Goal: Task Accomplishment & Management: Manage account settings

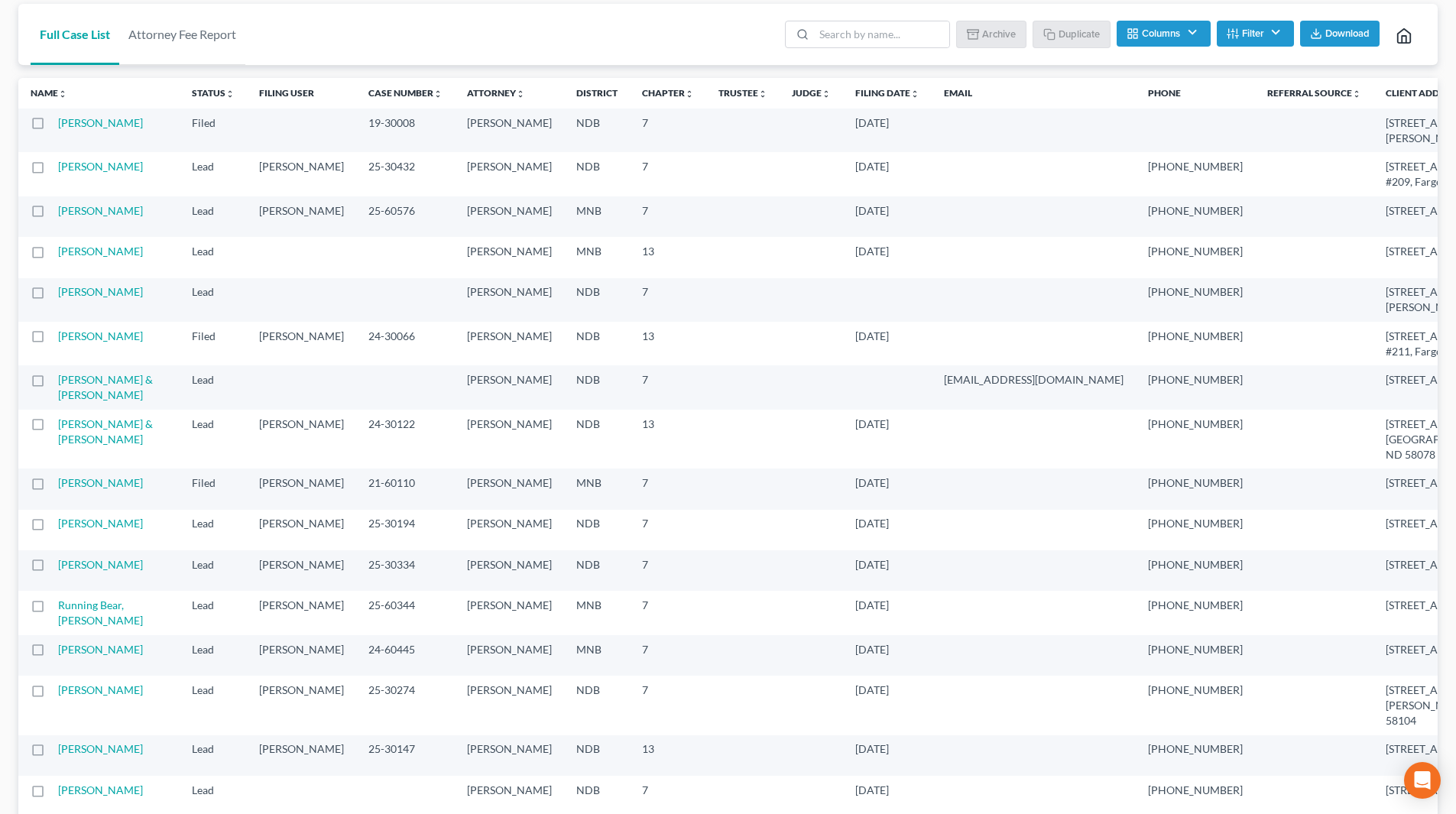
scroll to position [153, 0]
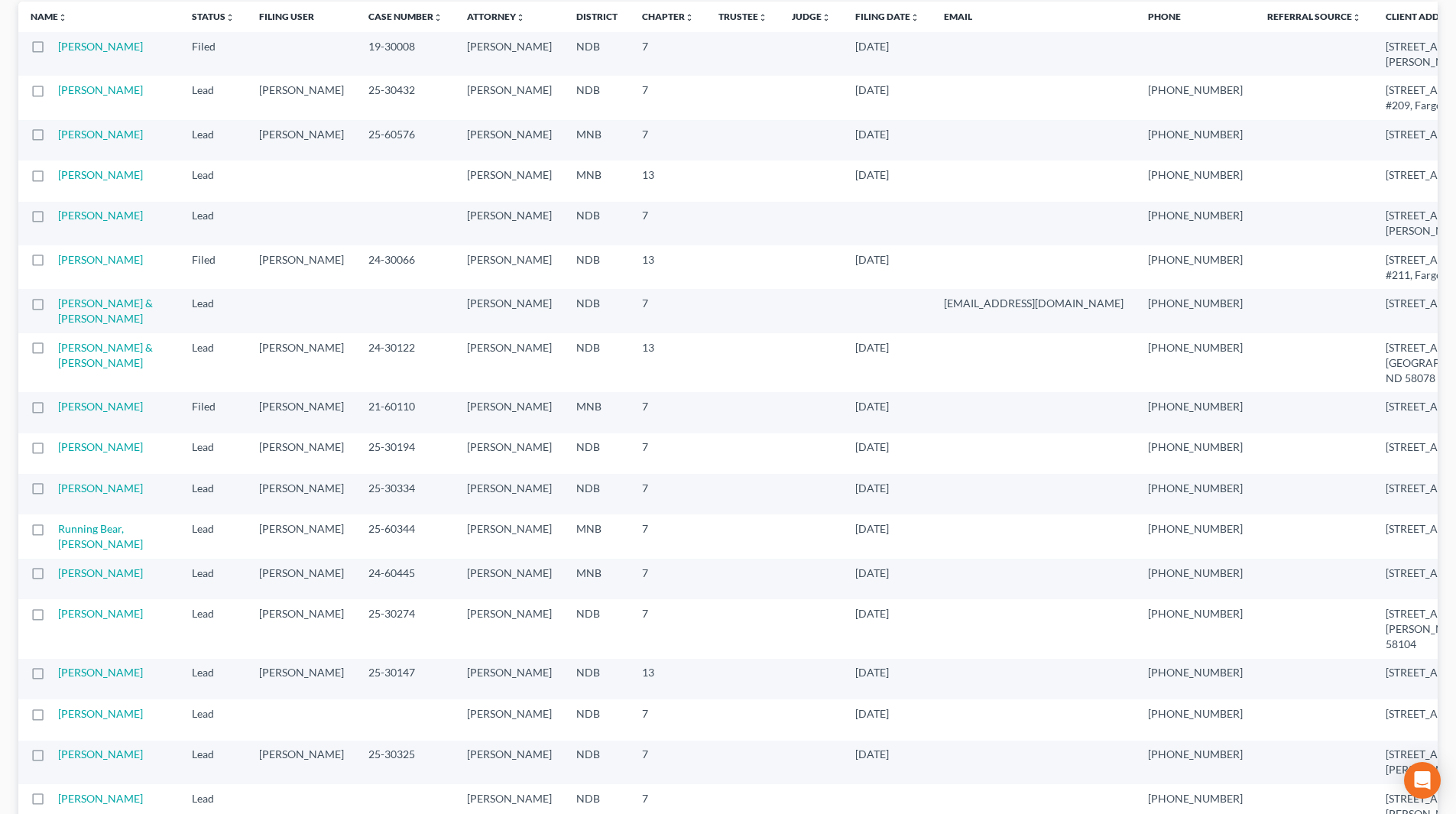
drag, startPoint x: 79, startPoint y: 483, endPoint x: 135, endPoint y: 484, distance: 56.0
click at [79, 392] on td "[PERSON_NAME] & [PERSON_NAME]" at bounding box center [119, 362] width 121 height 59
click at [92, 370] on link "[PERSON_NAME] & [PERSON_NAME]" at bounding box center [106, 355] width 95 height 28
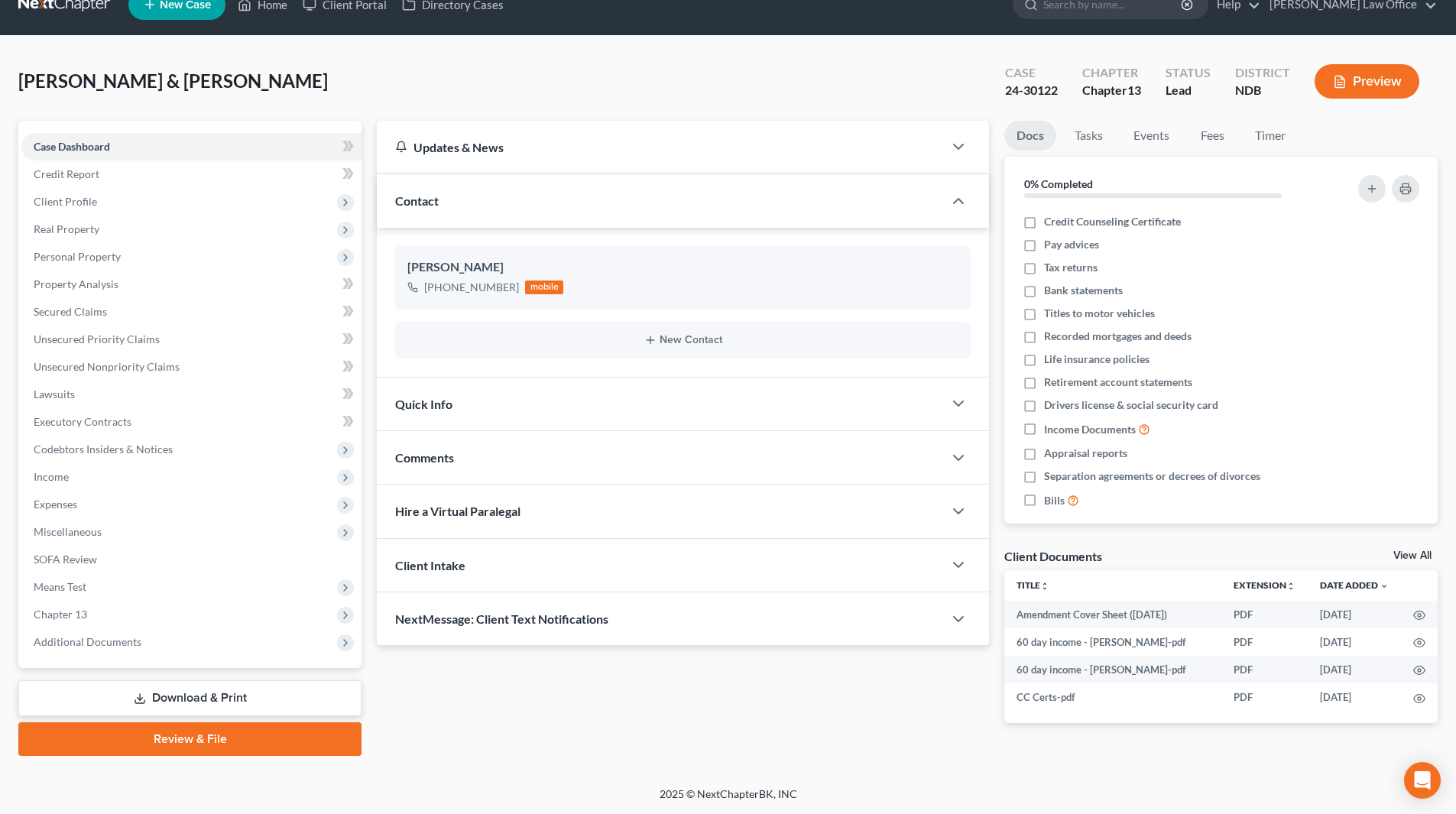
scroll to position [26, 0]
click at [69, 473] on span "Income" at bounding box center [191, 477] width 340 height 27
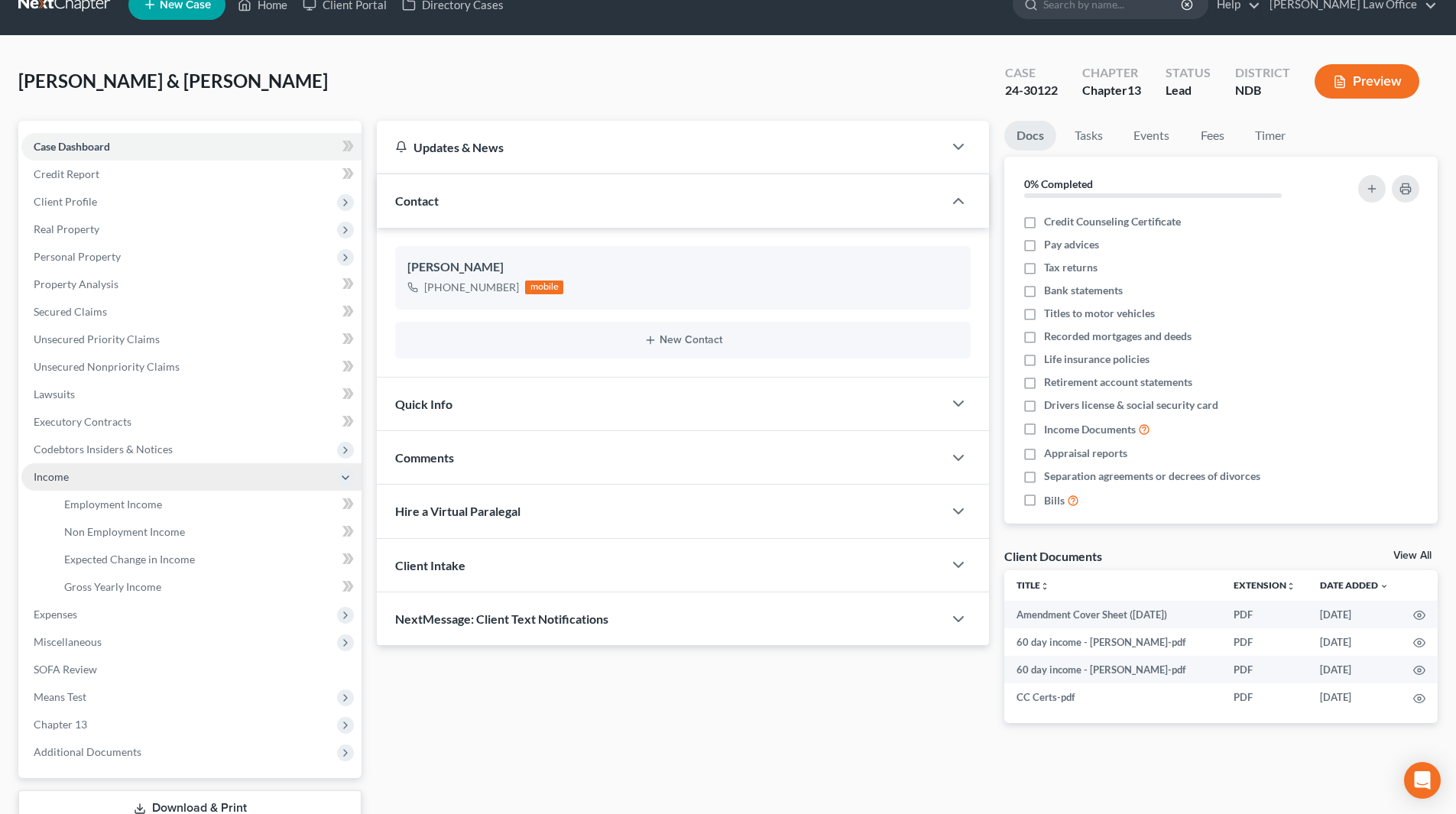
scroll to position [136, 0]
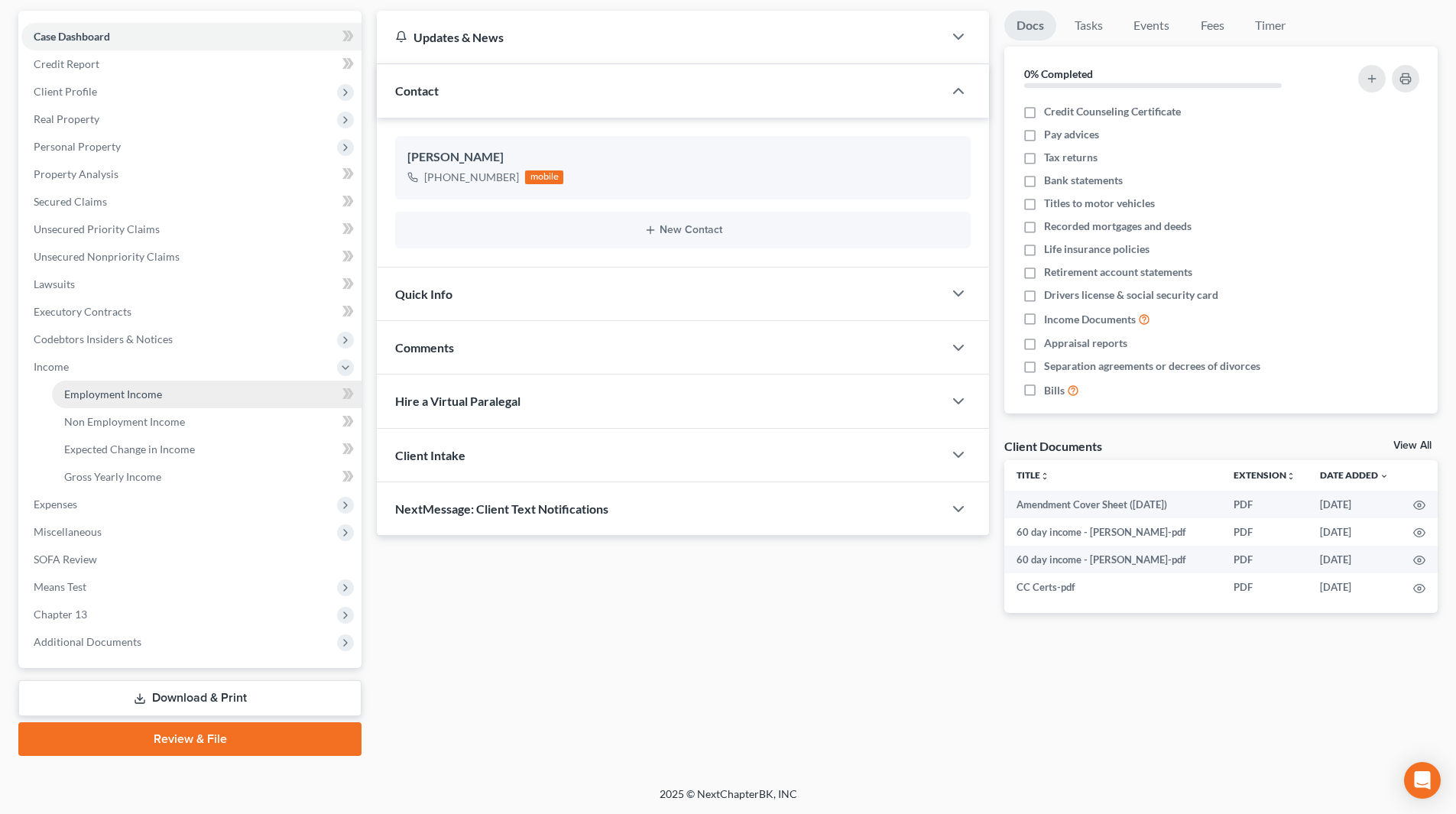
click at [114, 391] on span "Employment Income" at bounding box center [112, 394] width 98 height 13
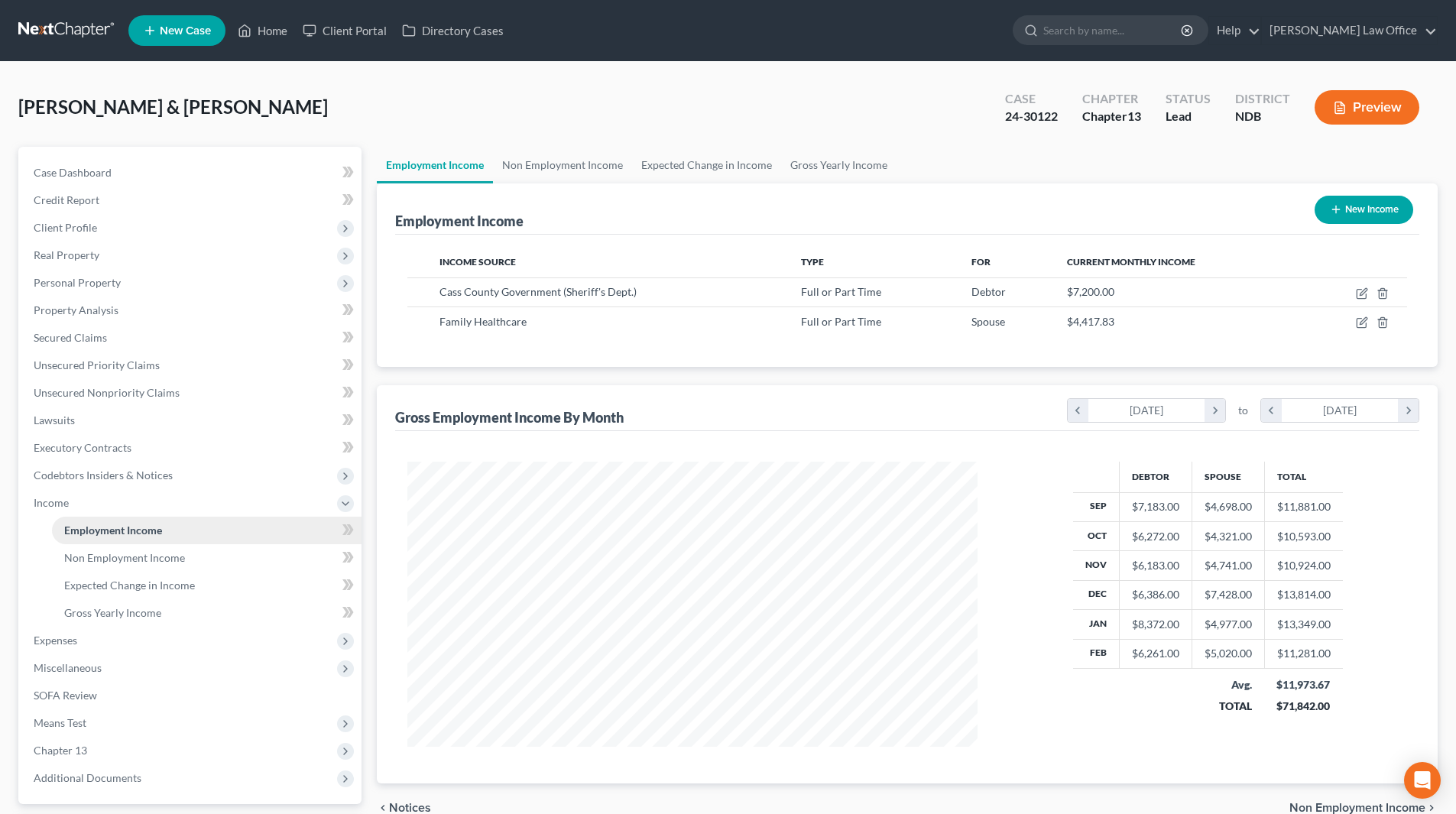
scroll to position [286, 601]
click at [106, 548] on link "Non Employment Income" at bounding box center [206, 558] width 309 height 27
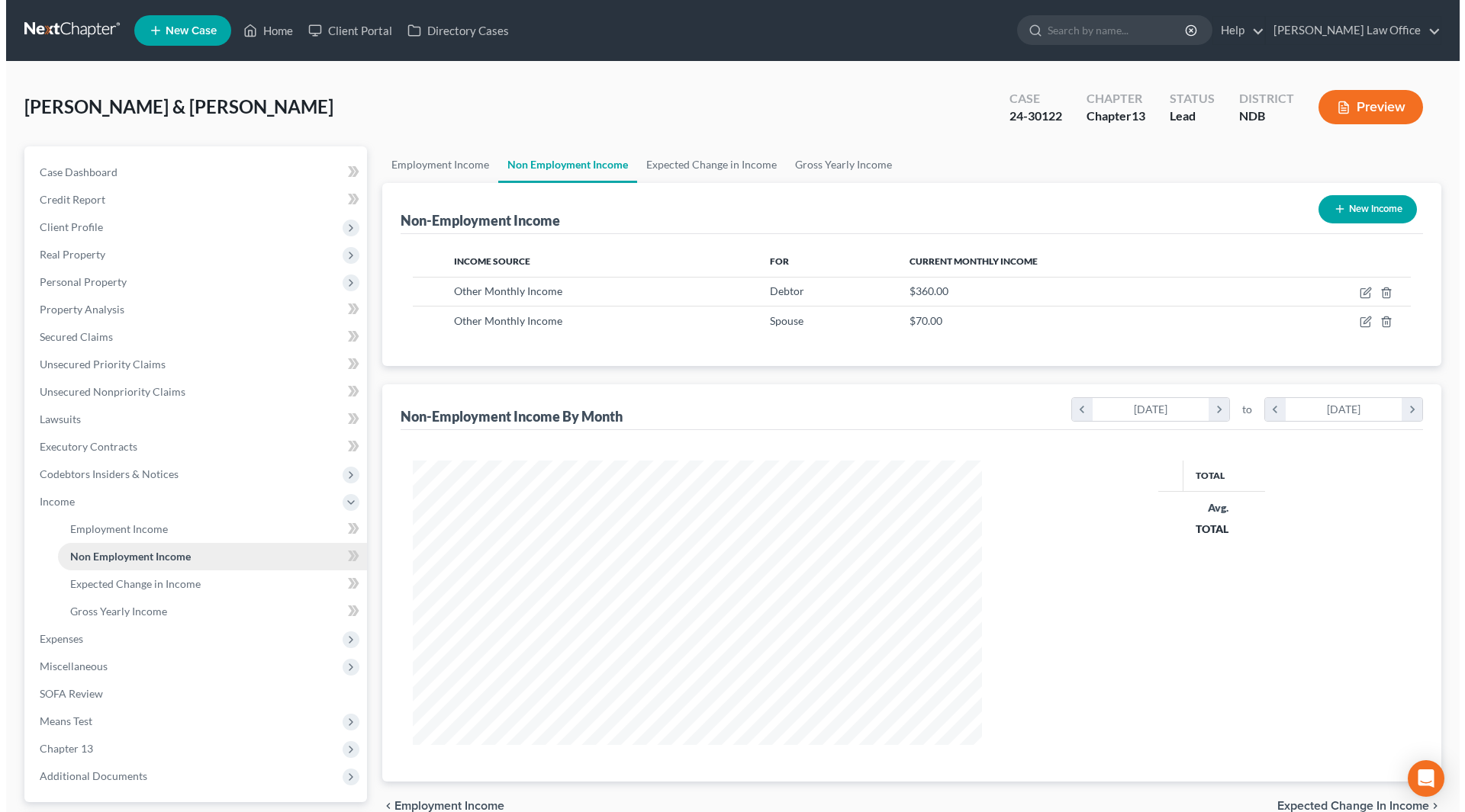
scroll to position [285, 600]
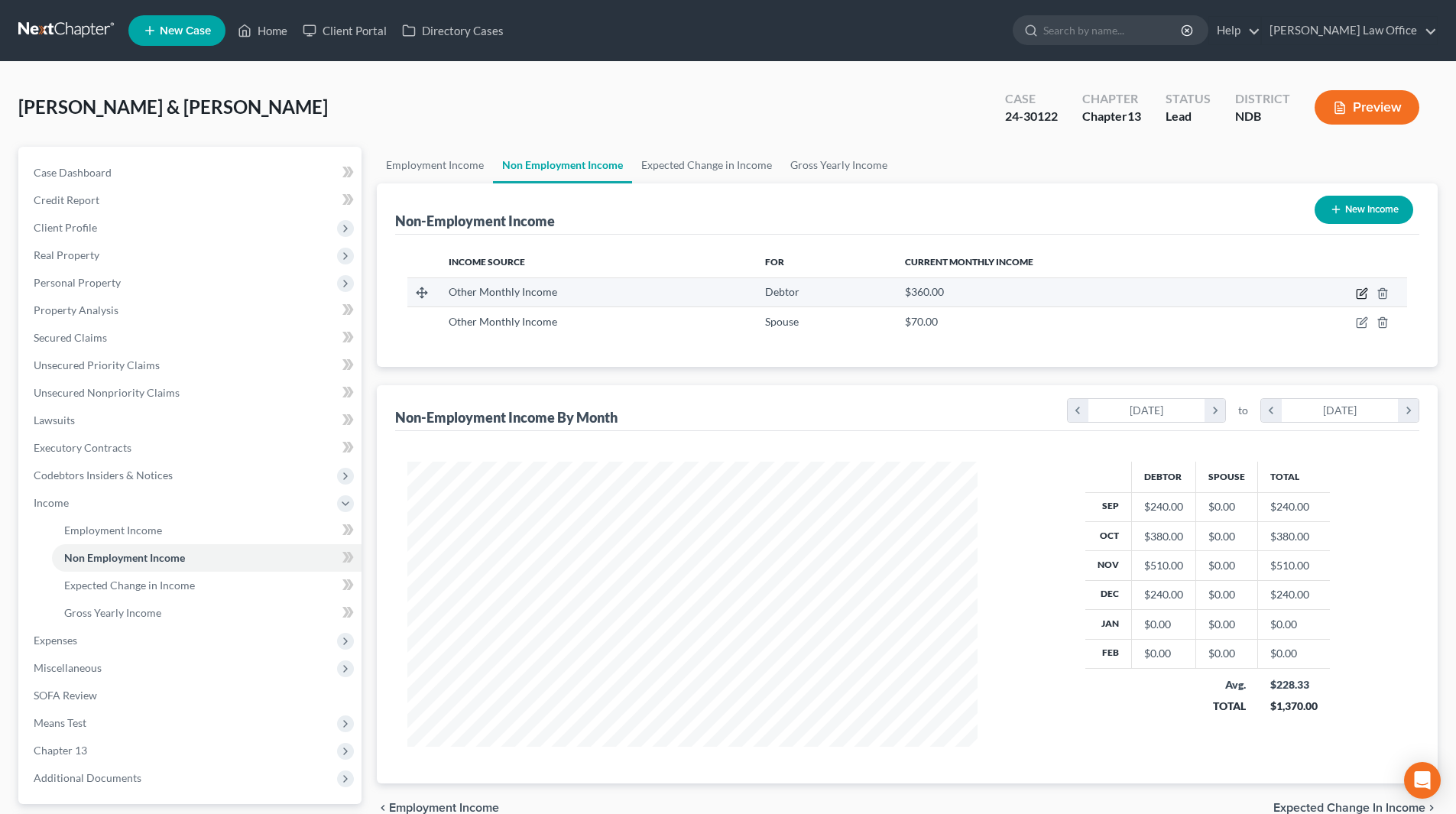
click at [1362, 291] on icon "button" at bounding box center [1362, 293] width 12 height 12
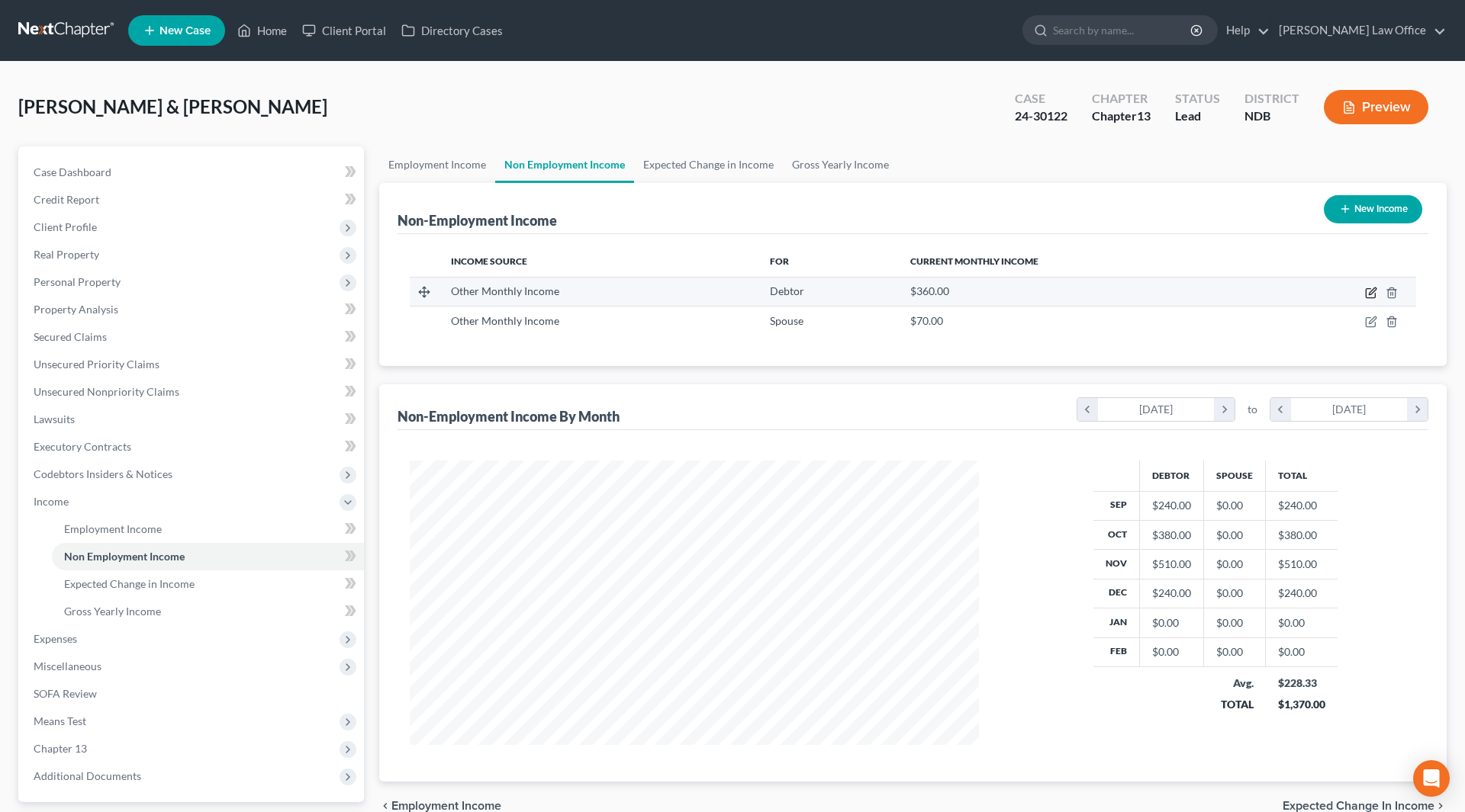
select select "13"
select select "0"
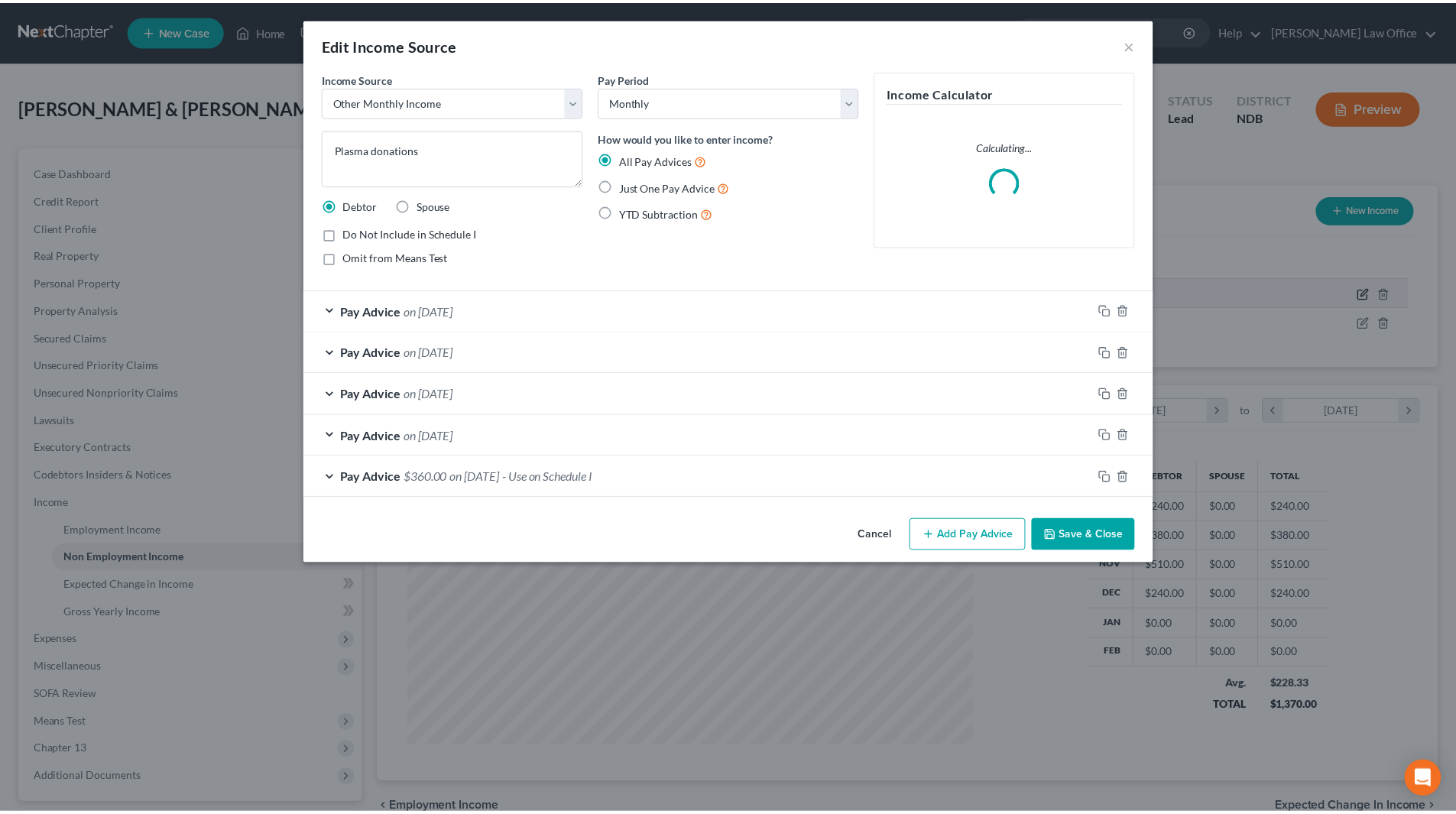
scroll to position [287, 607]
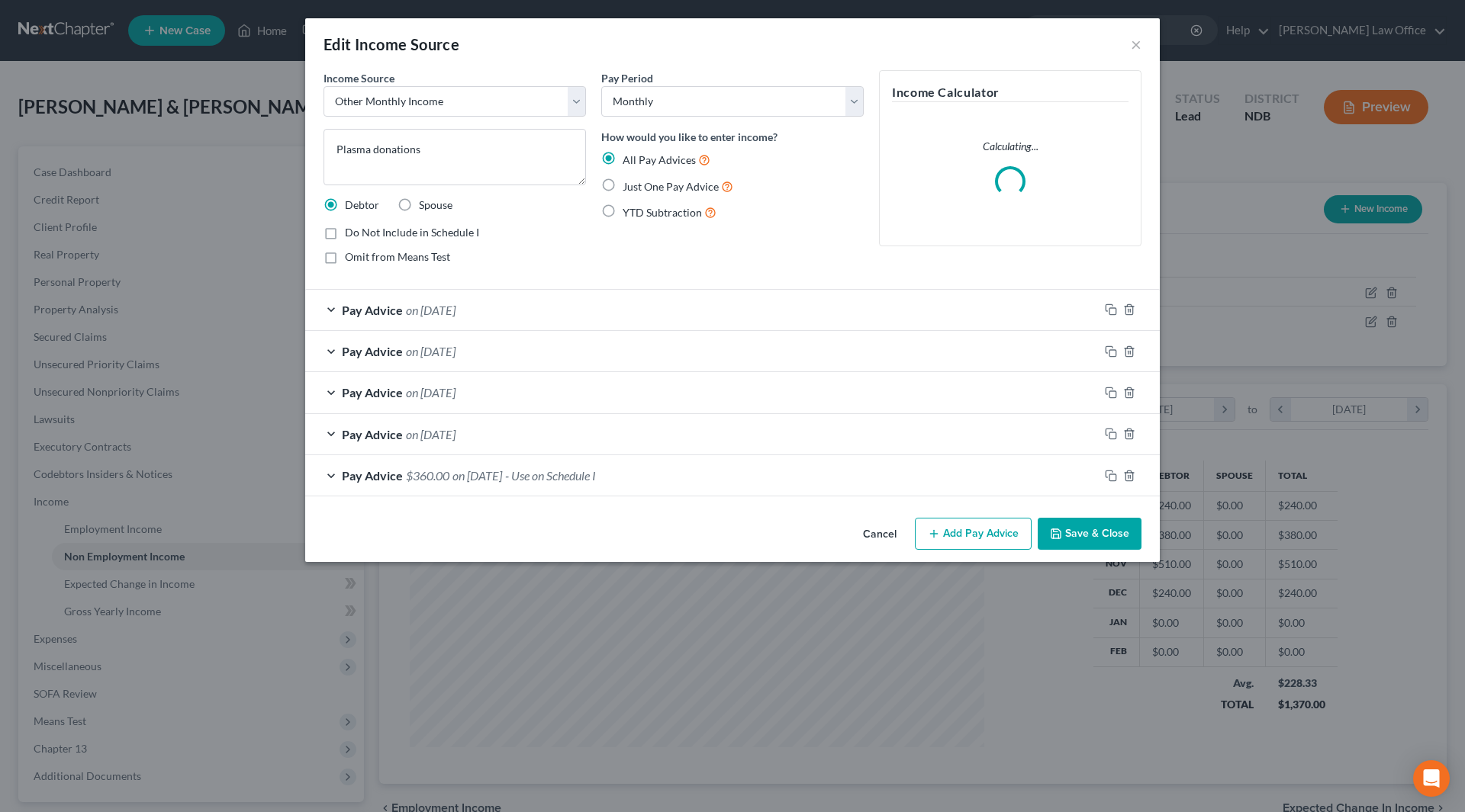
click at [1109, 536] on button "Save & Close" at bounding box center [1090, 533] width 104 height 32
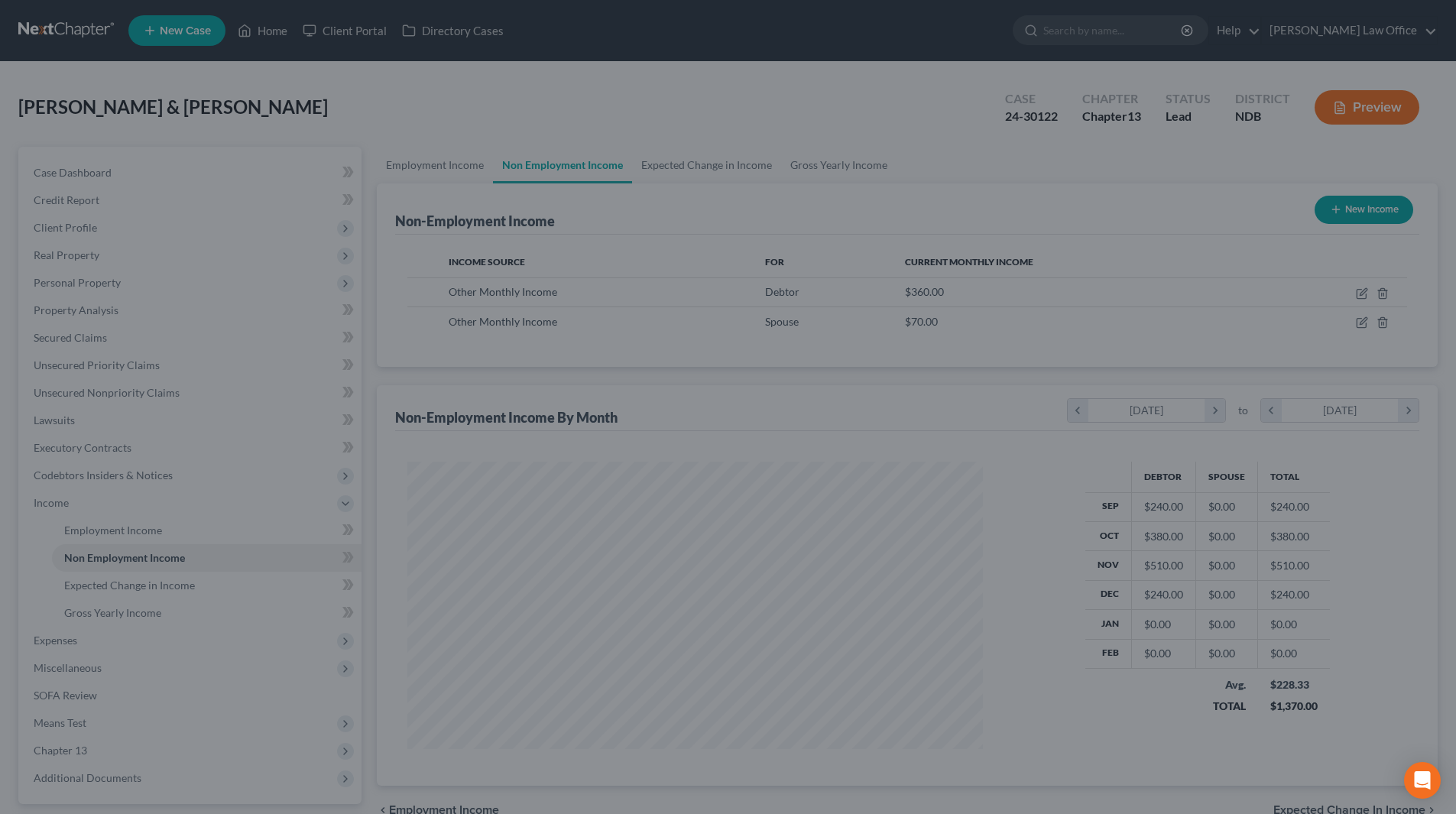
scroll to position [286, 601]
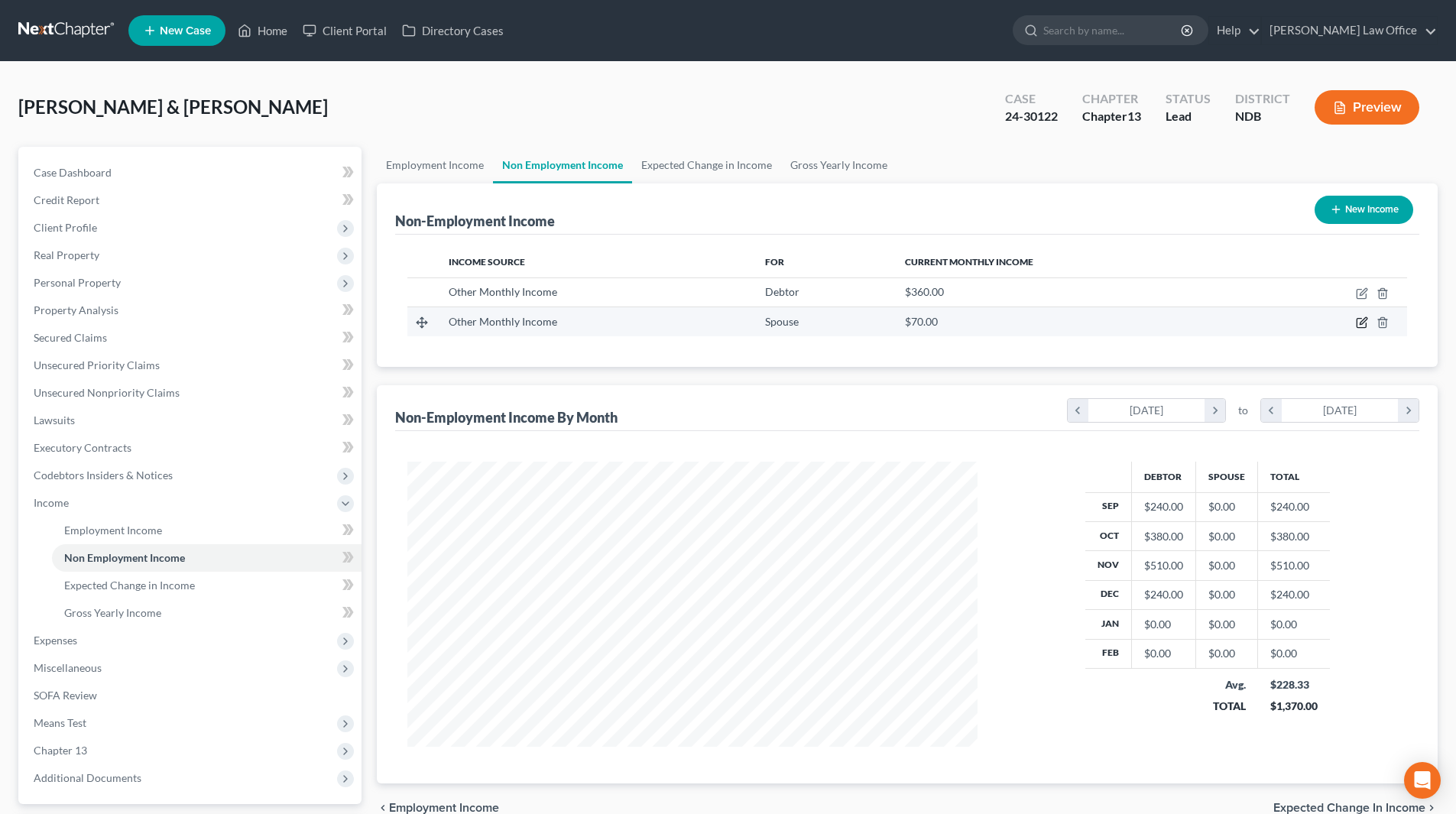
click at [1365, 324] on icon "button" at bounding box center [1362, 322] width 12 height 12
select select "13"
select select "0"
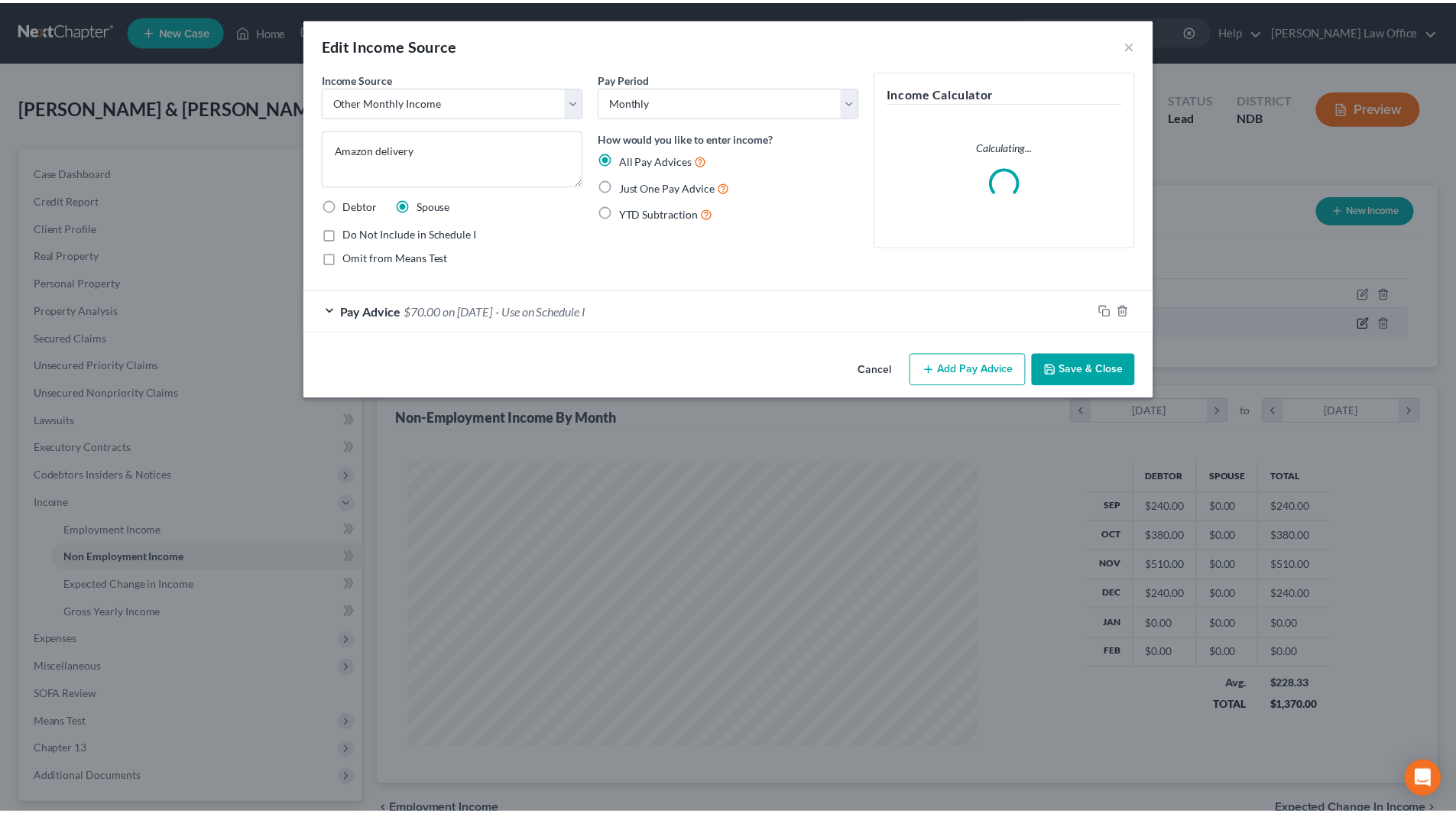
scroll to position [287, 607]
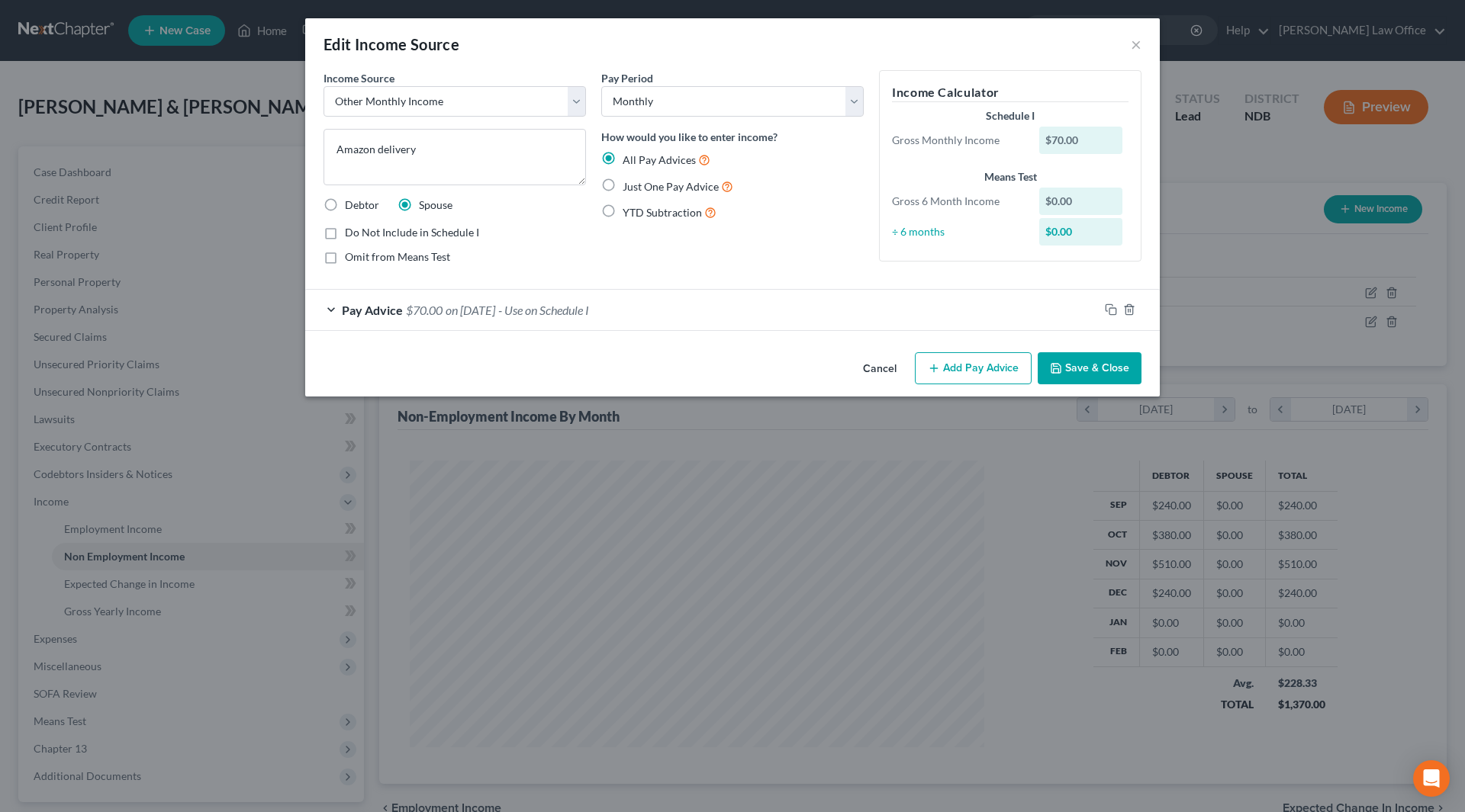
click at [450, 310] on span "on [DATE]" at bounding box center [470, 310] width 49 height 15
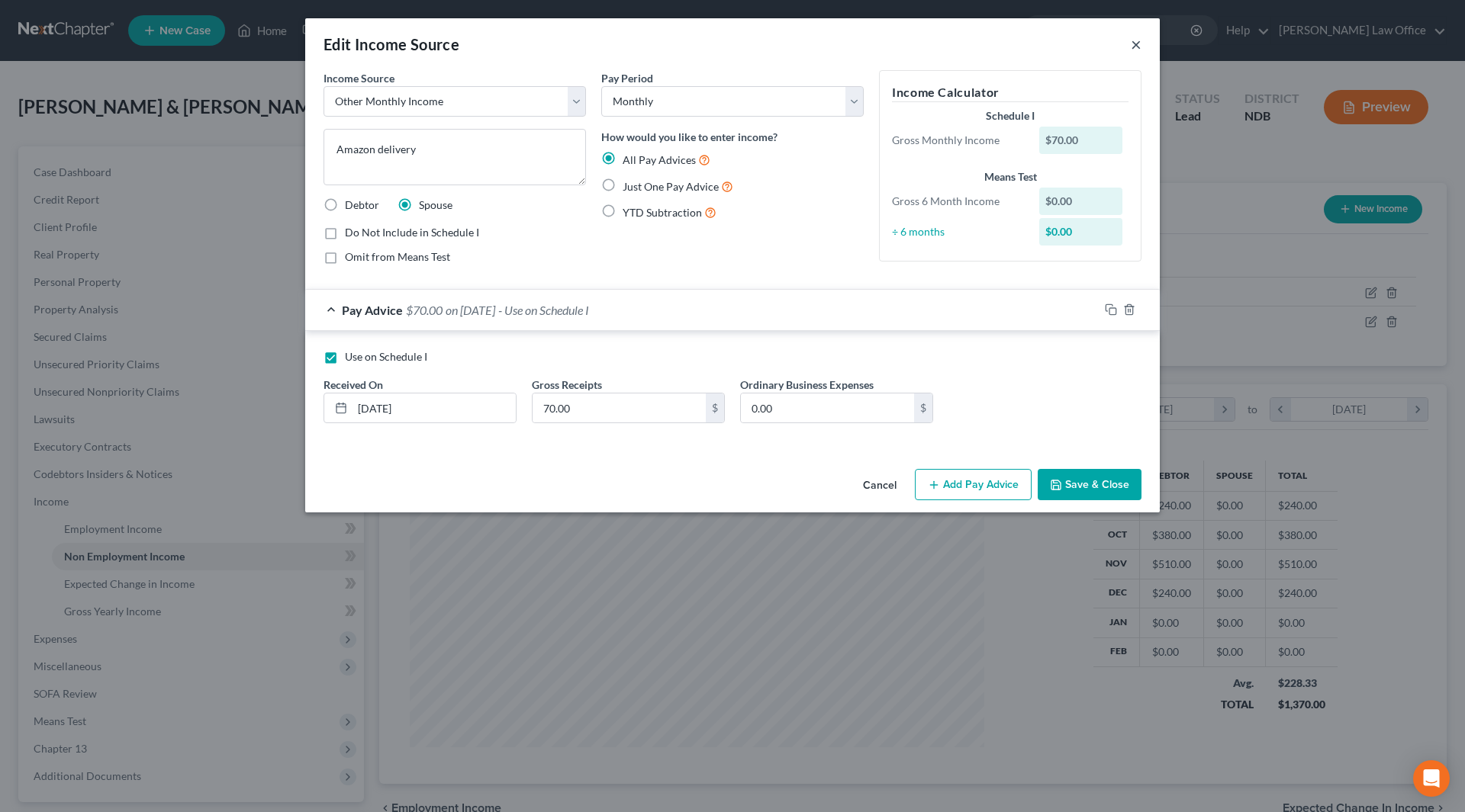
click at [1138, 45] on button "×" at bounding box center [1136, 45] width 11 height 18
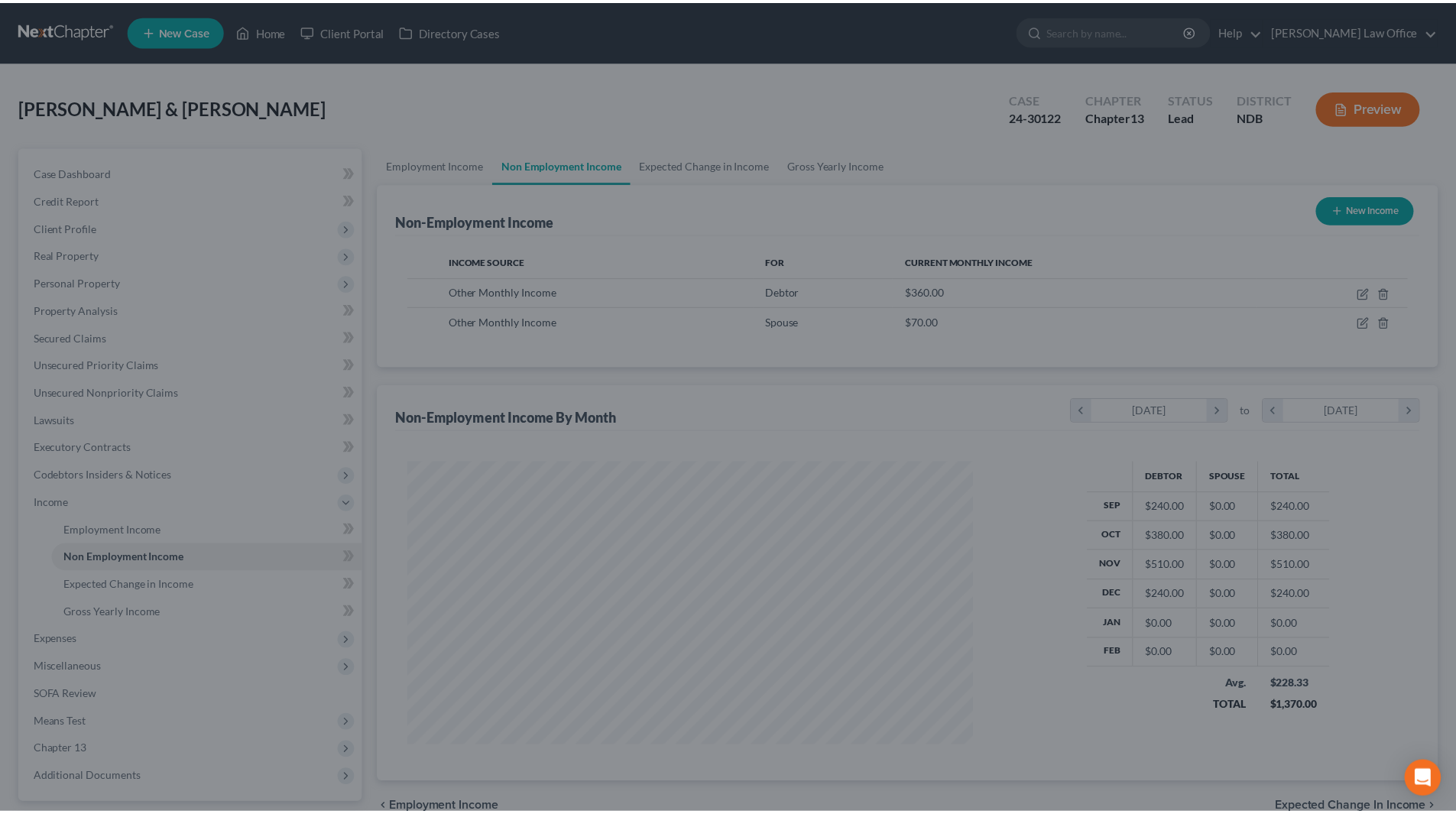
scroll to position [764430, 763884]
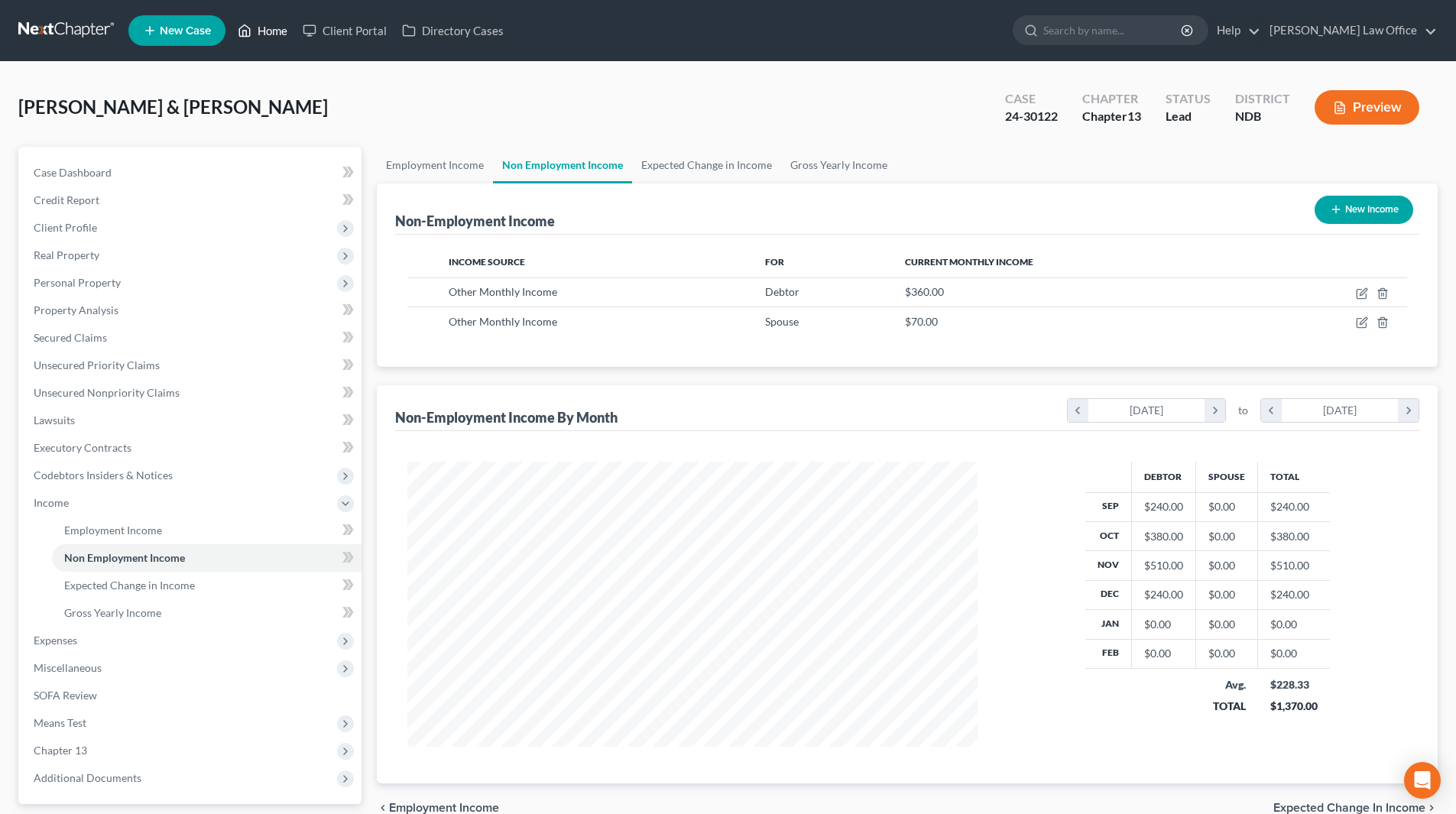
click at [237, 26] on link "Home" at bounding box center [262, 30] width 65 height 27
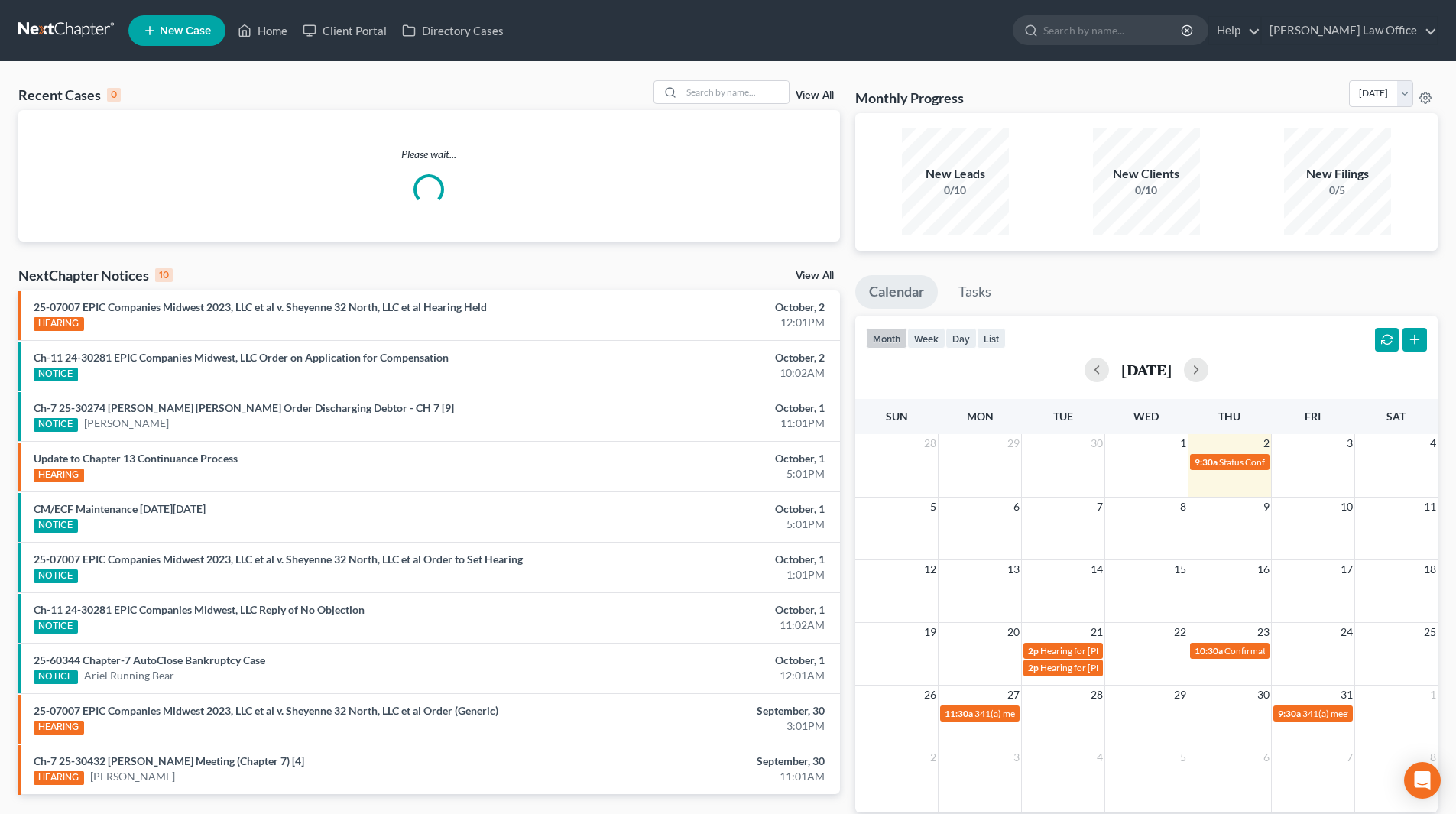
click at [806, 101] on link "View All" at bounding box center [815, 96] width 38 height 11
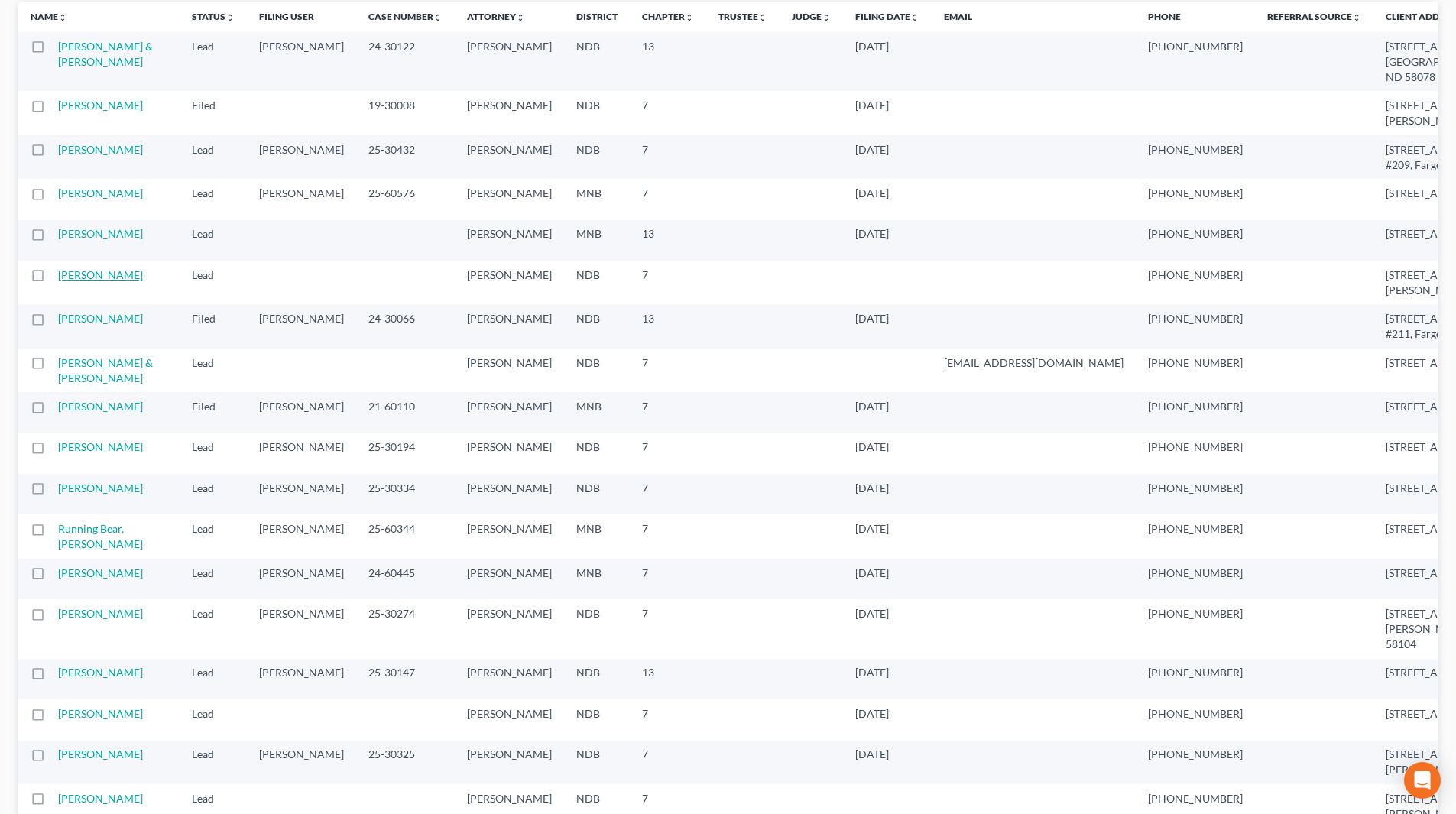
scroll to position [229, 0]
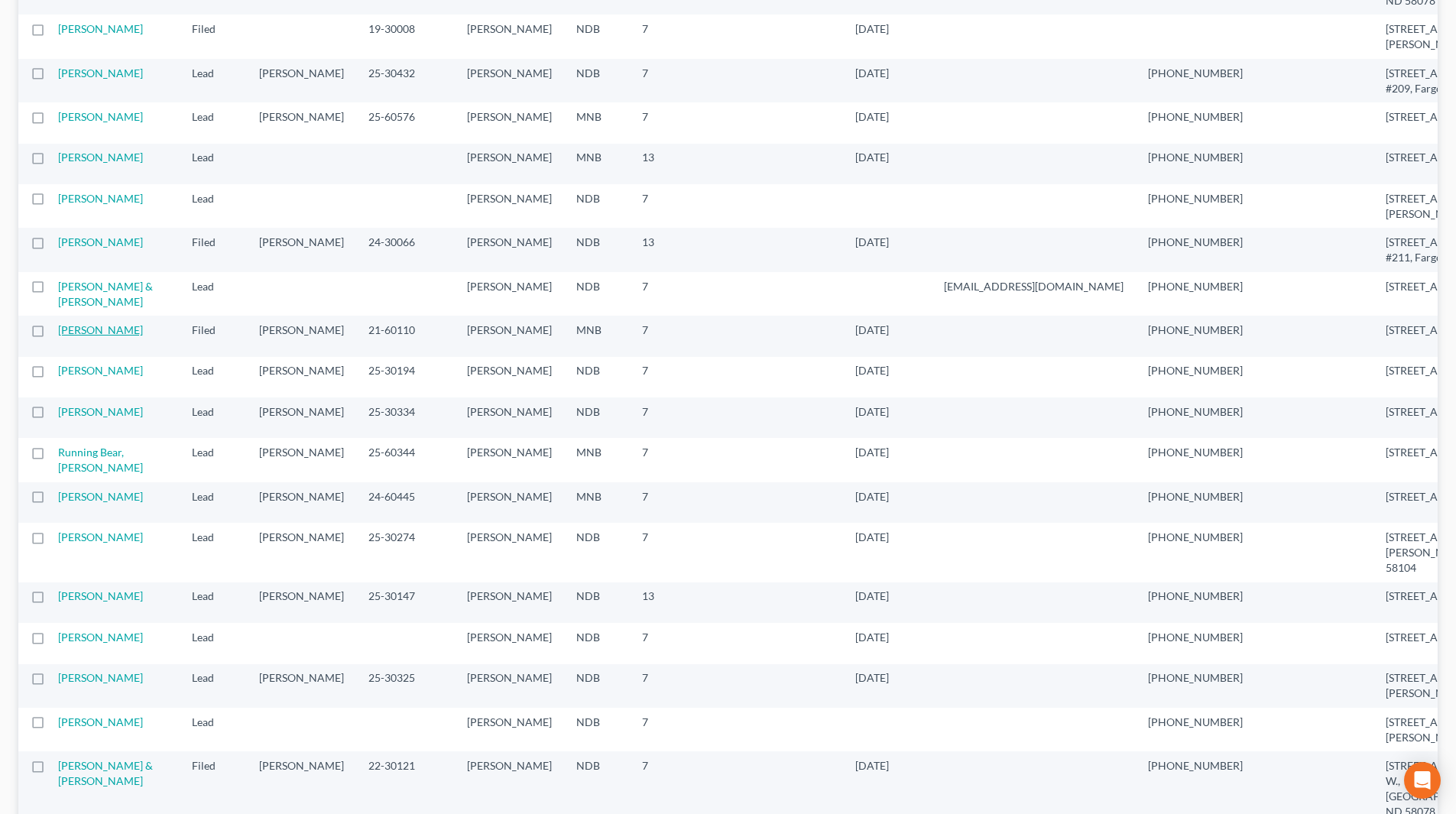
click at [77, 337] on link "[PERSON_NAME]" at bounding box center [100, 329] width 85 height 13
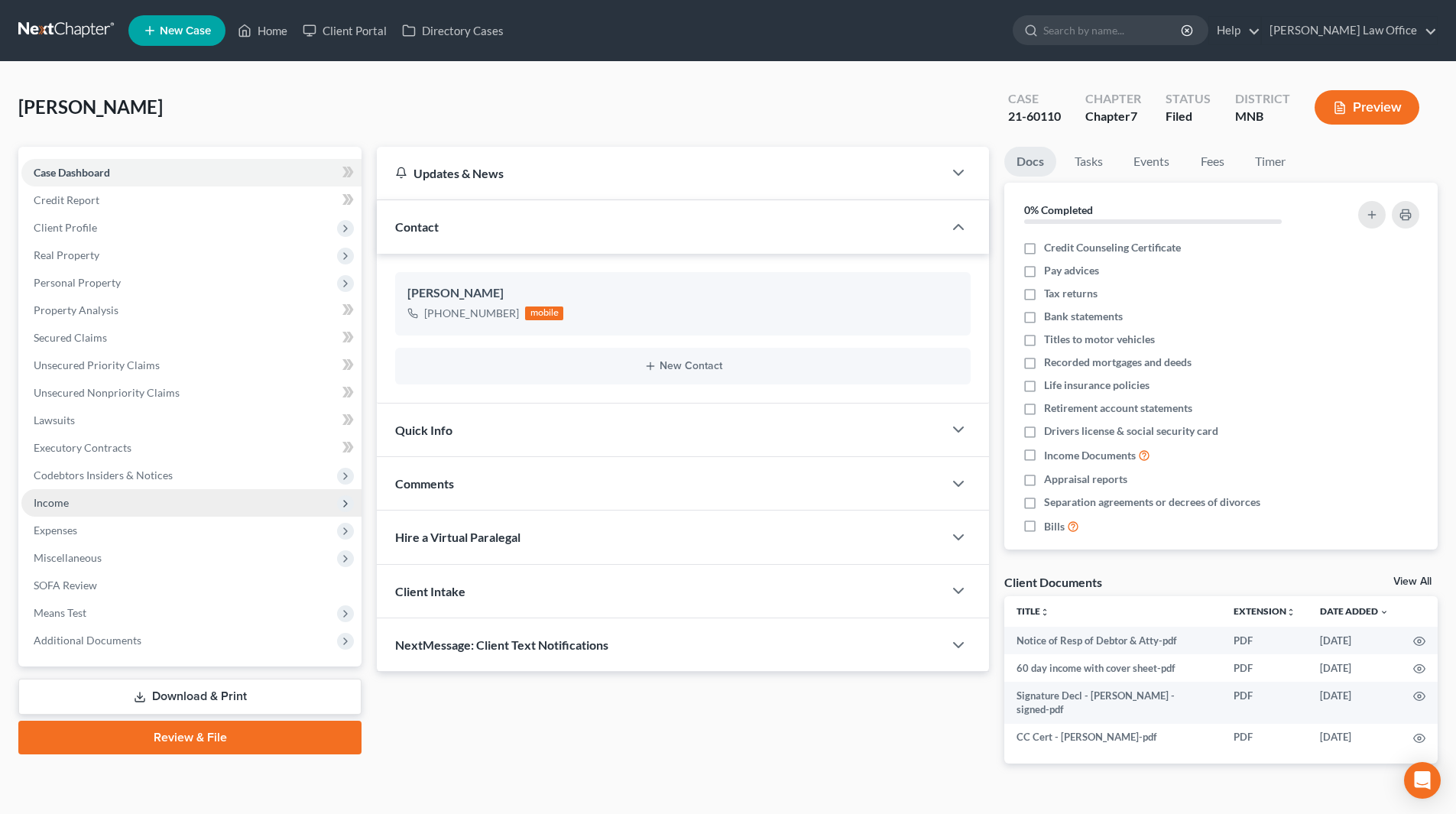
click at [55, 498] on span "Income" at bounding box center [51, 503] width 36 height 13
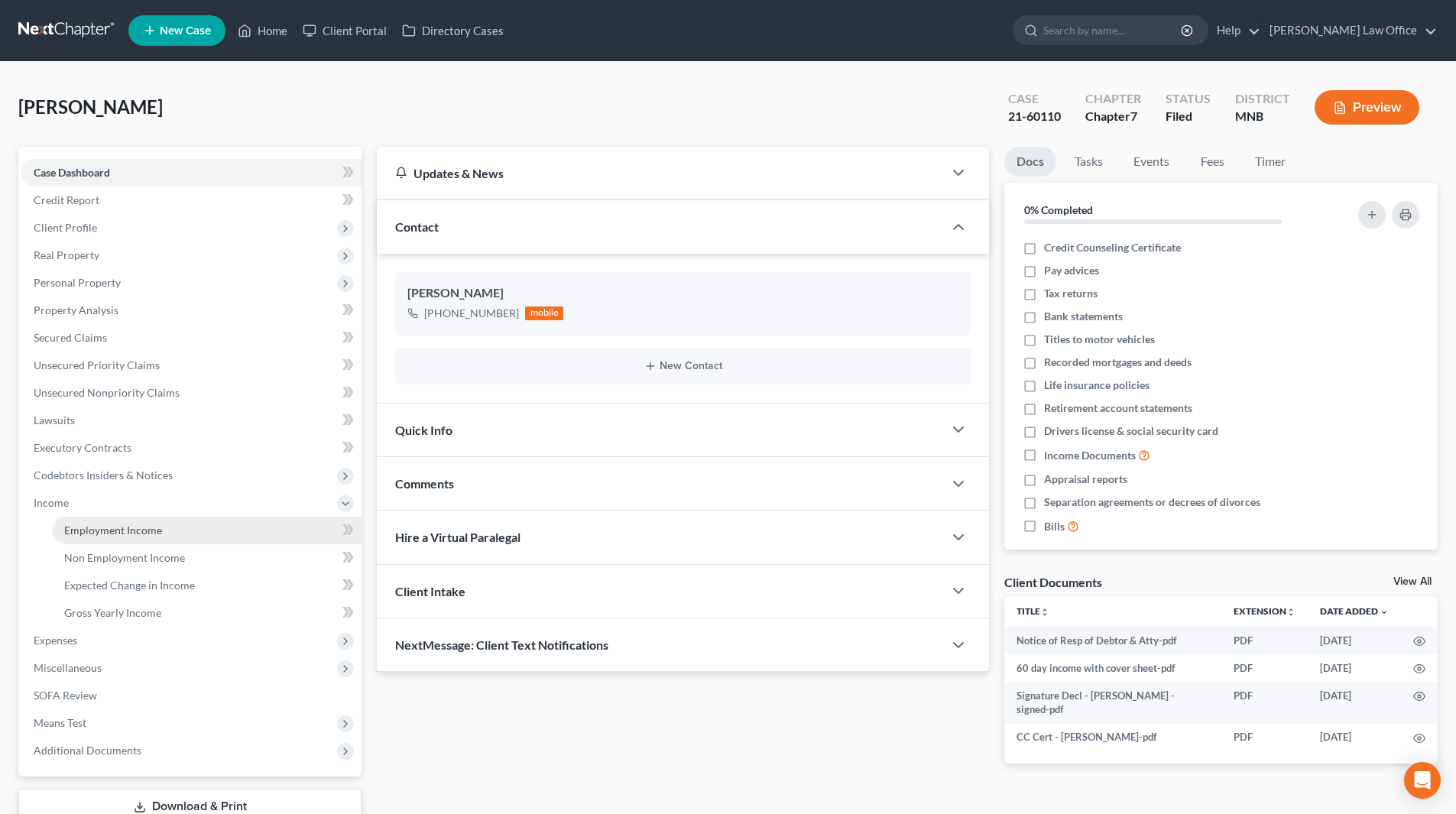
click at [166, 529] on link "Employment Income" at bounding box center [206, 530] width 309 height 27
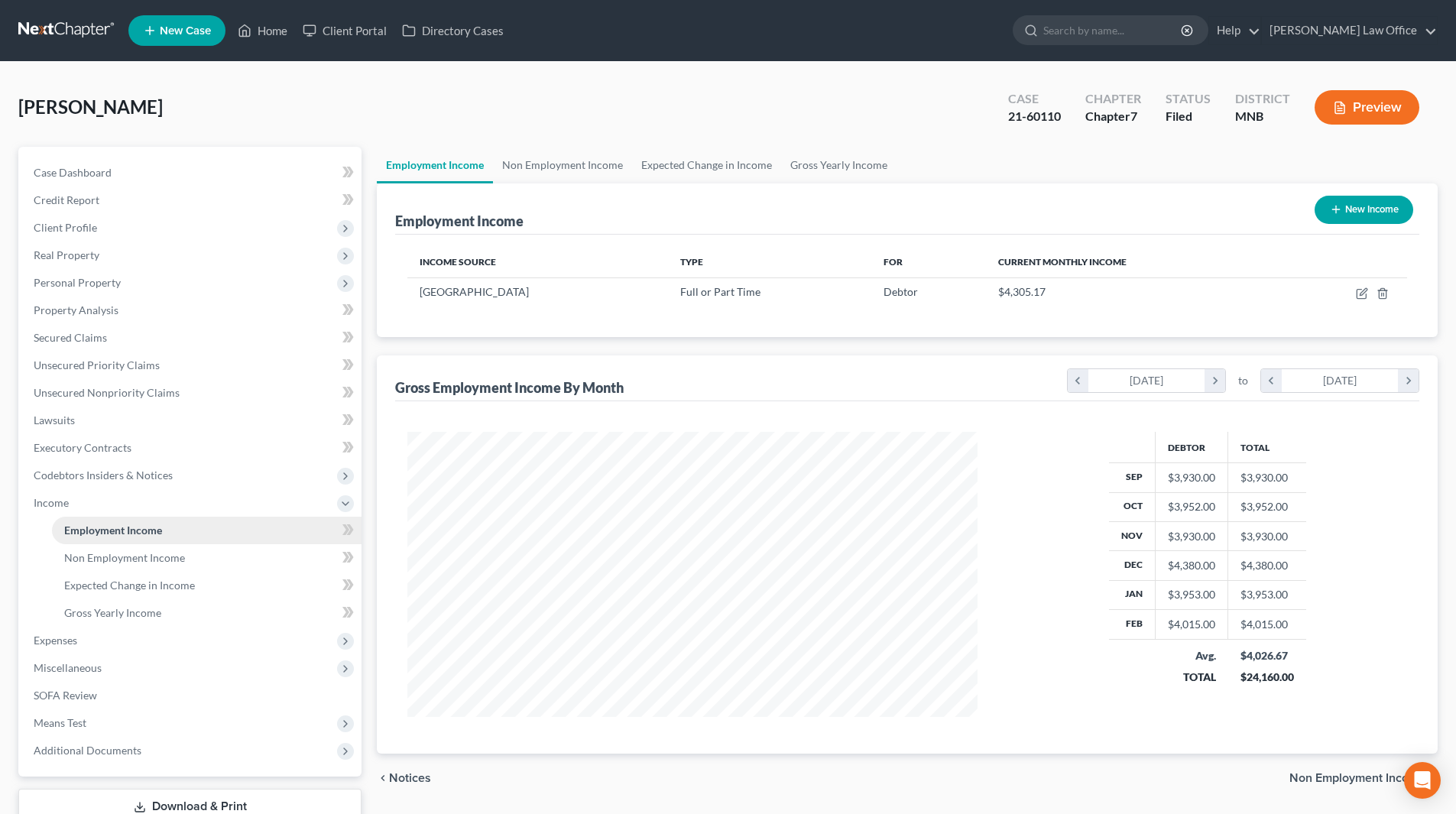
scroll to position [286, 601]
click at [140, 551] on span "Non Employment Income" at bounding box center [124, 558] width 120 height 13
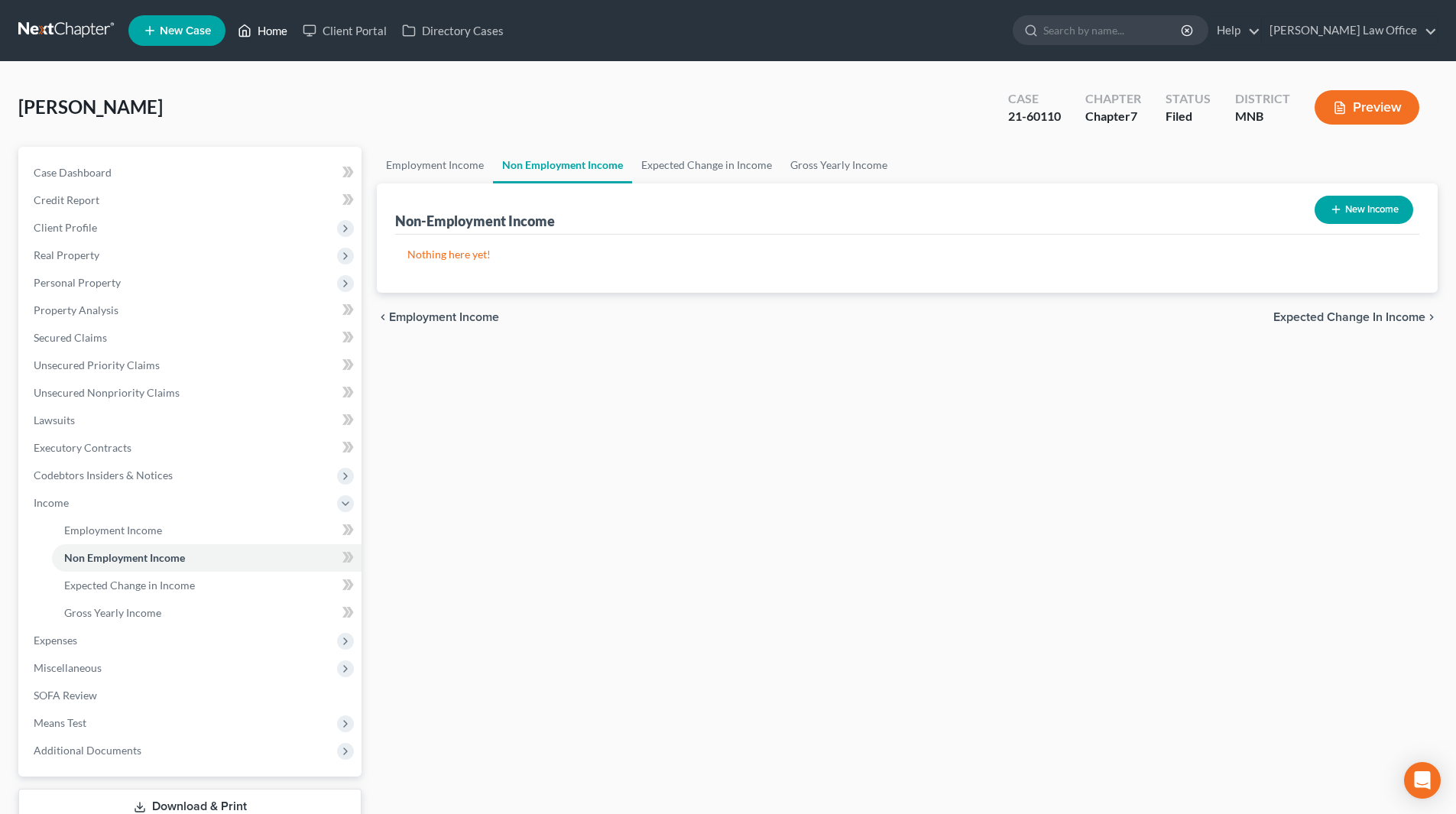
click at [268, 36] on link "Home" at bounding box center [262, 30] width 65 height 27
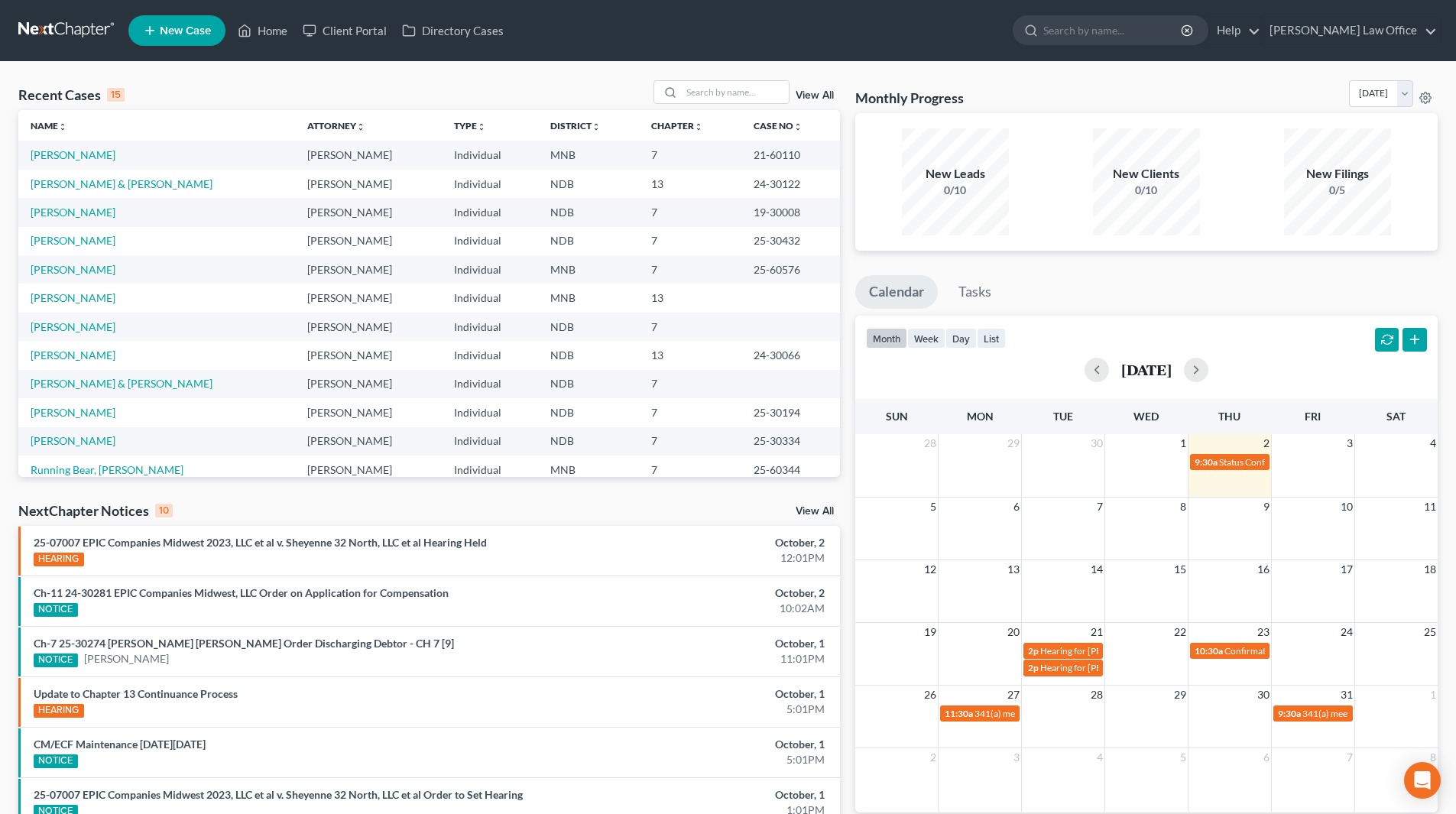
click at [821, 93] on link "View All" at bounding box center [815, 96] width 38 height 11
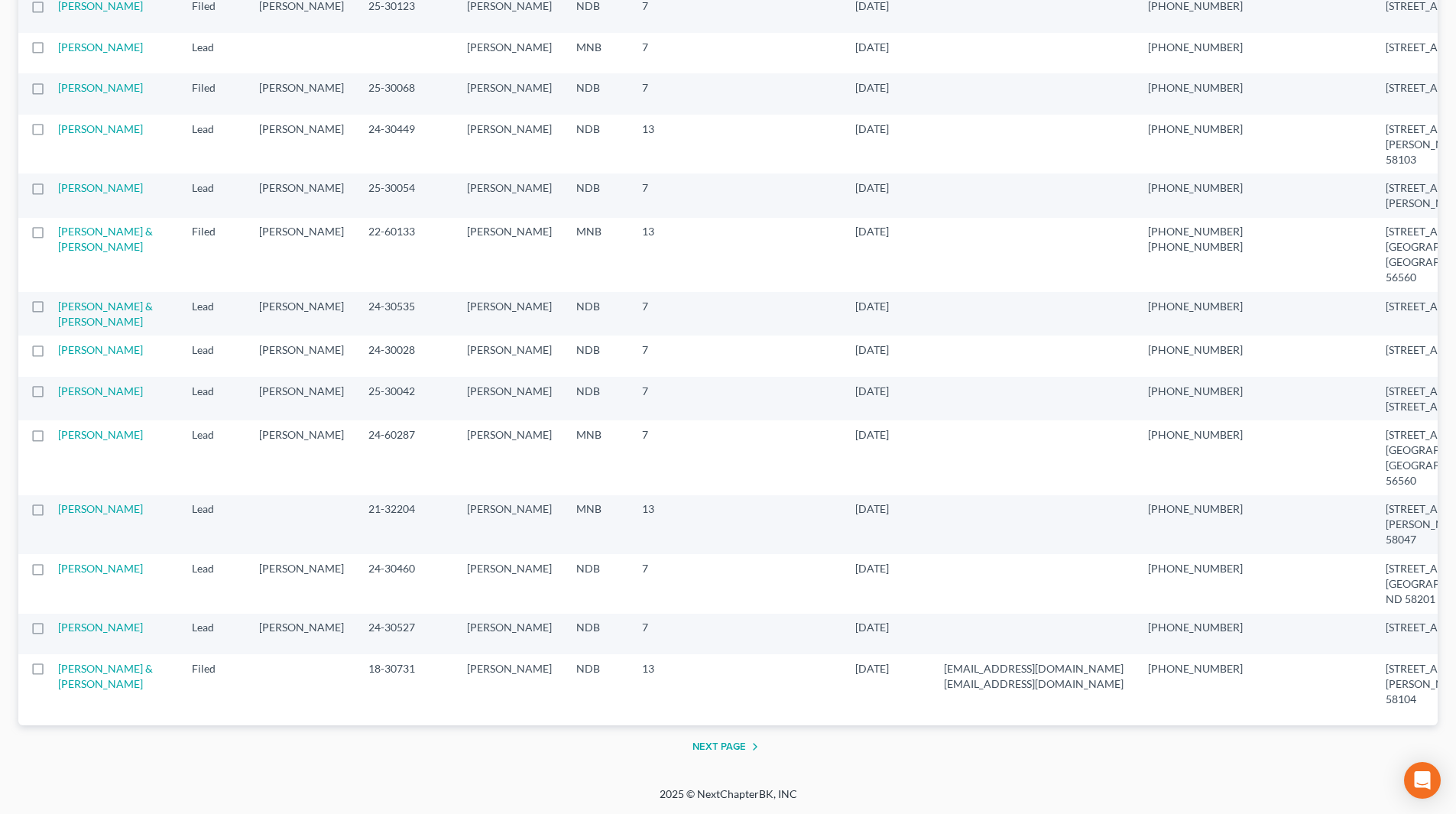
scroll to position [2294, 0]
click at [78, 194] on link "[PERSON_NAME]" at bounding box center [100, 188] width 85 height 13
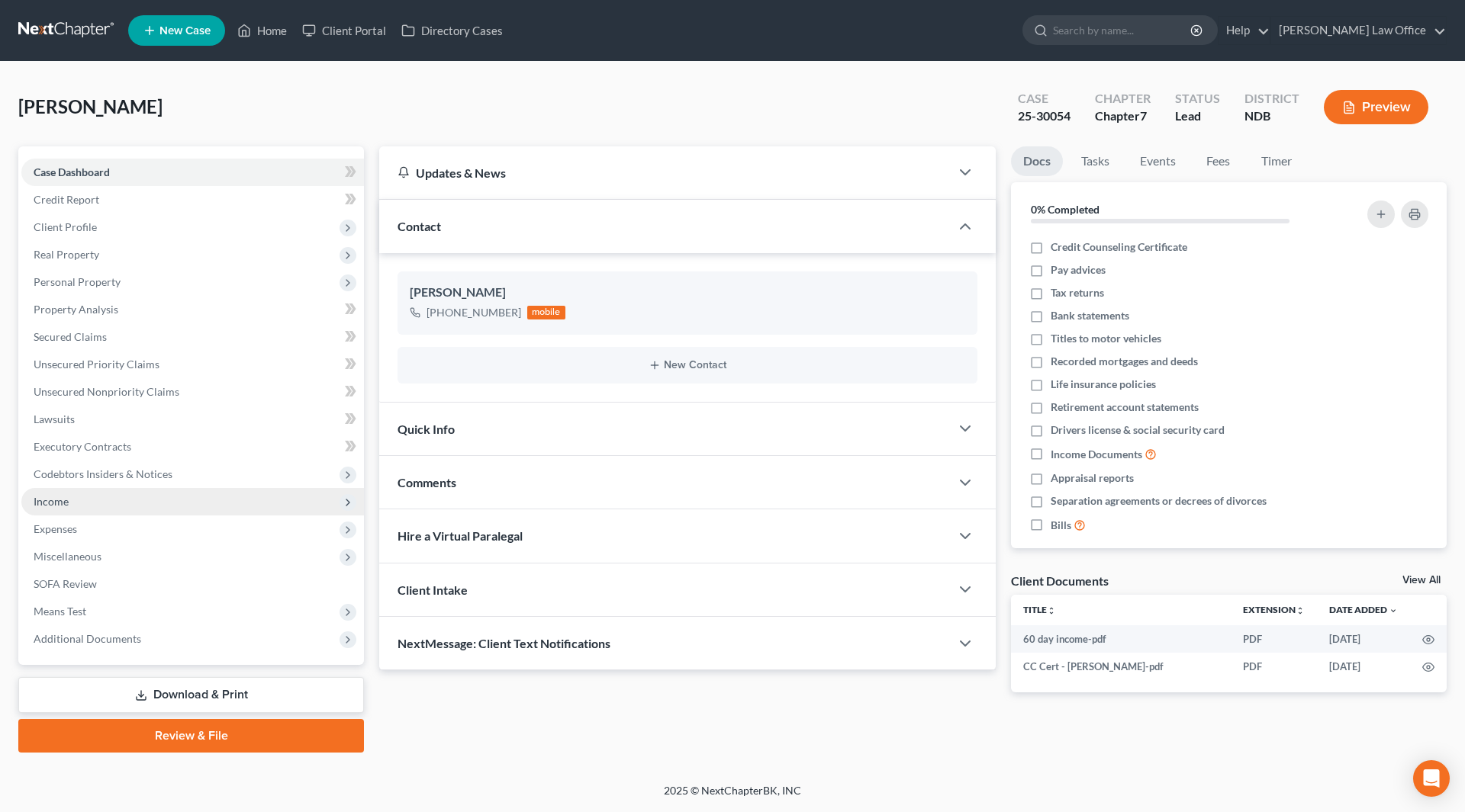
click at [59, 499] on span "Income" at bounding box center [51, 502] width 36 height 13
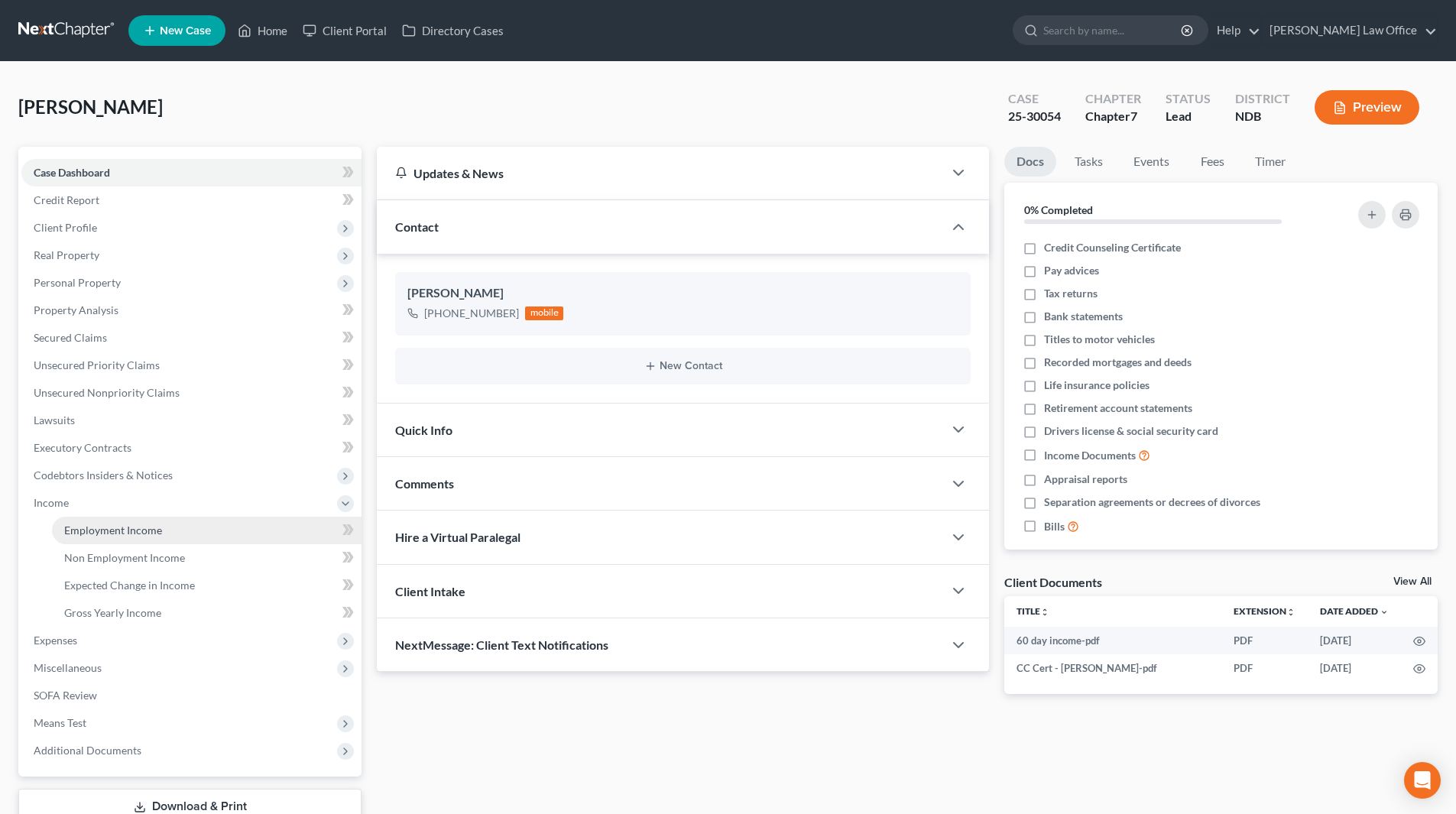
click at [111, 527] on span "Employment Income" at bounding box center [112, 530] width 98 height 13
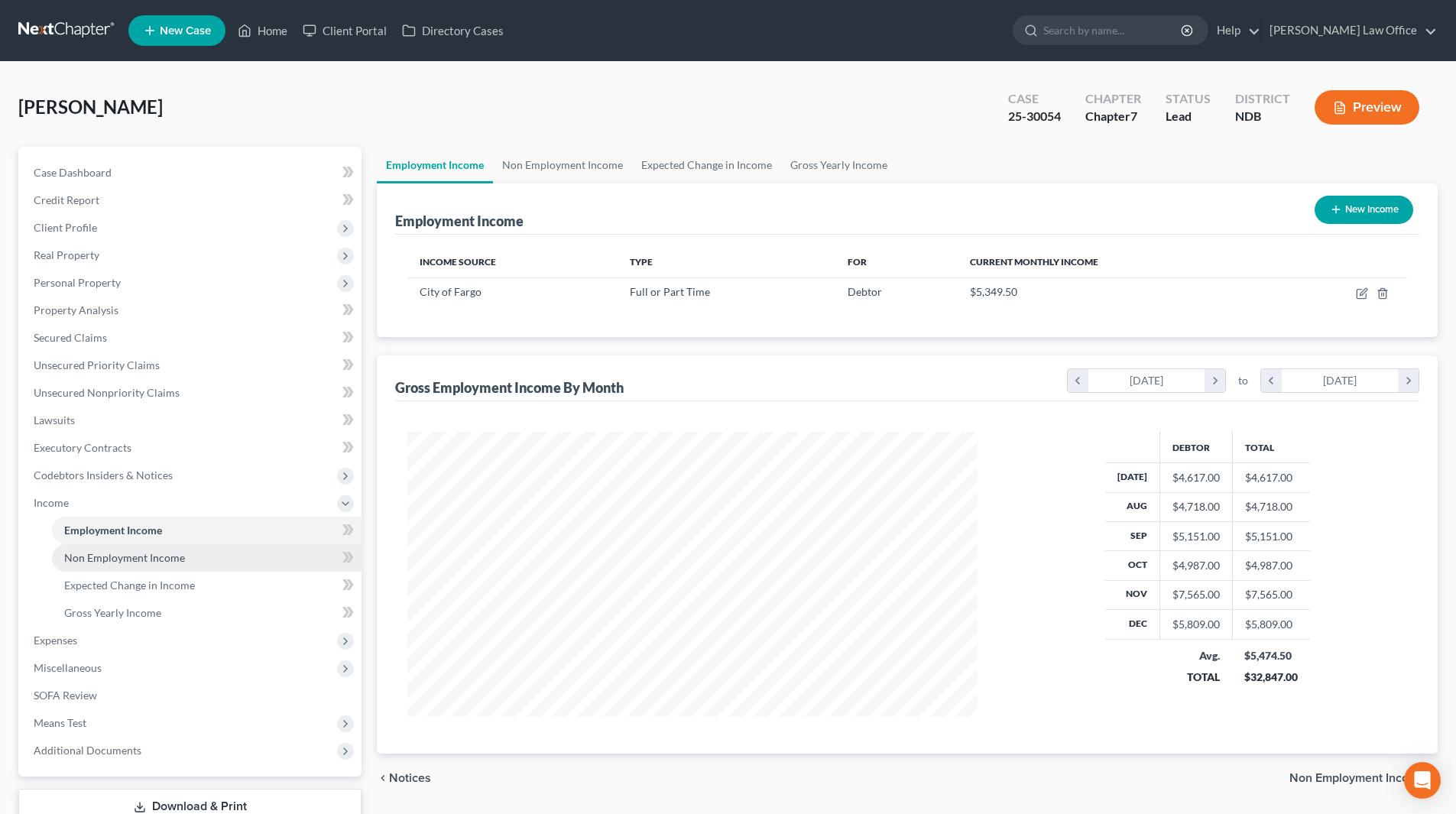
scroll to position [286, 601]
click at [115, 553] on span "Non Employment Income" at bounding box center [124, 558] width 120 height 13
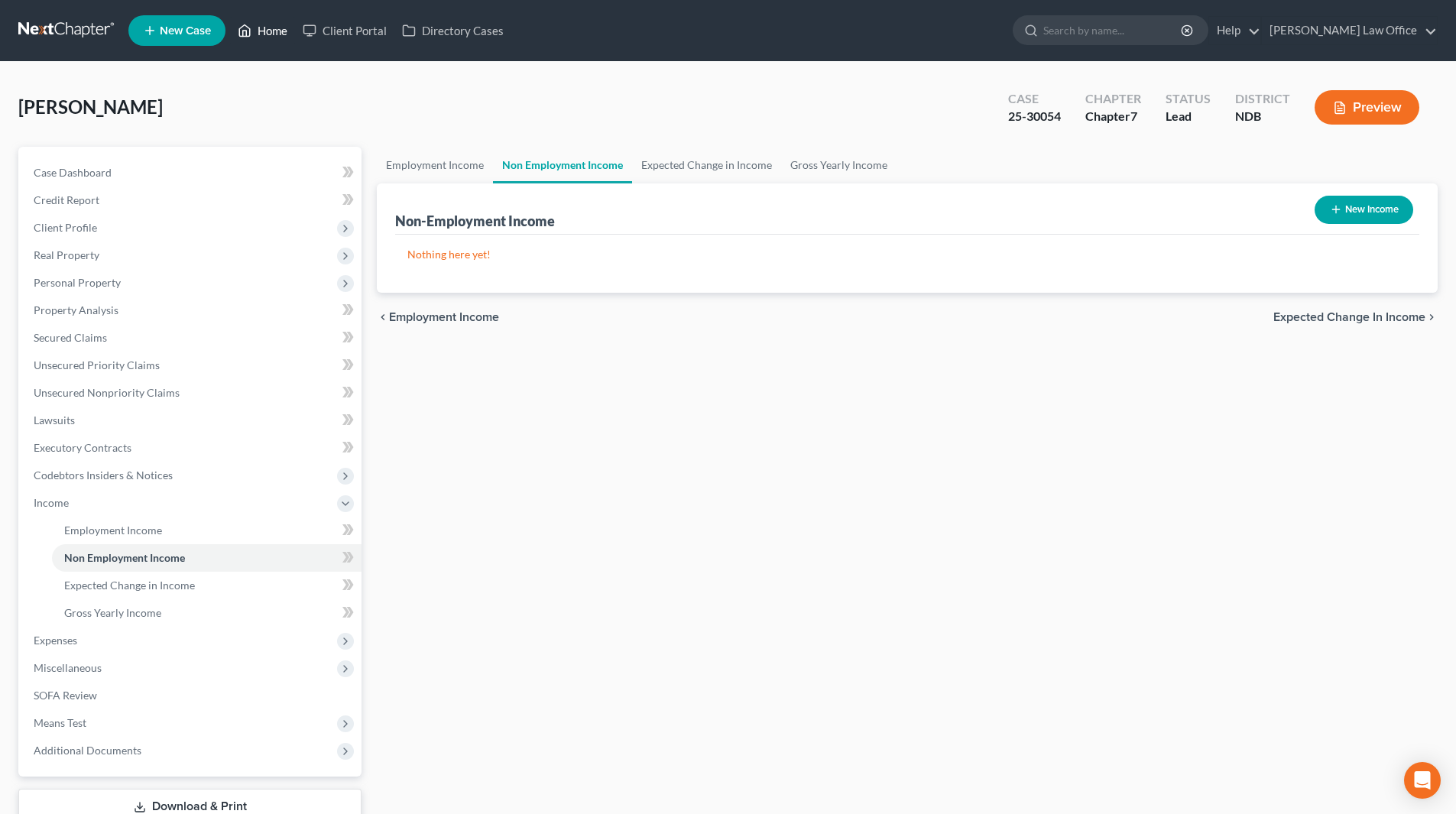
click at [262, 21] on link "Home" at bounding box center [262, 30] width 65 height 27
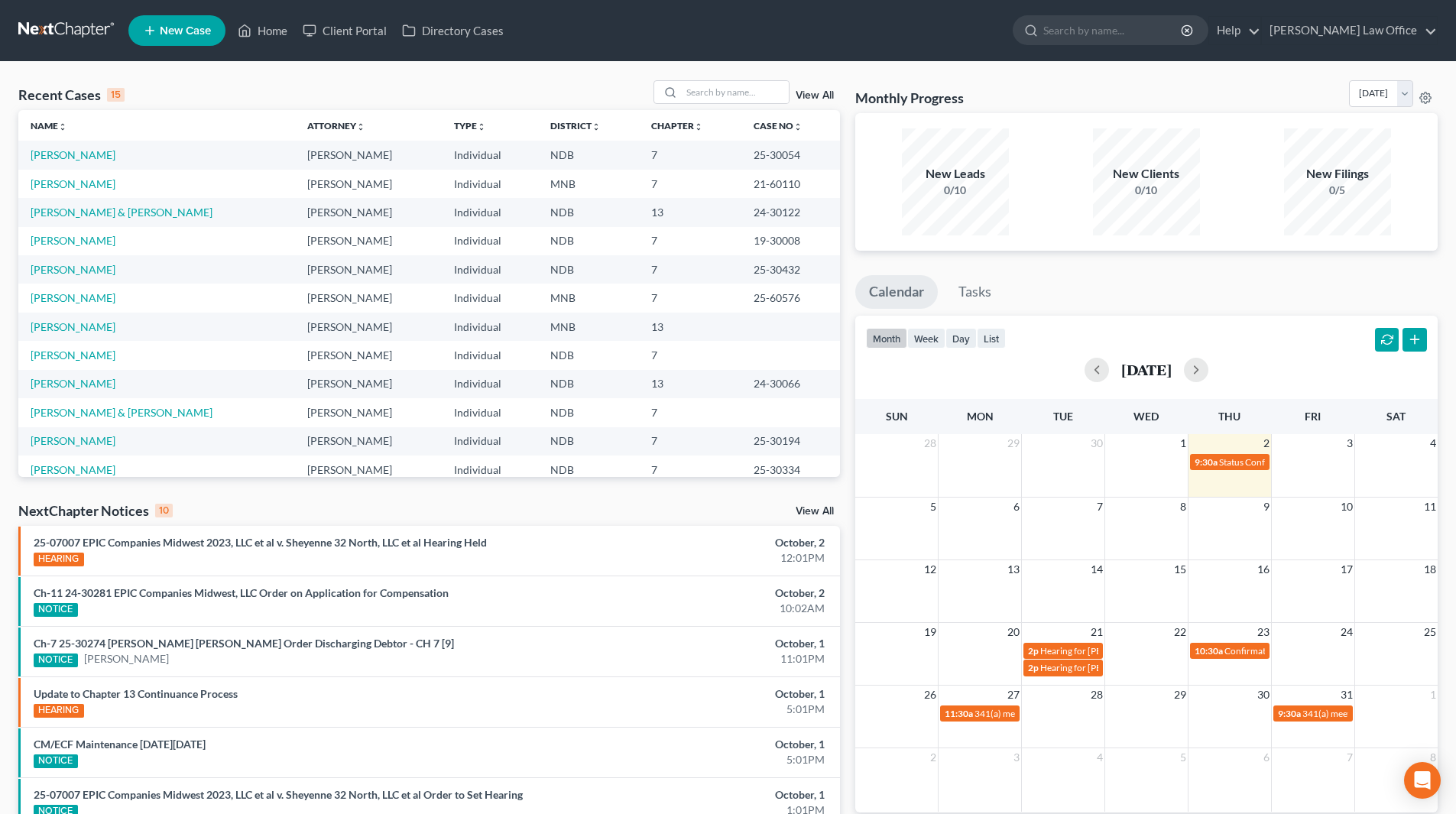
click at [812, 95] on link "View All" at bounding box center [815, 96] width 38 height 11
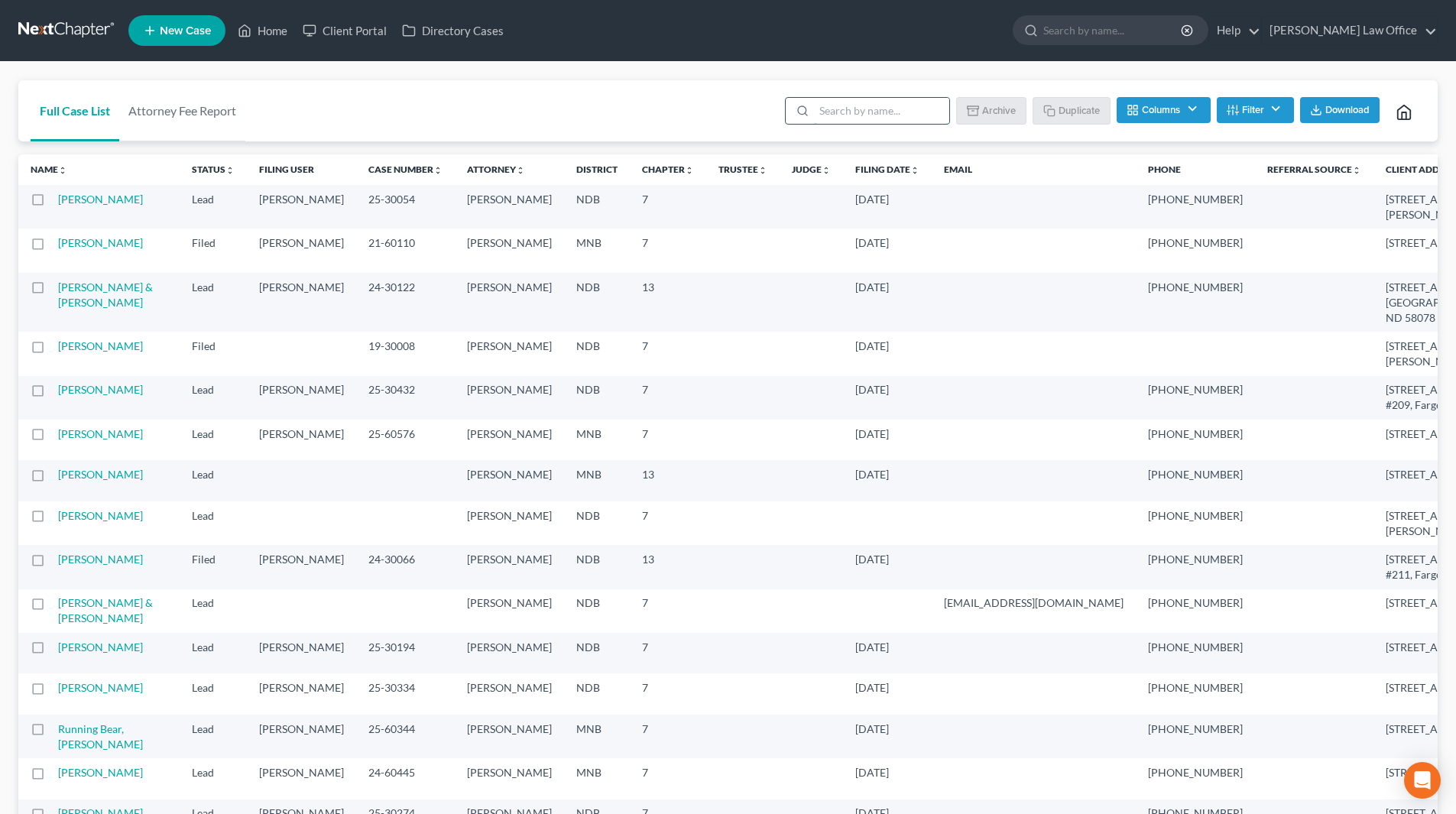
click at [938, 108] on input "search" at bounding box center [881, 110] width 135 height 26
type input "Lyft"
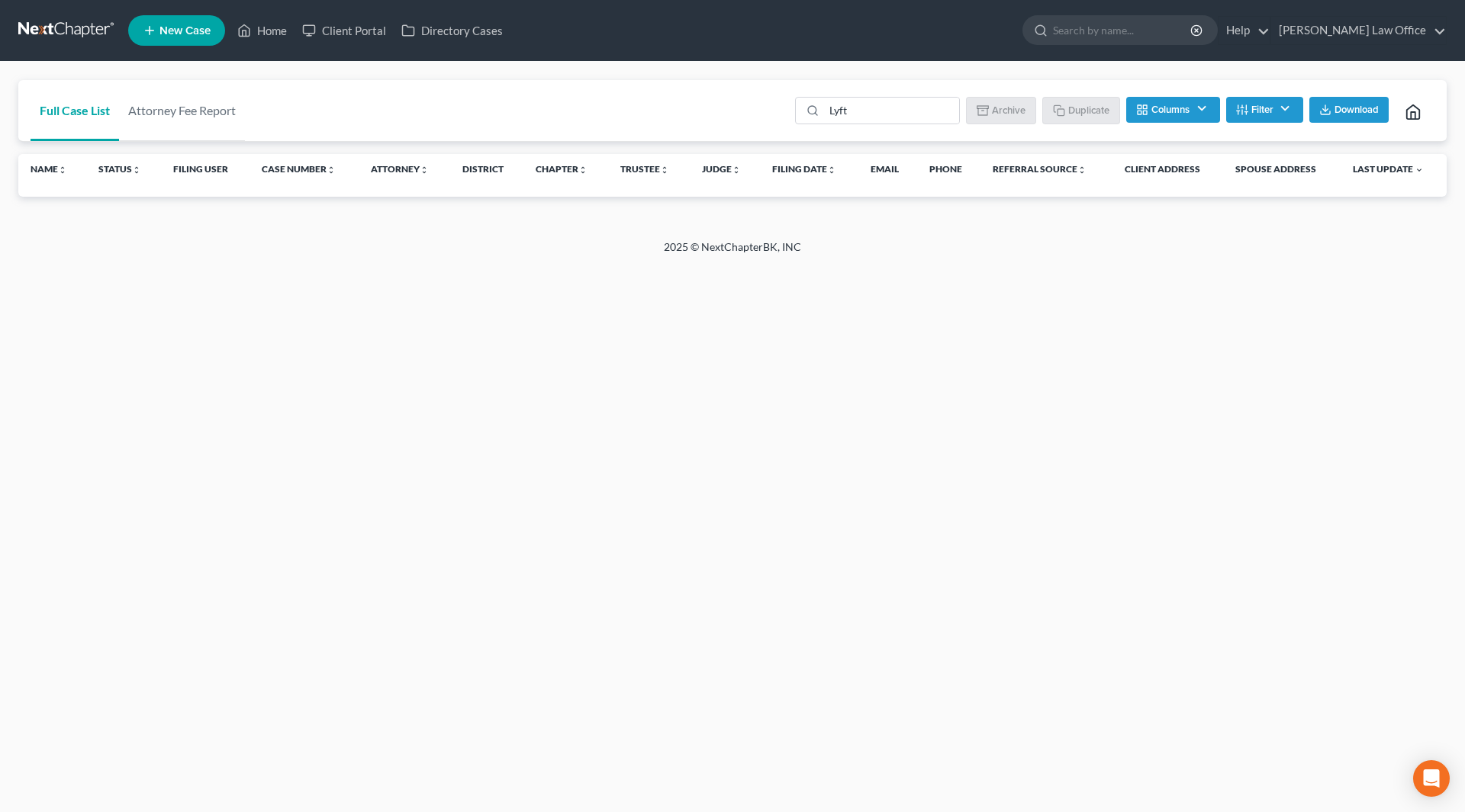
click at [1293, 111] on button "Filter" at bounding box center [1265, 109] width 77 height 25
click at [269, 31] on link "Home" at bounding box center [261, 30] width 65 height 27
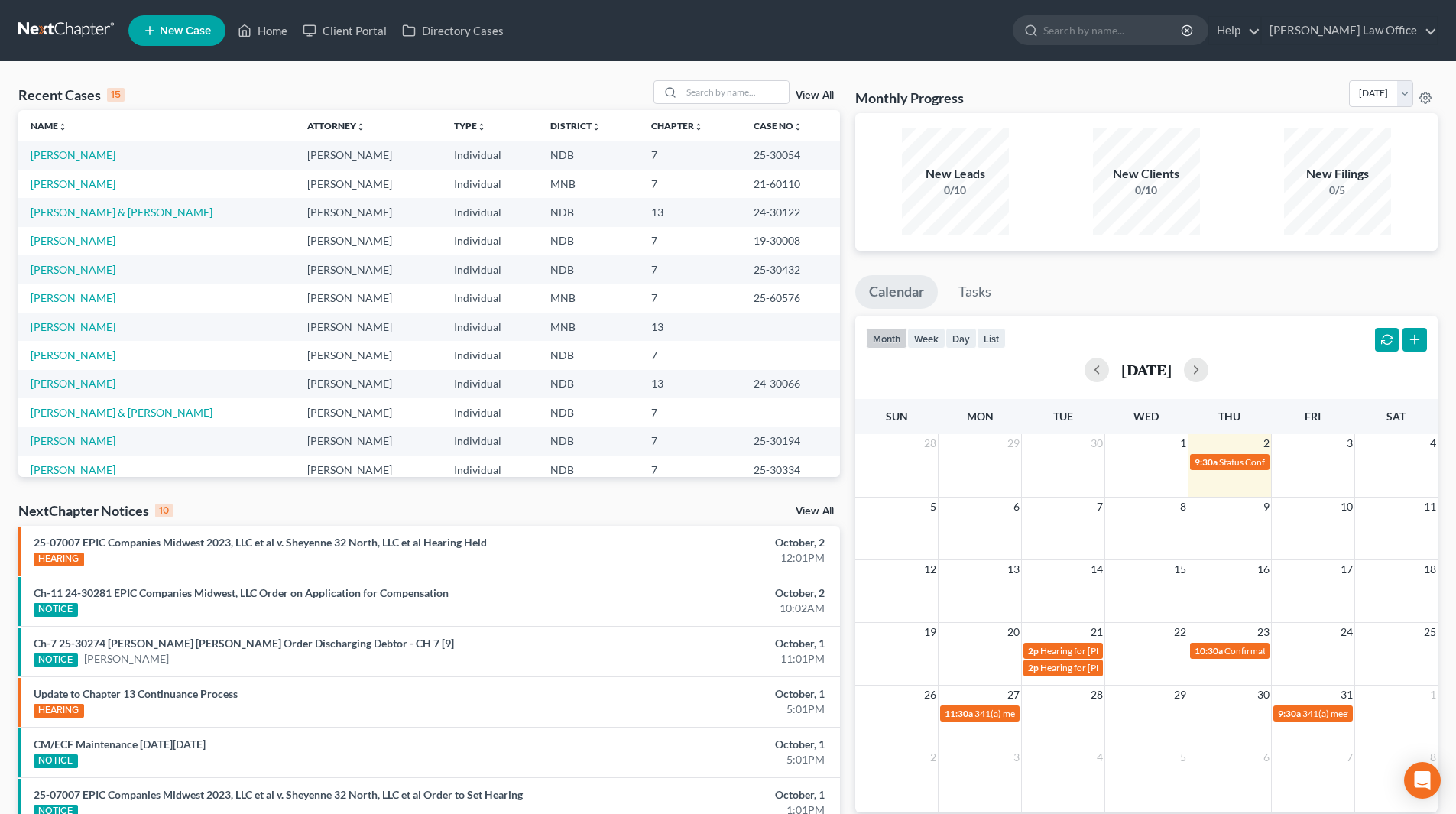
click at [806, 90] on link "View All" at bounding box center [815, 96] width 38 height 11
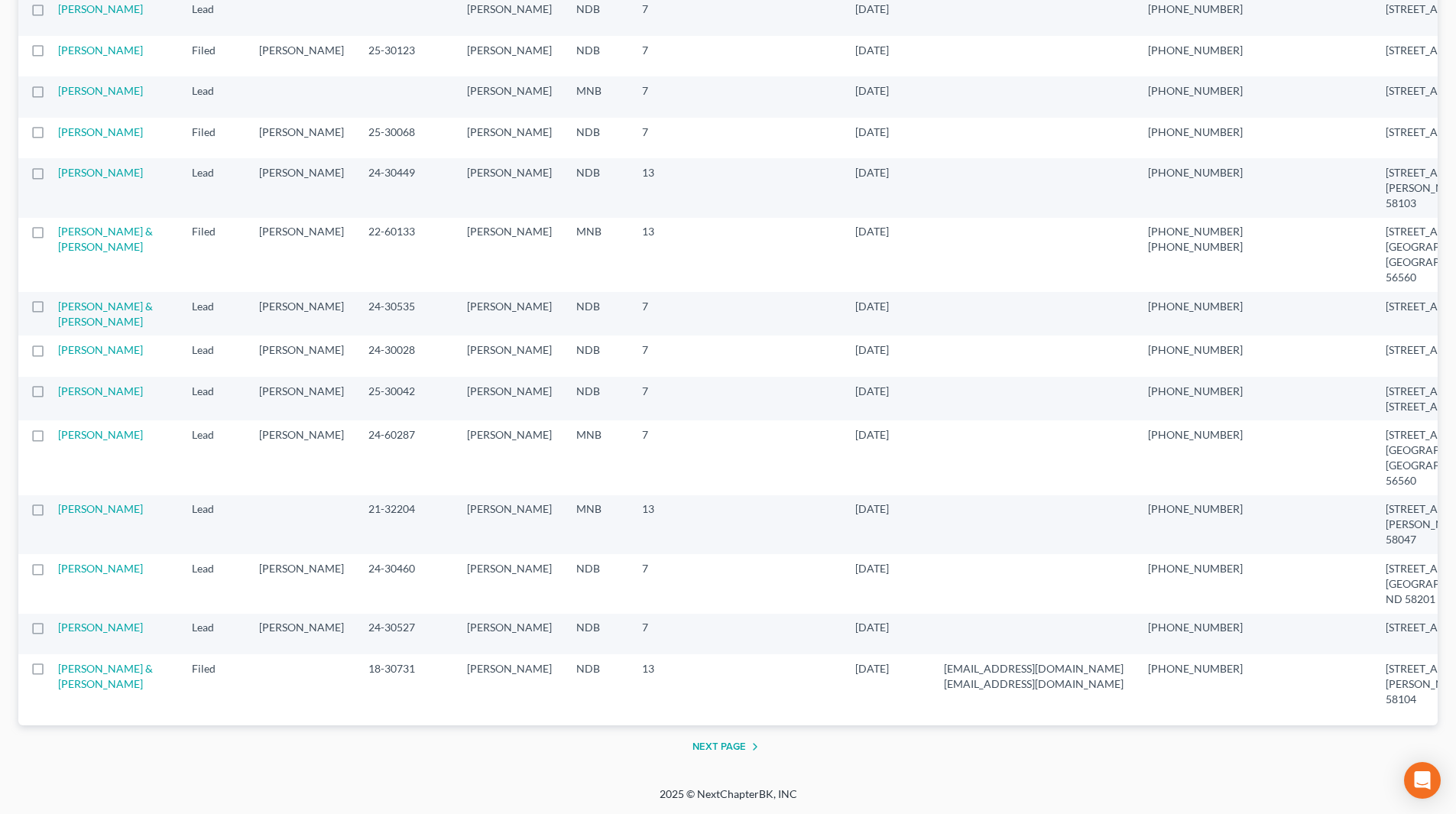
scroll to position [2630, 0]
click at [705, 745] on button "Next Page" at bounding box center [728, 747] width 72 height 18
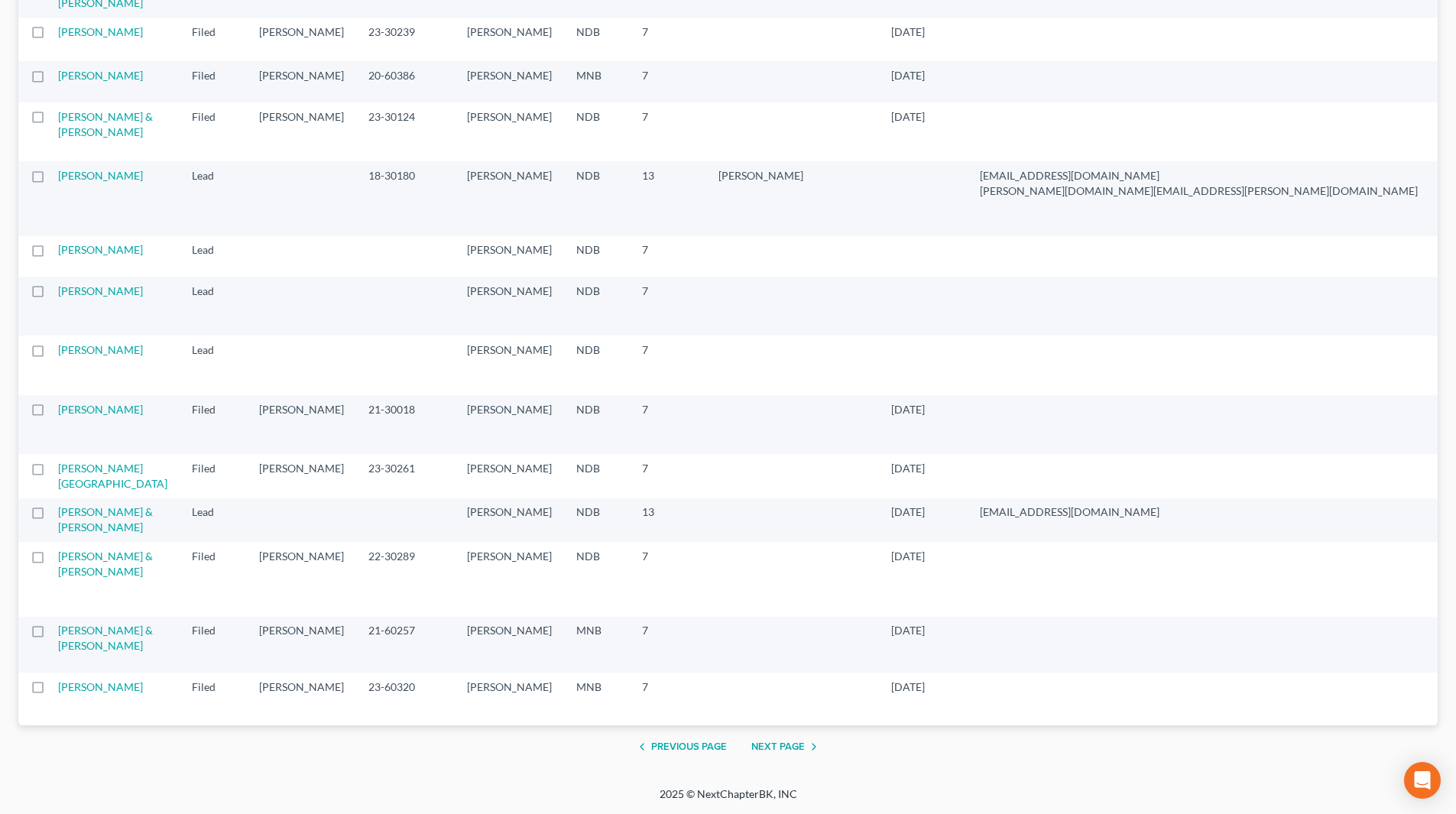
scroll to position [2782, 0]
click at [701, 747] on button "Previous Page" at bounding box center [680, 747] width 94 height 18
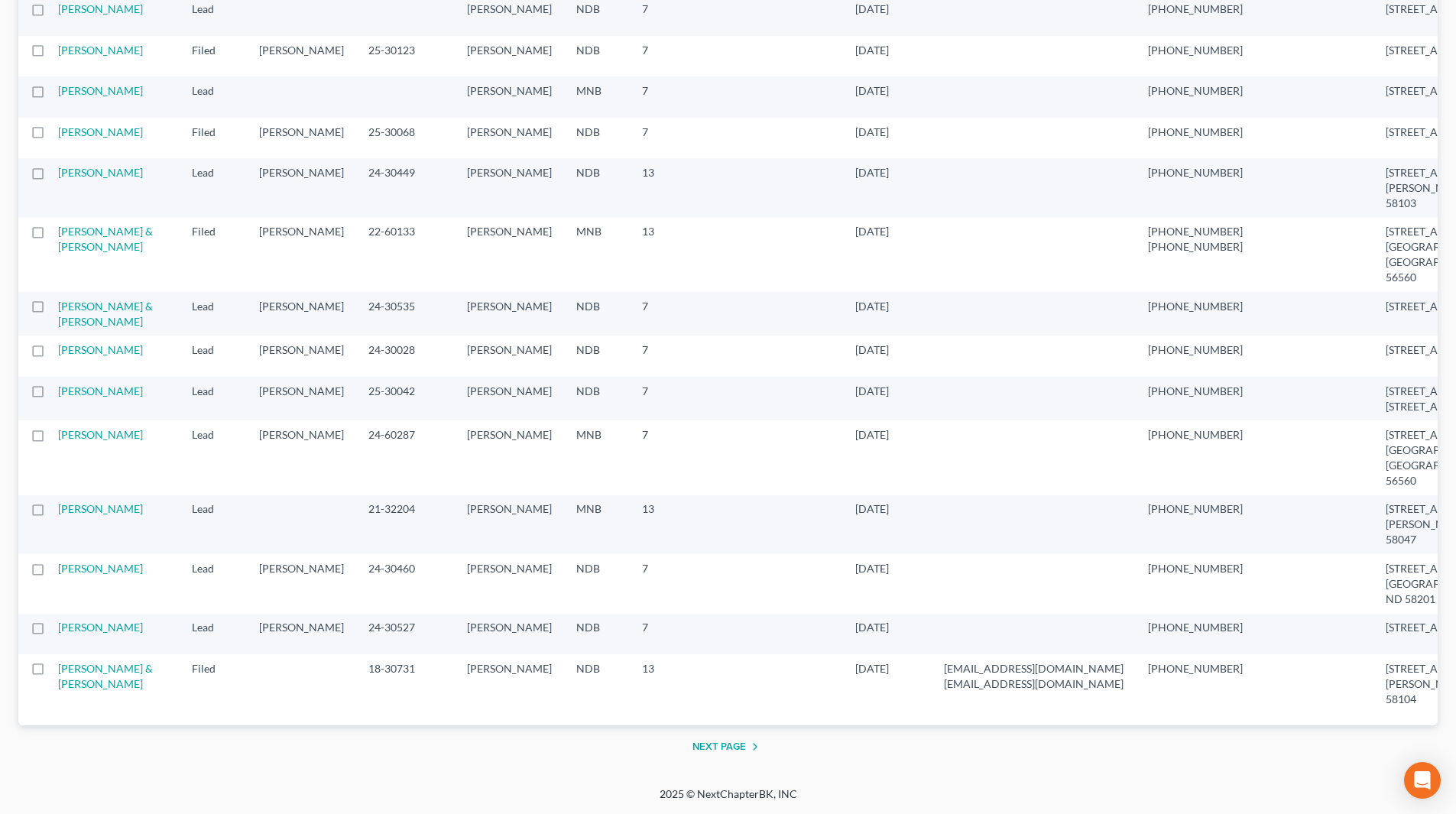
scroll to position [2630, 0]
click at [92, 672] on link "[PERSON_NAME] & [PERSON_NAME]" at bounding box center [106, 676] width 95 height 28
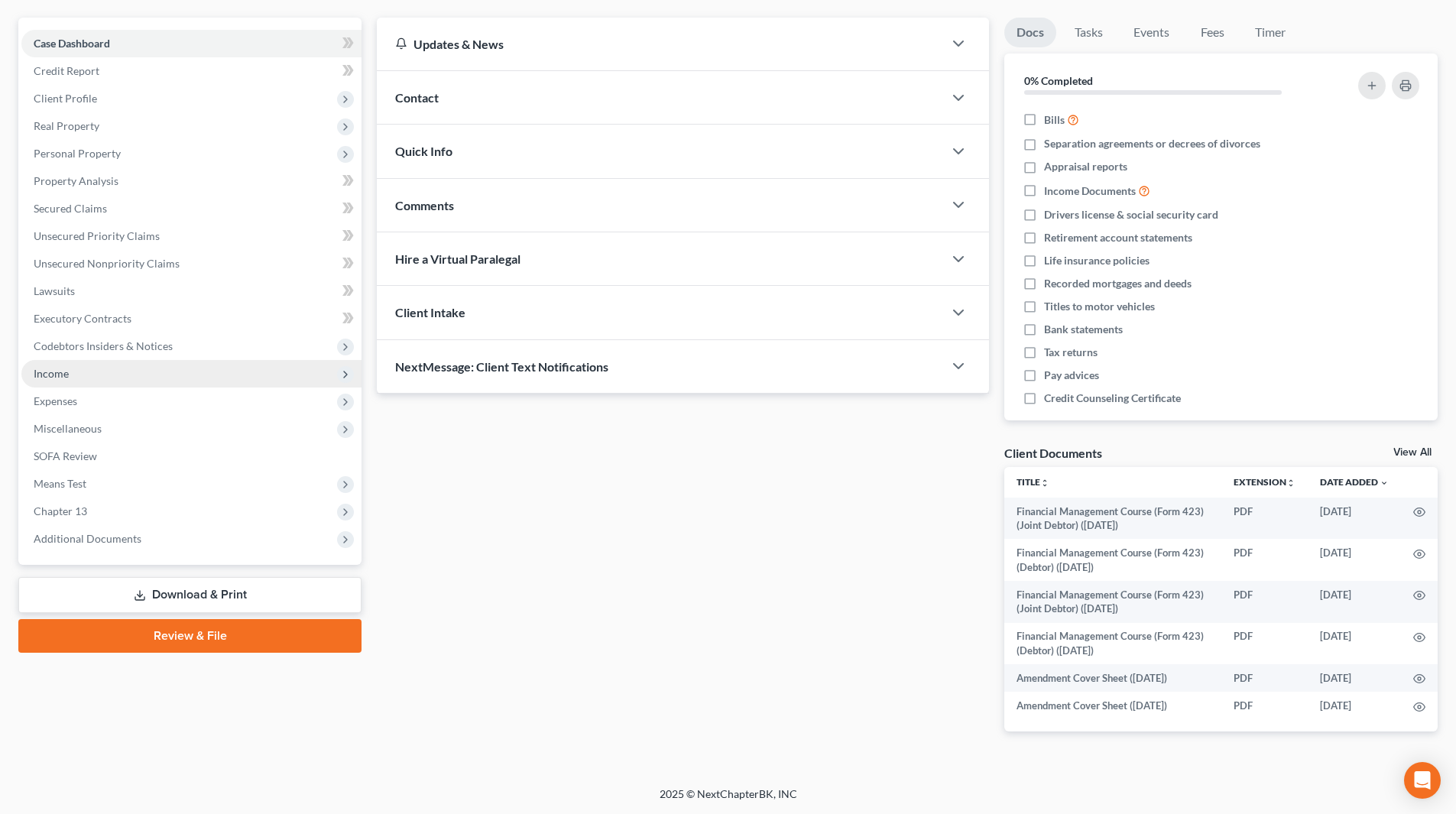
scroll to position [103, 0]
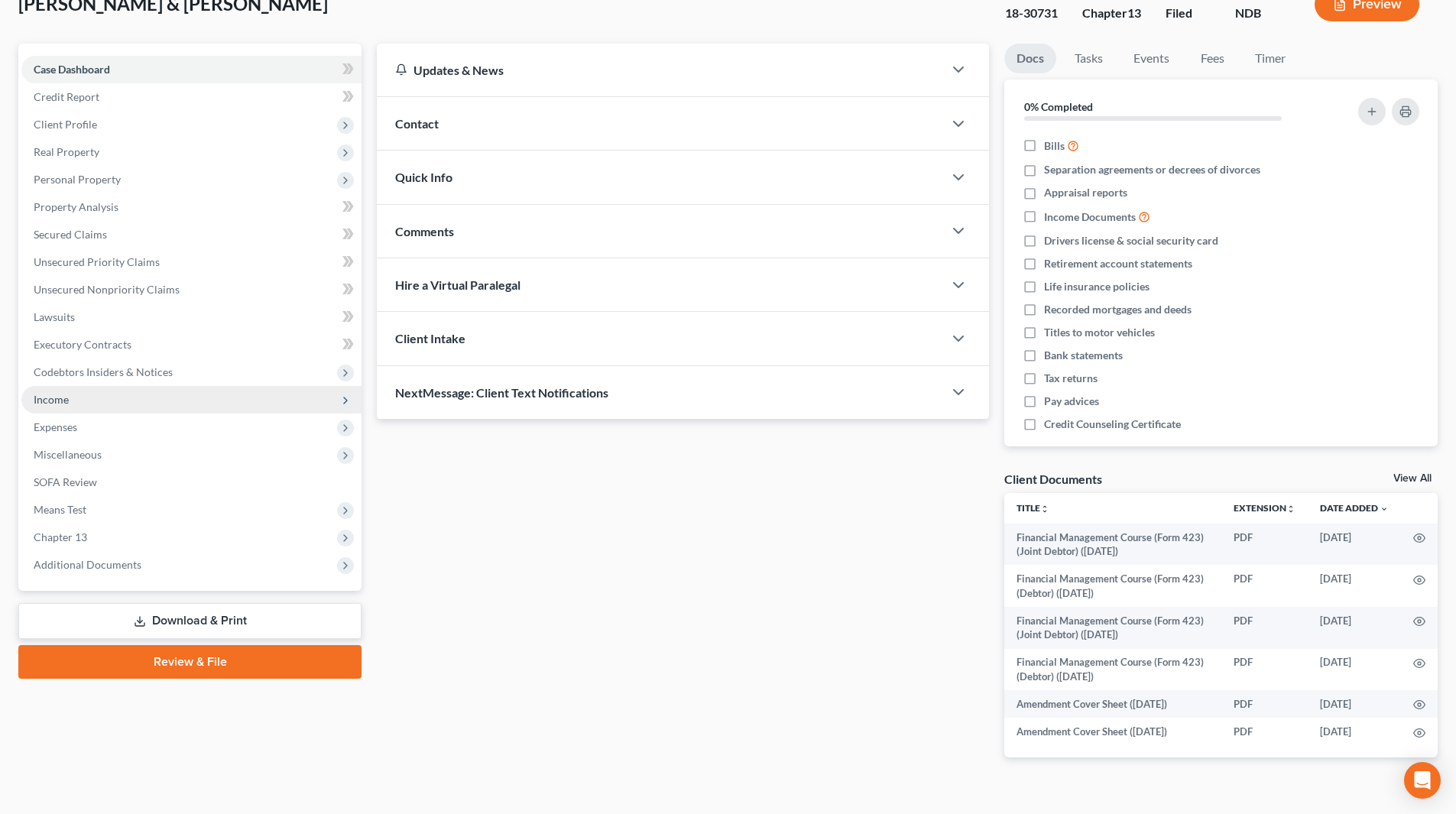
click at [70, 398] on span "Income" at bounding box center [191, 400] width 340 height 27
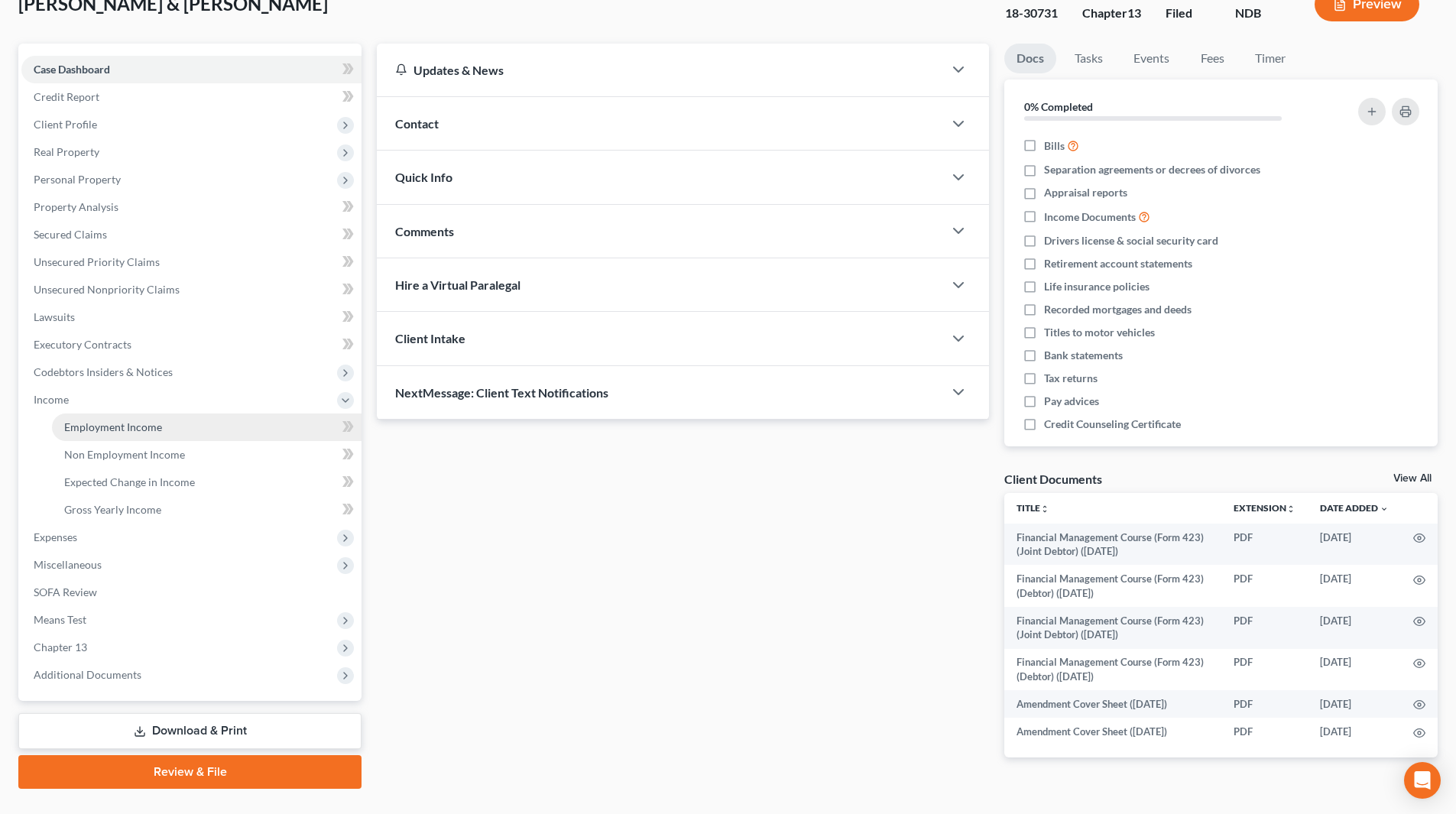
click at [92, 432] on span "Employment Income" at bounding box center [112, 427] width 98 height 13
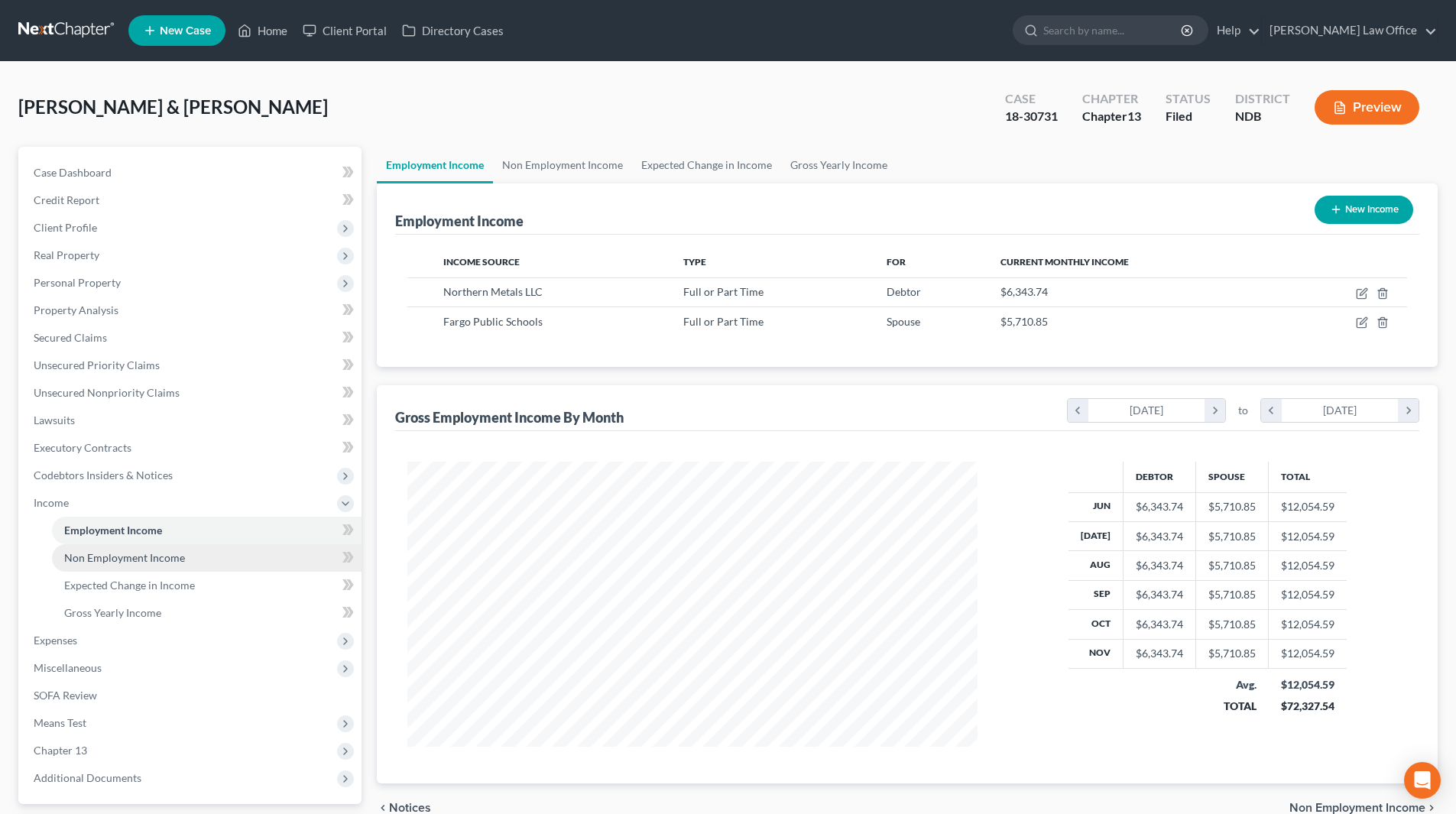
scroll to position [286, 601]
click at [108, 552] on span "Non Employment Income" at bounding box center [124, 558] width 120 height 13
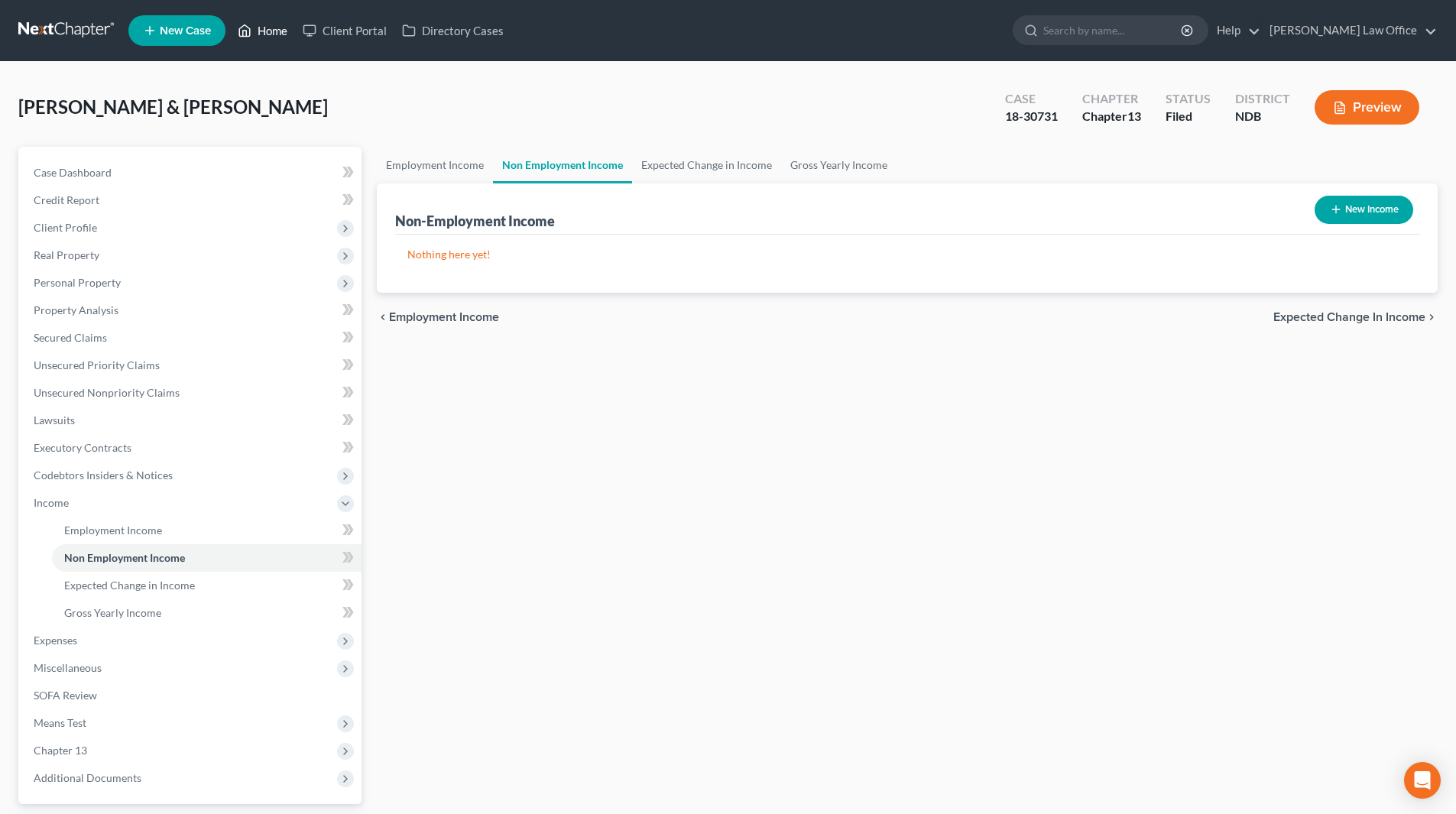
click at [280, 37] on link "Home" at bounding box center [262, 30] width 65 height 27
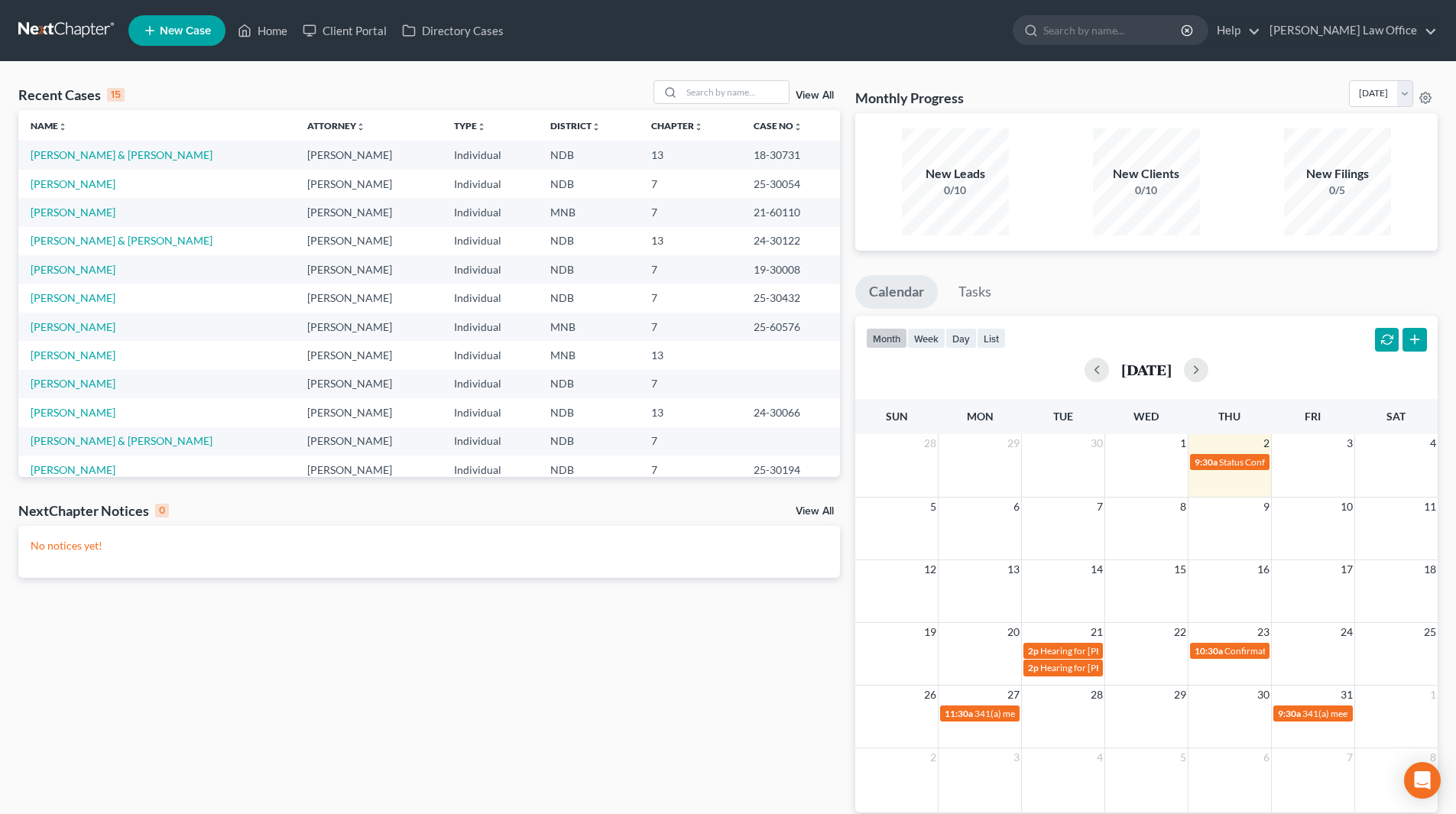
click at [824, 96] on link "View All" at bounding box center [815, 96] width 38 height 11
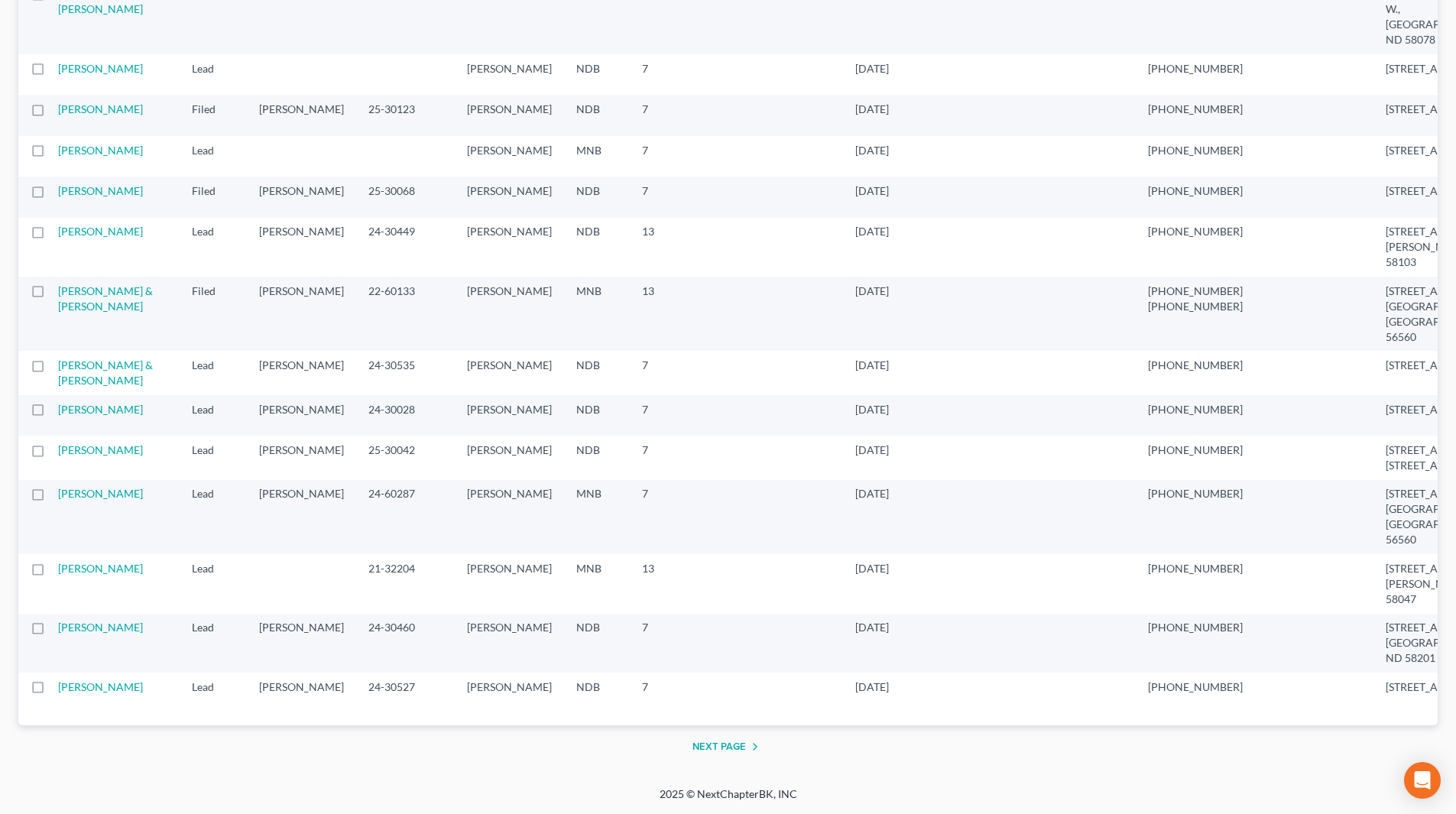
scroll to position [2630, 0]
click at [713, 744] on button "Next Page" at bounding box center [728, 747] width 72 height 18
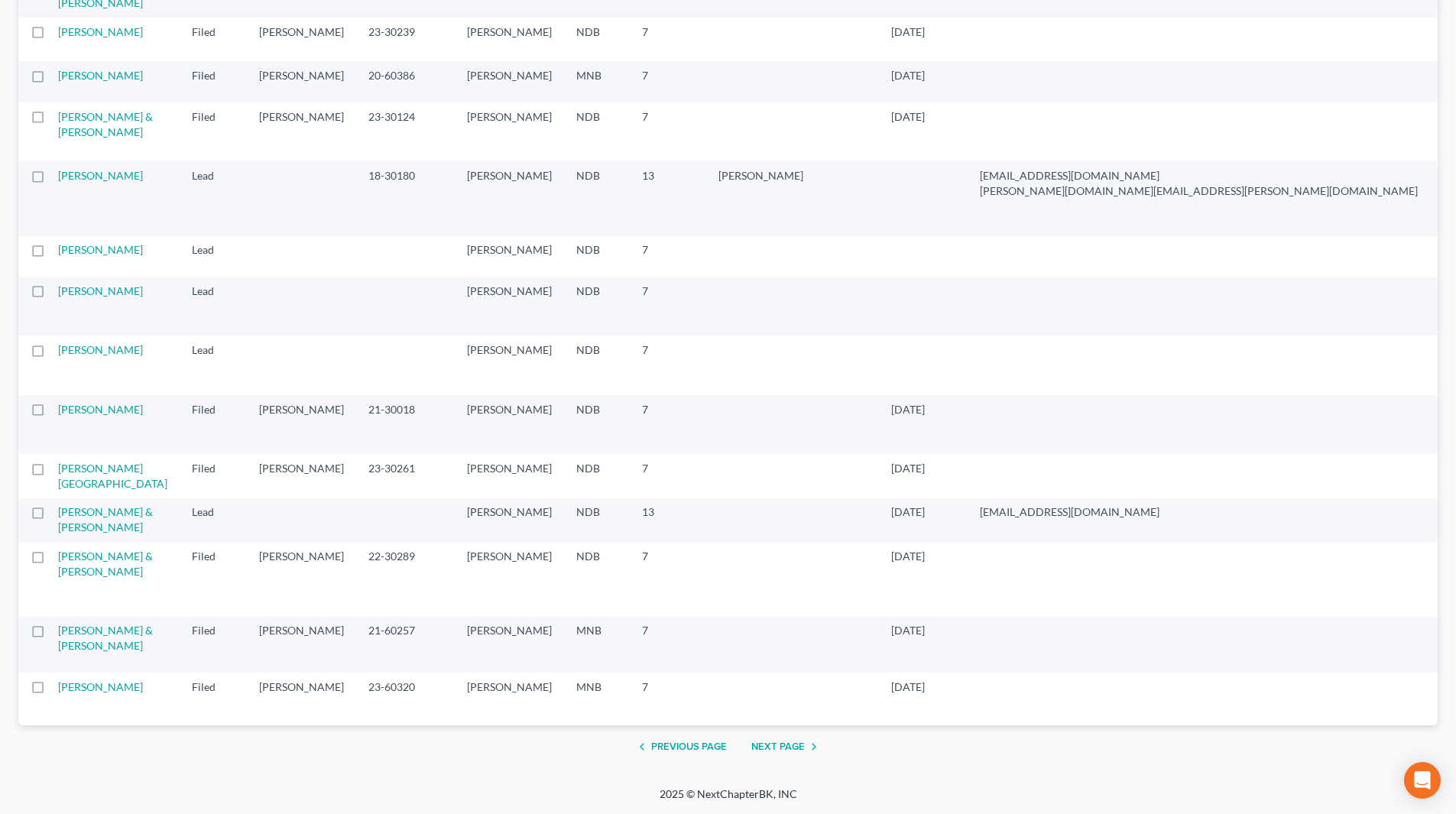
scroll to position [2782, 0]
click at [764, 750] on button "Next Page" at bounding box center [787, 747] width 72 height 18
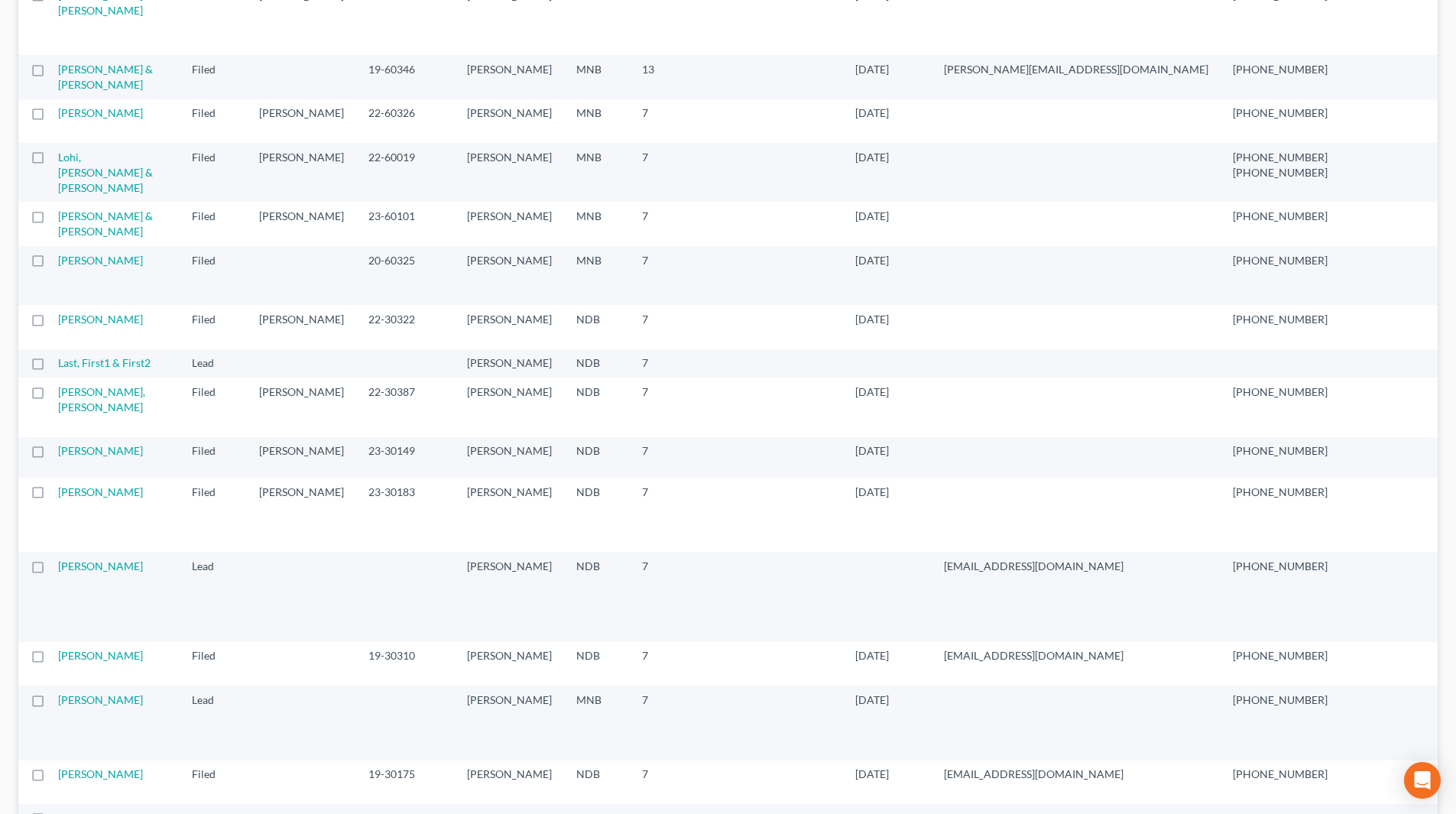
scroll to position [0, 0]
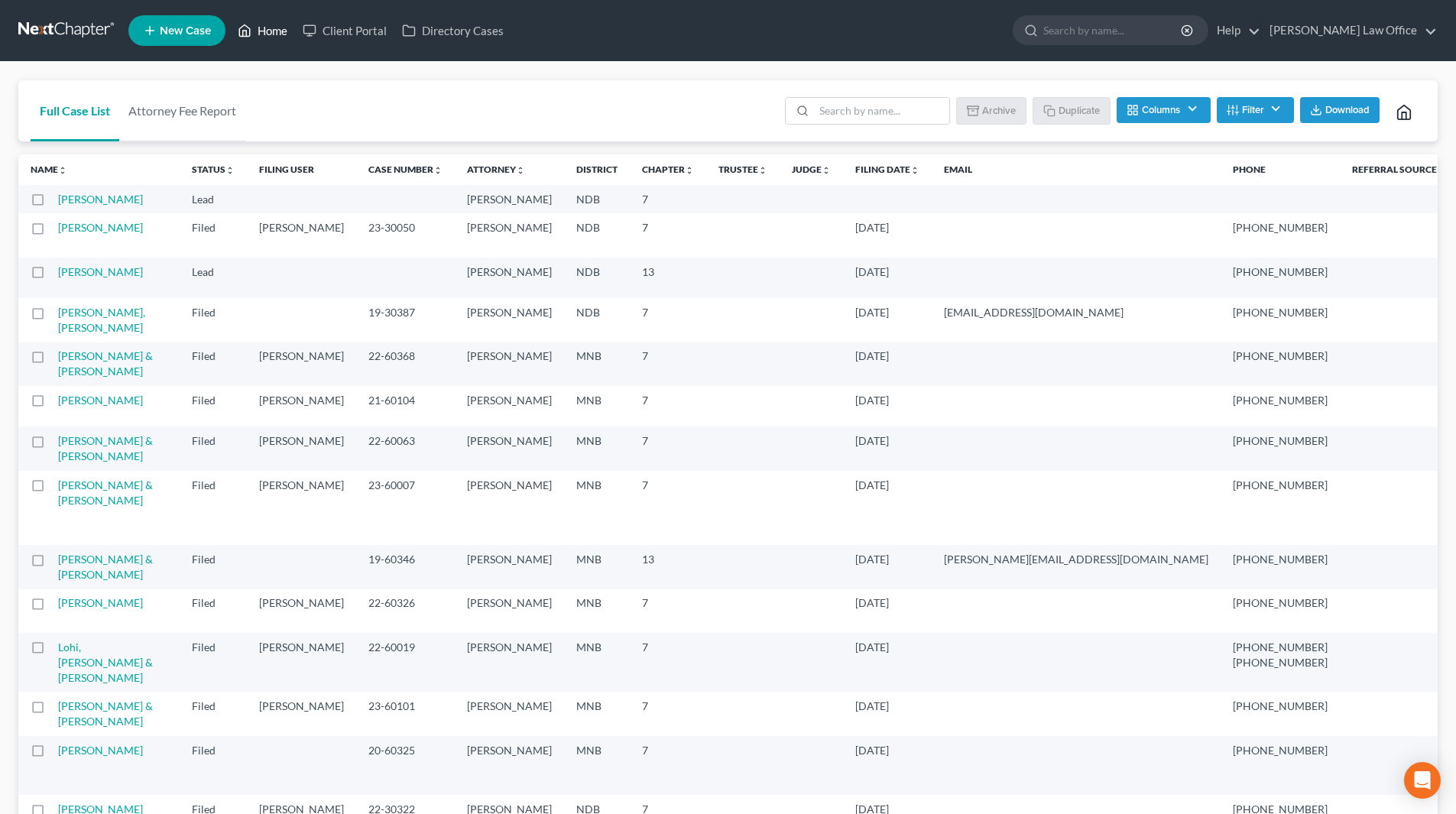
click at [260, 36] on link "Home" at bounding box center [262, 30] width 65 height 27
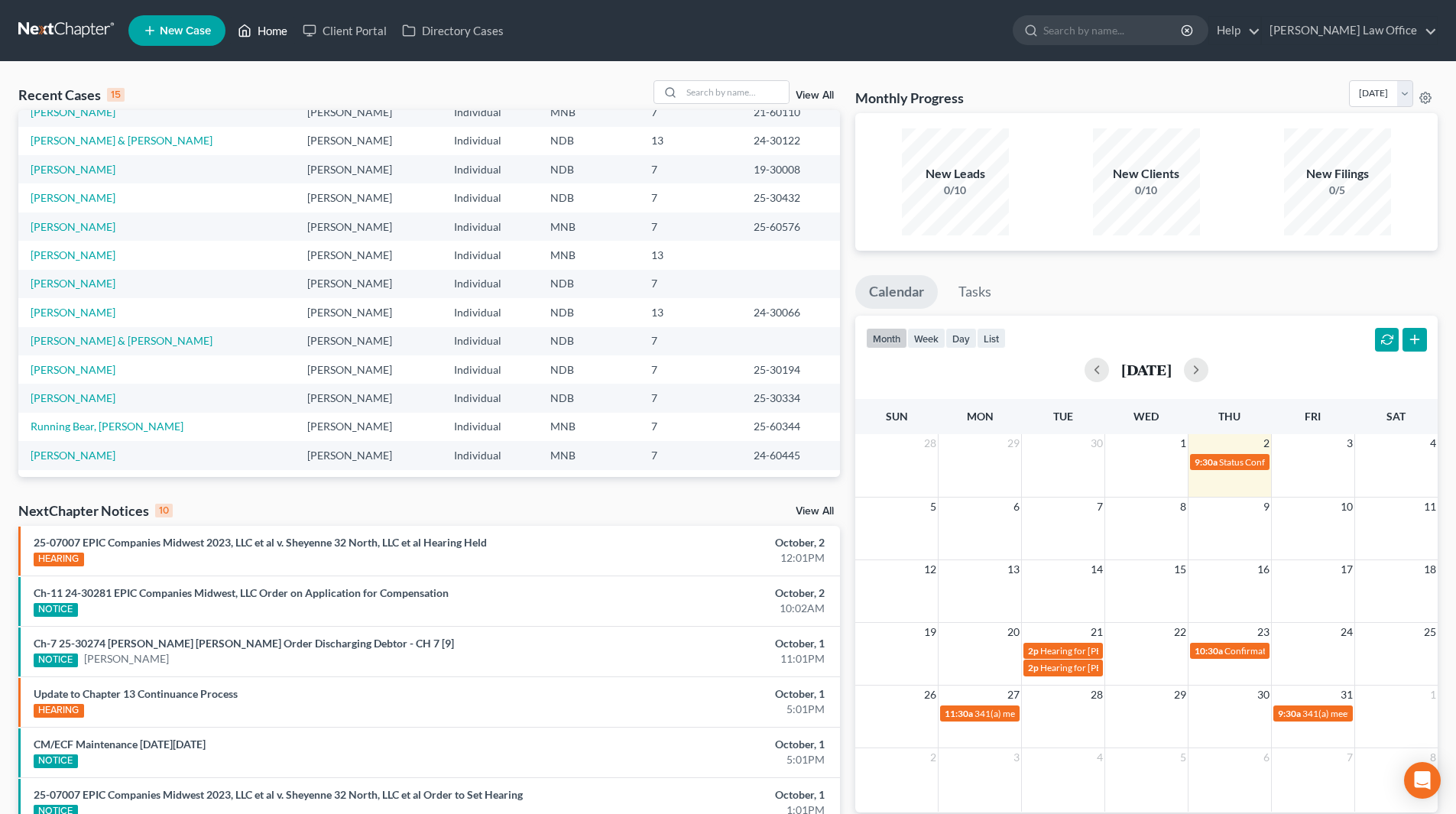
scroll to position [105, 0]
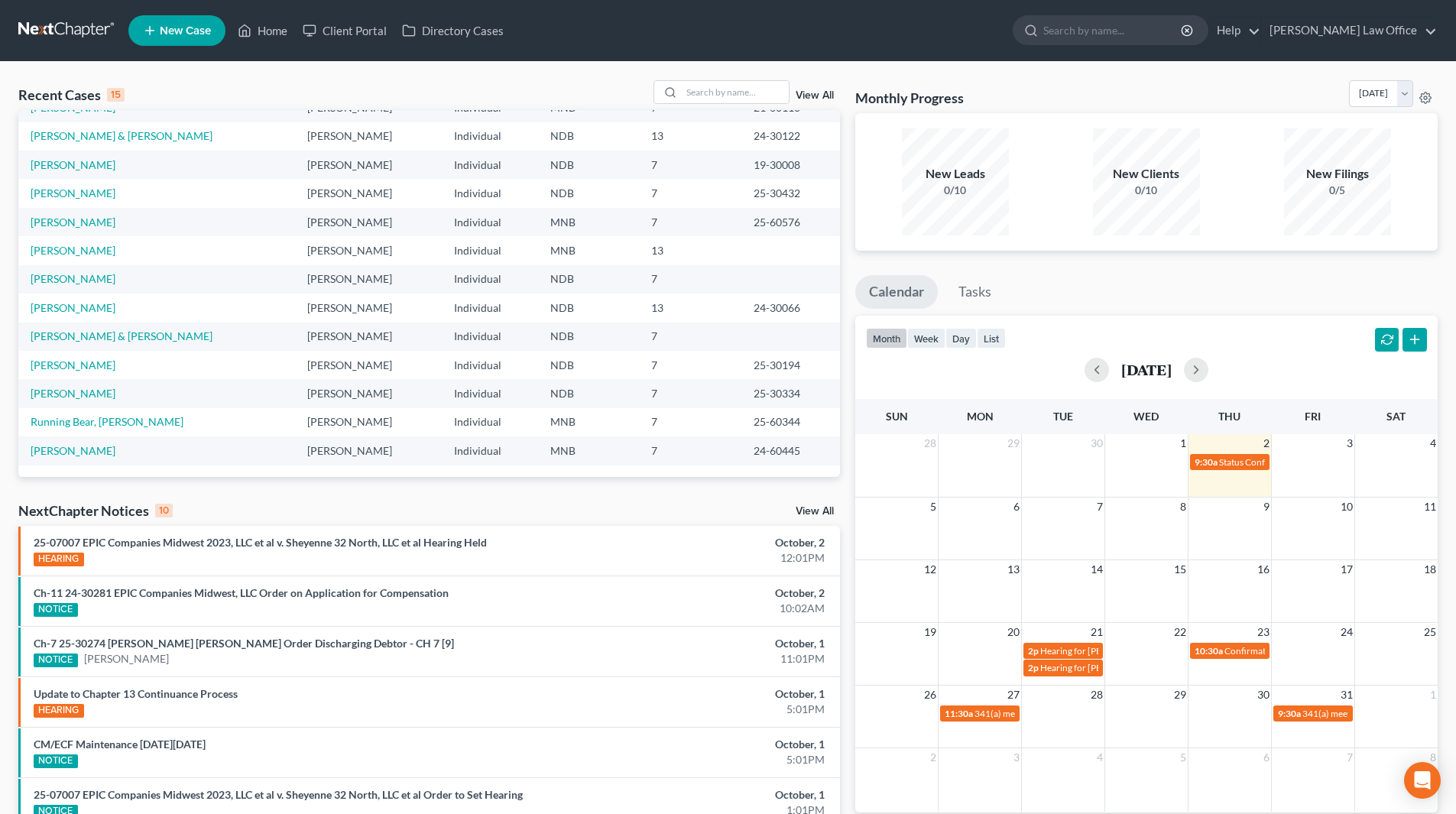
click at [810, 99] on link "View All" at bounding box center [815, 96] width 38 height 11
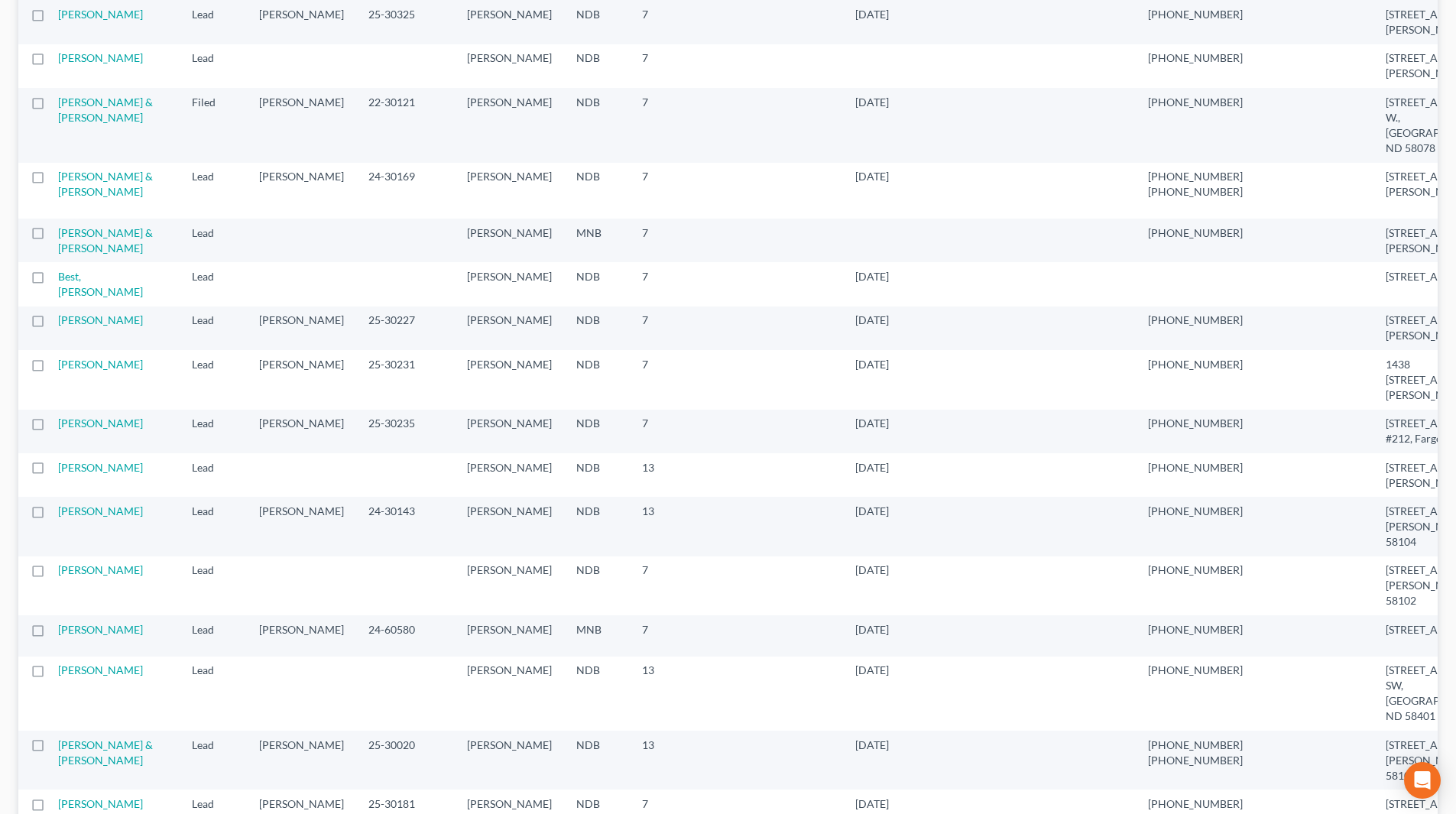
scroll to position [1070, 0]
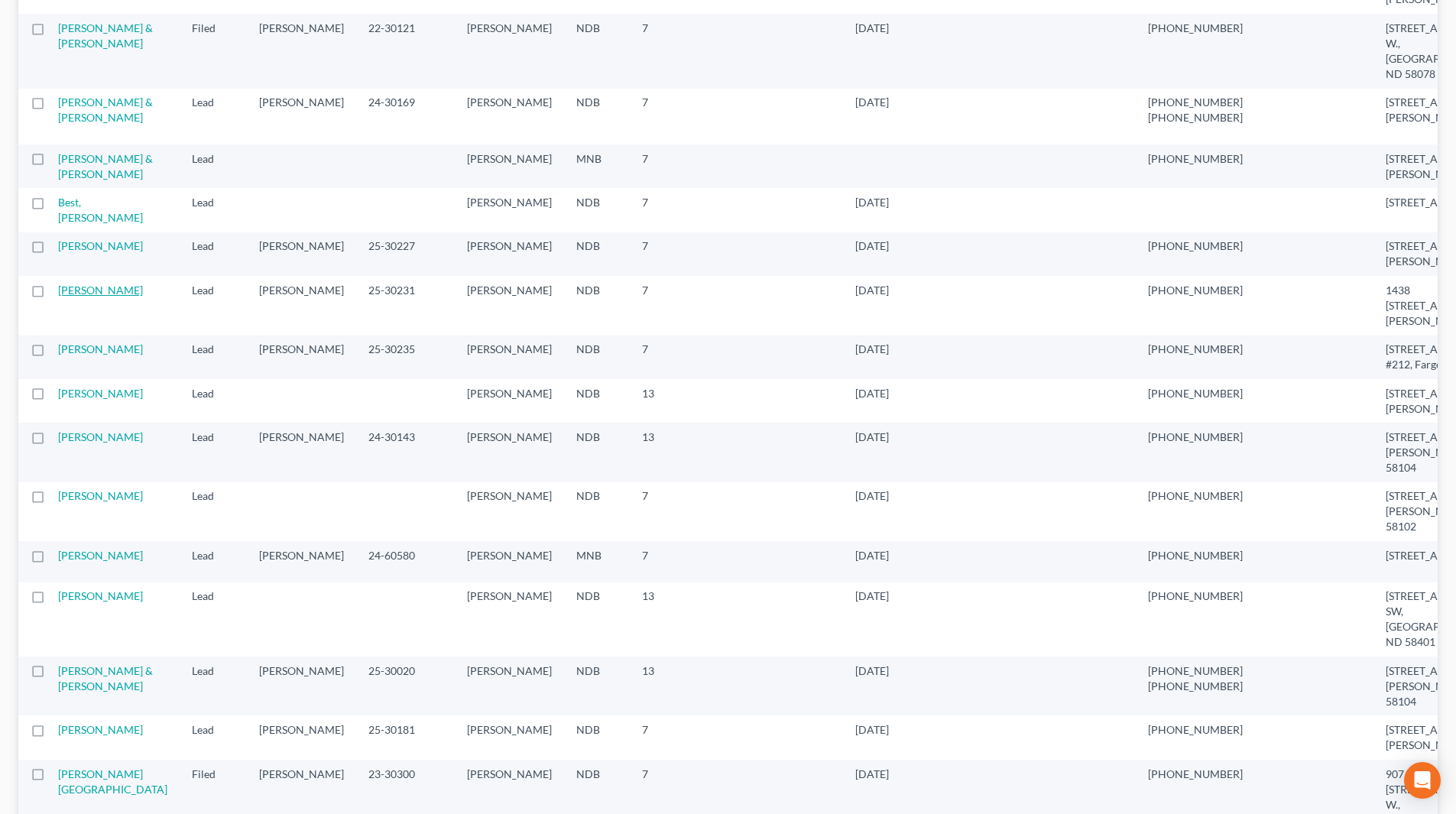
click at [87, 297] on link "[PERSON_NAME]" at bounding box center [100, 290] width 85 height 13
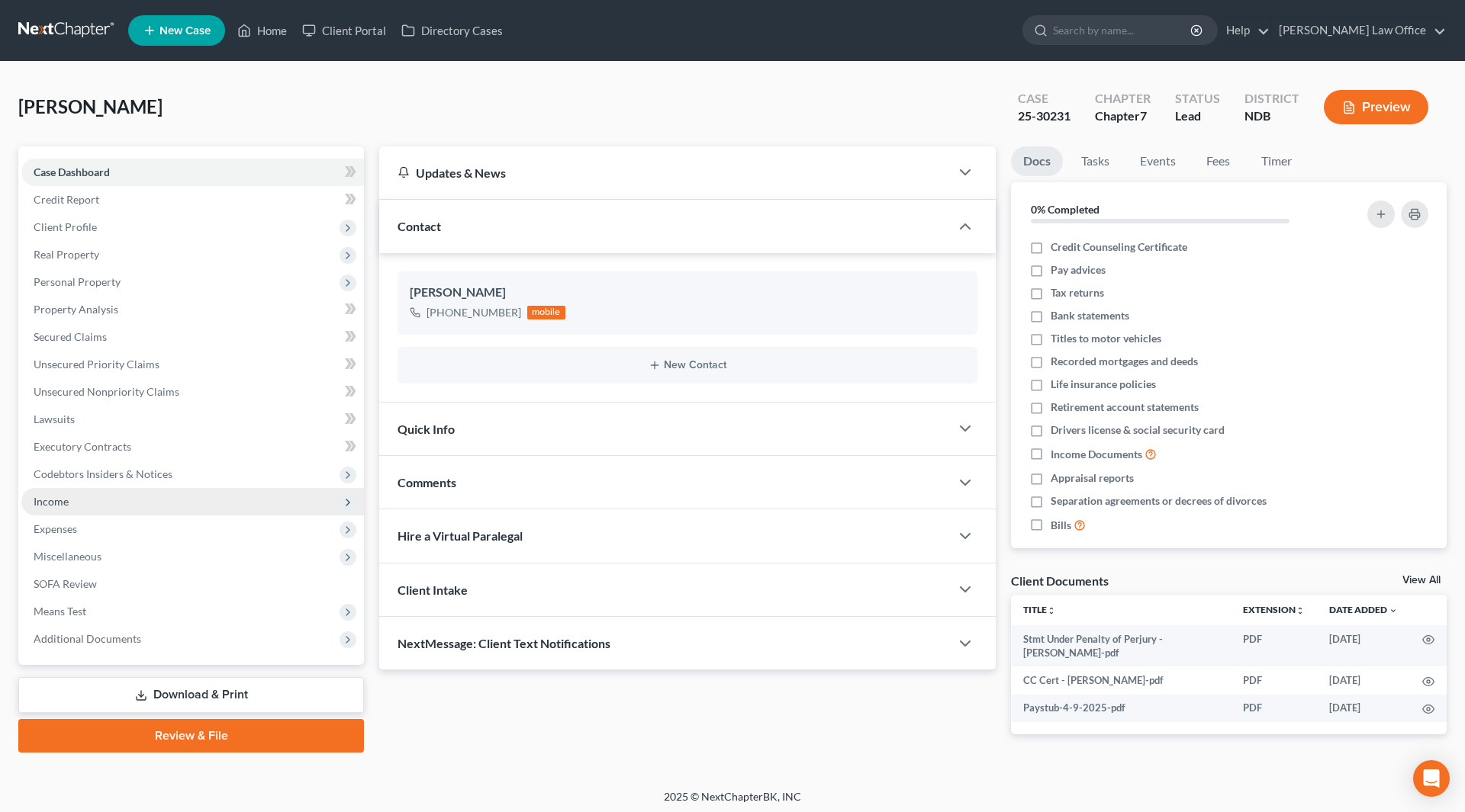
click at [59, 495] on span "Income" at bounding box center [51, 502] width 36 height 13
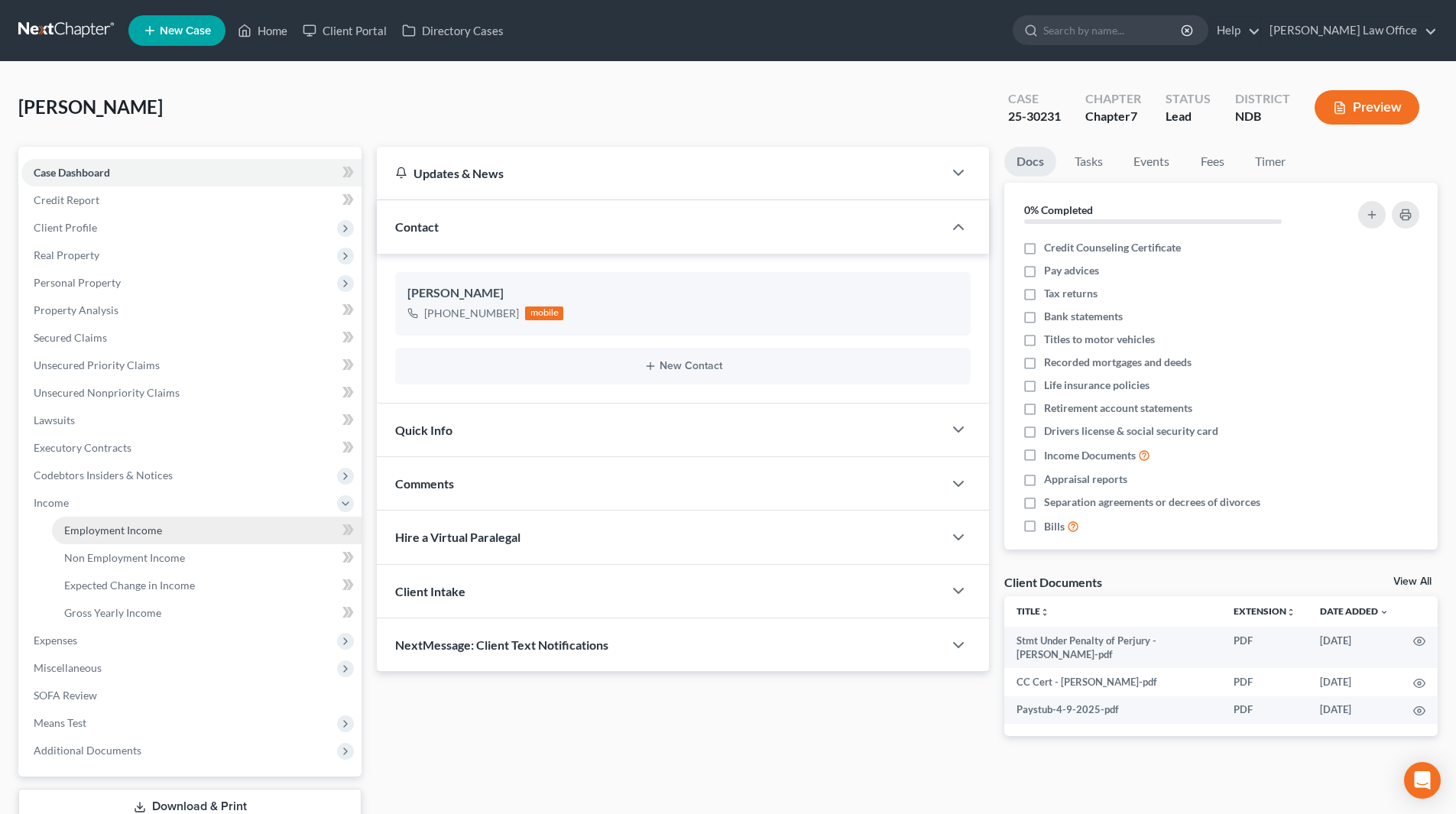
click at [108, 530] on span "Employment Income" at bounding box center [112, 530] width 98 height 13
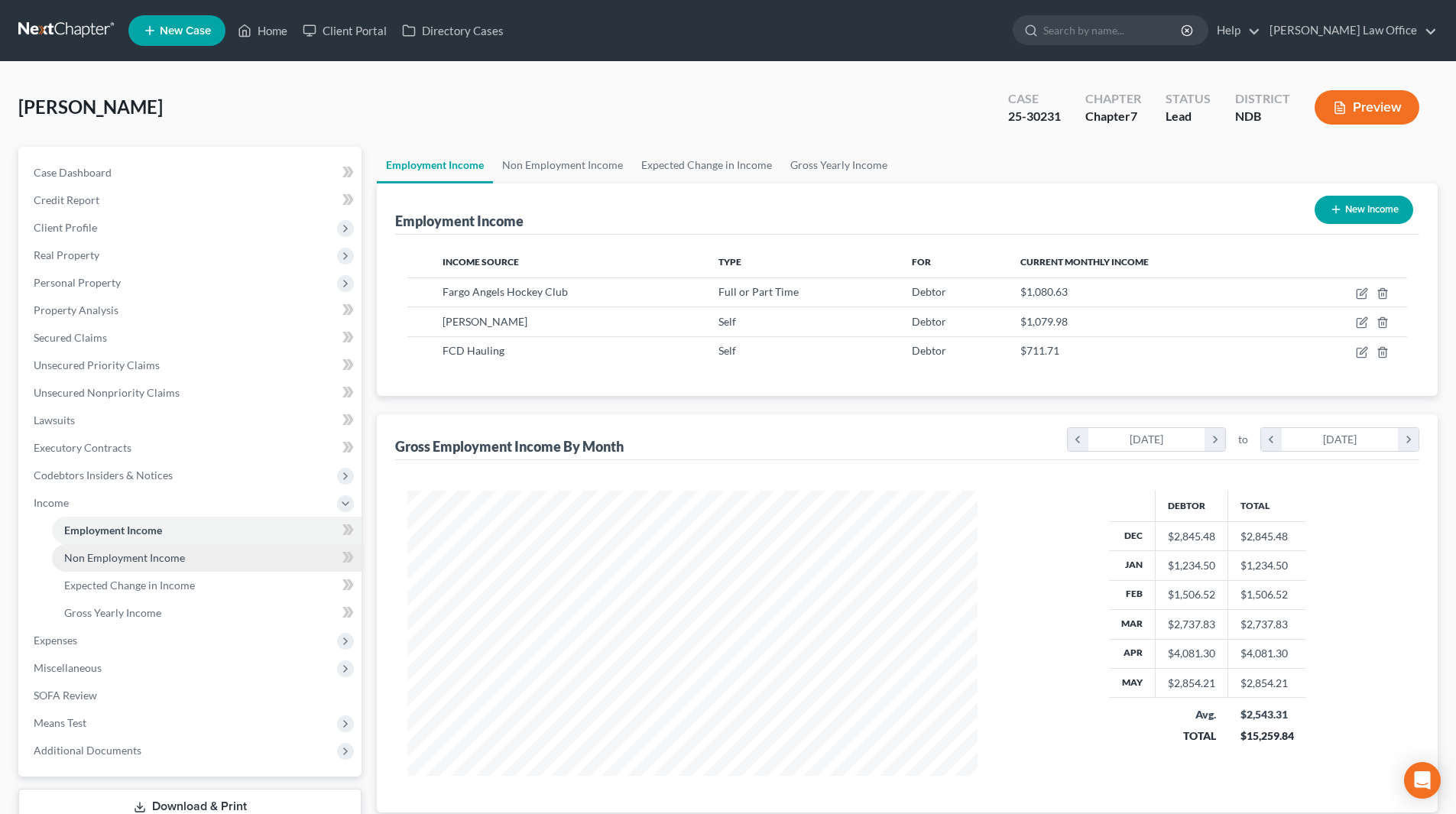
scroll to position [286, 601]
click at [111, 559] on span "Non Employment Income" at bounding box center [124, 558] width 120 height 13
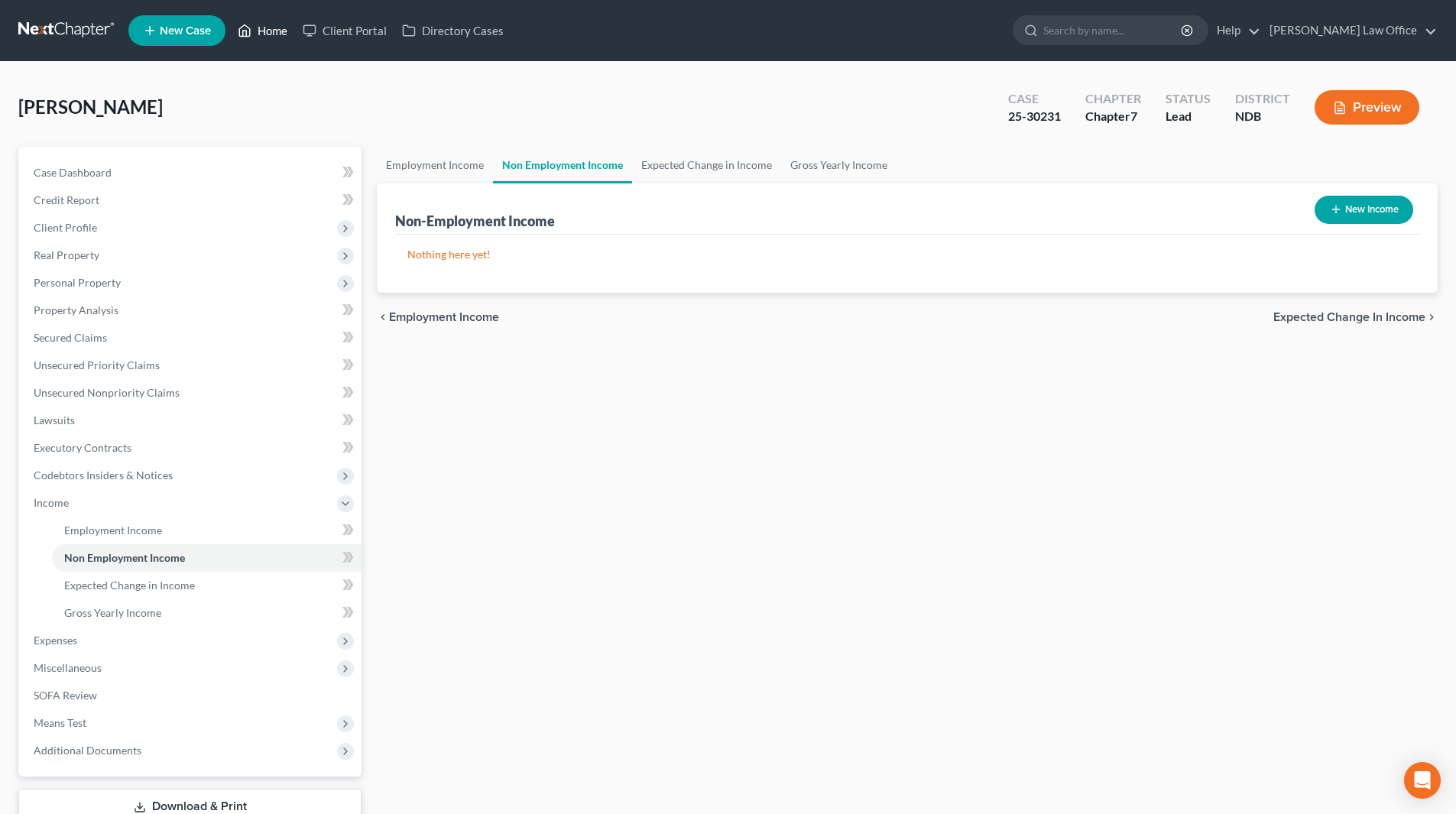
click at [266, 27] on link "Home" at bounding box center [262, 30] width 65 height 27
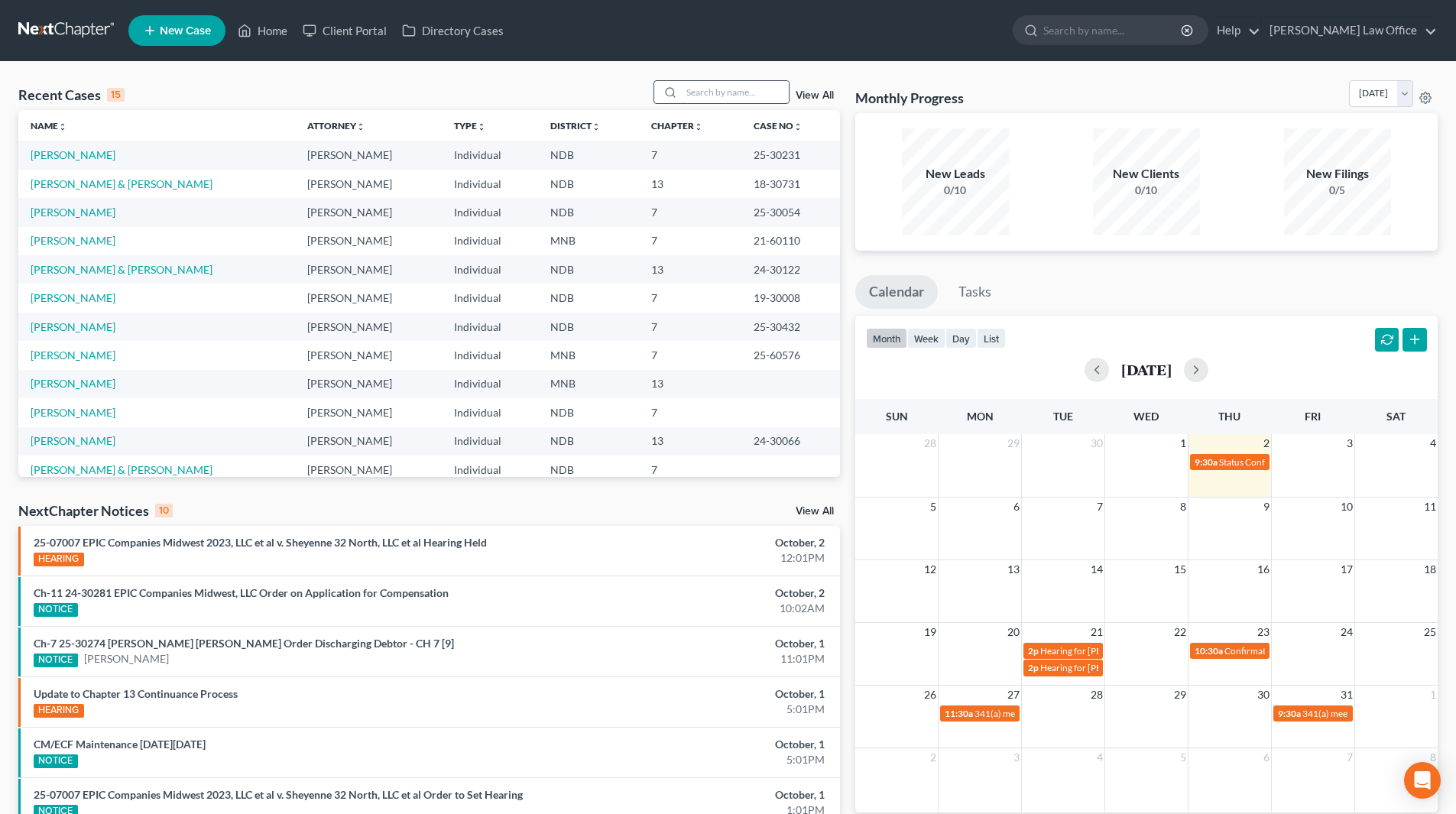
click at [691, 94] on input "search" at bounding box center [734, 92] width 107 height 22
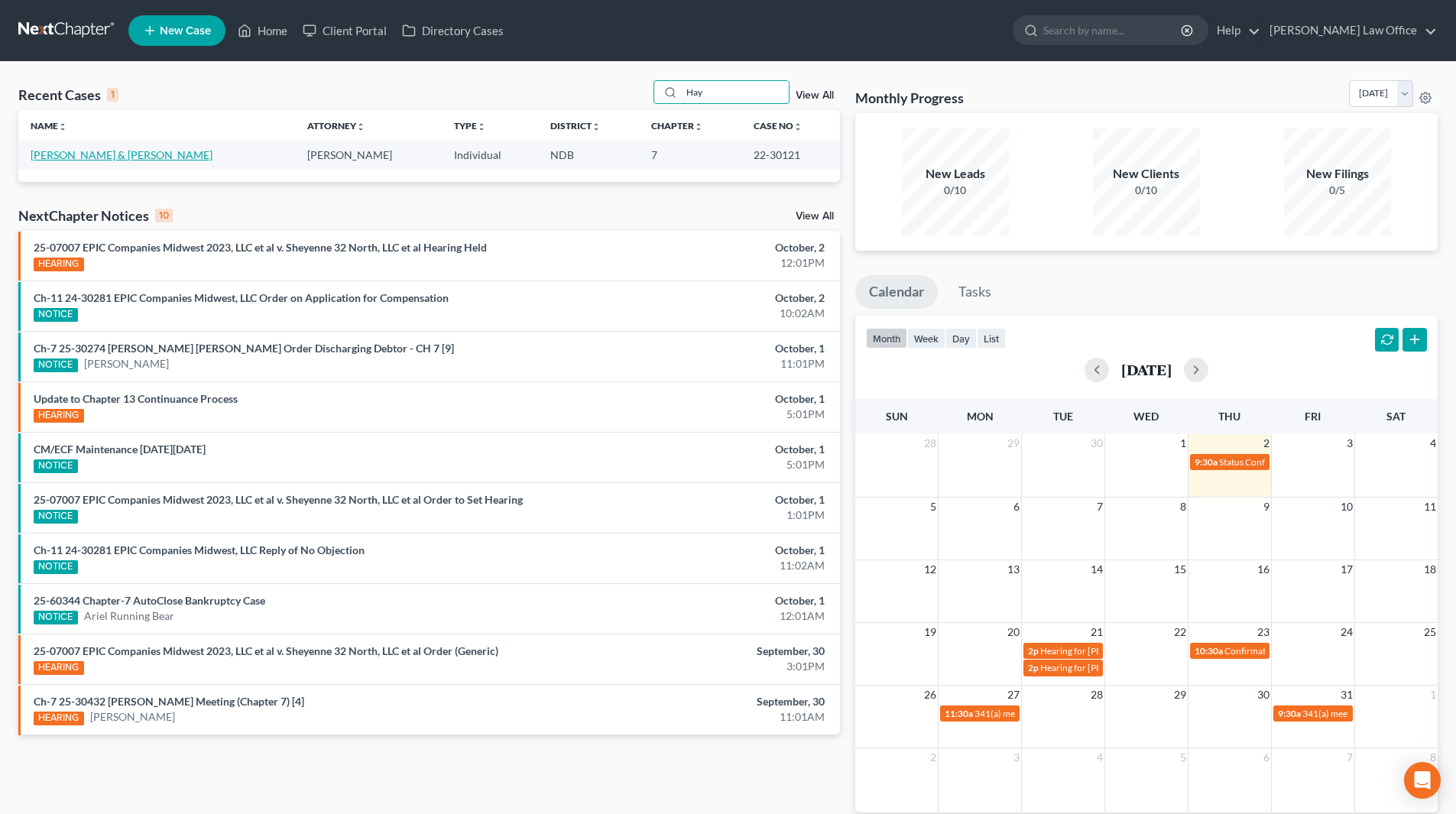
type input "Hay"
click at [118, 152] on link "[PERSON_NAME] & [PERSON_NAME]" at bounding box center [121, 155] width 182 height 13
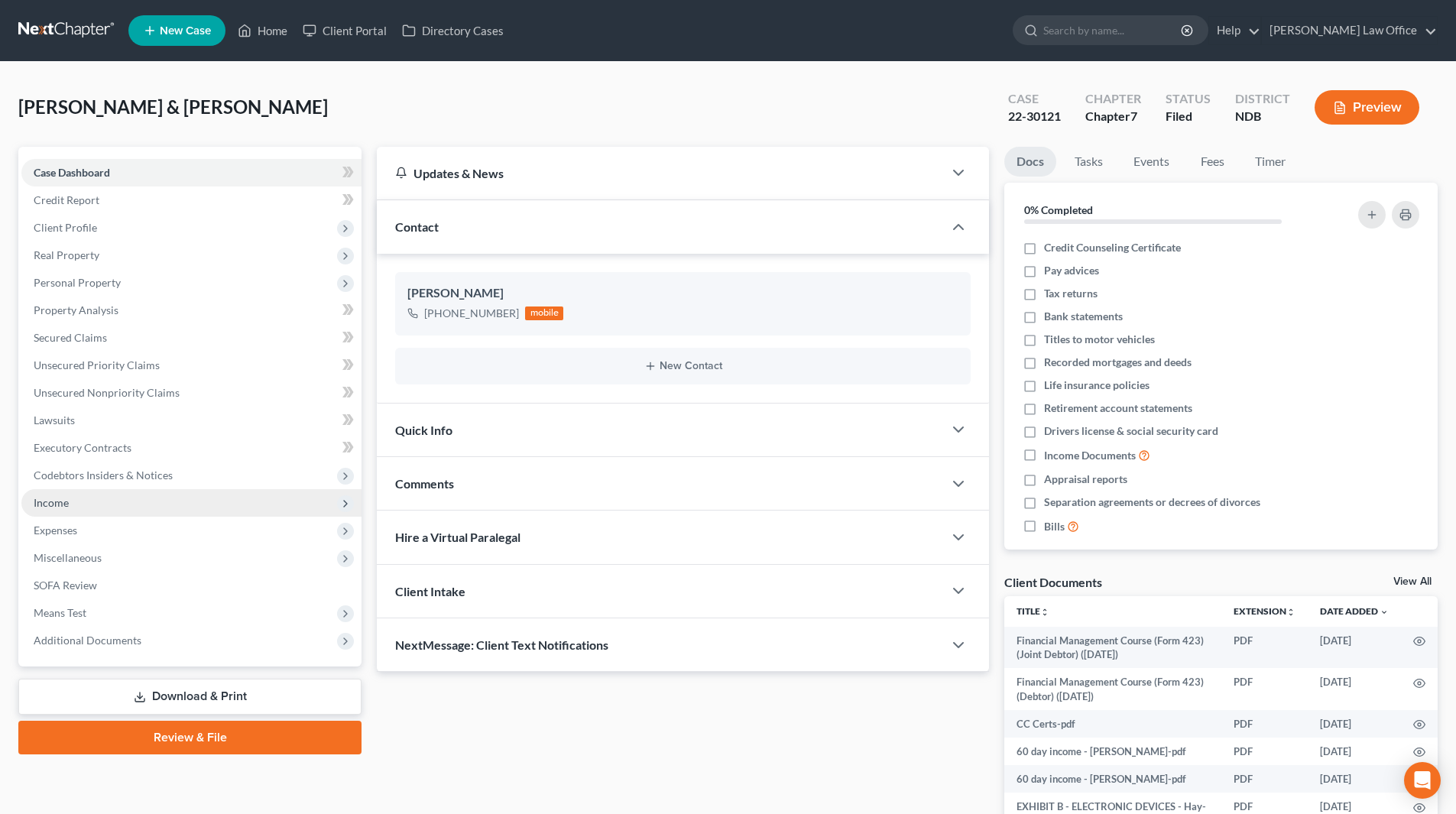
click at [57, 497] on span "Income" at bounding box center [51, 503] width 36 height 13
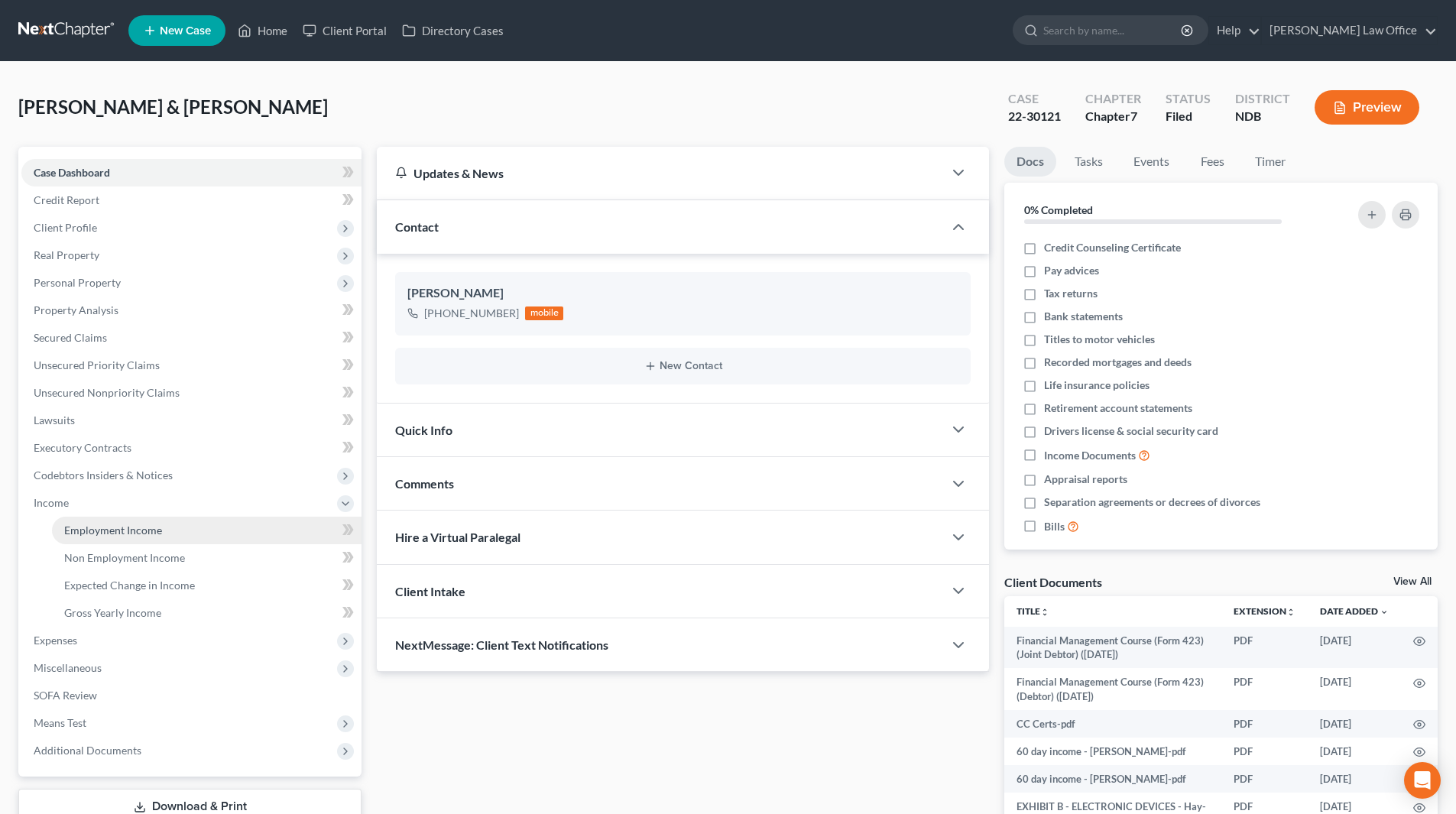
click at [132, 529] on span "Employment Income" at bounding box center [112, 530] width 98 height 13
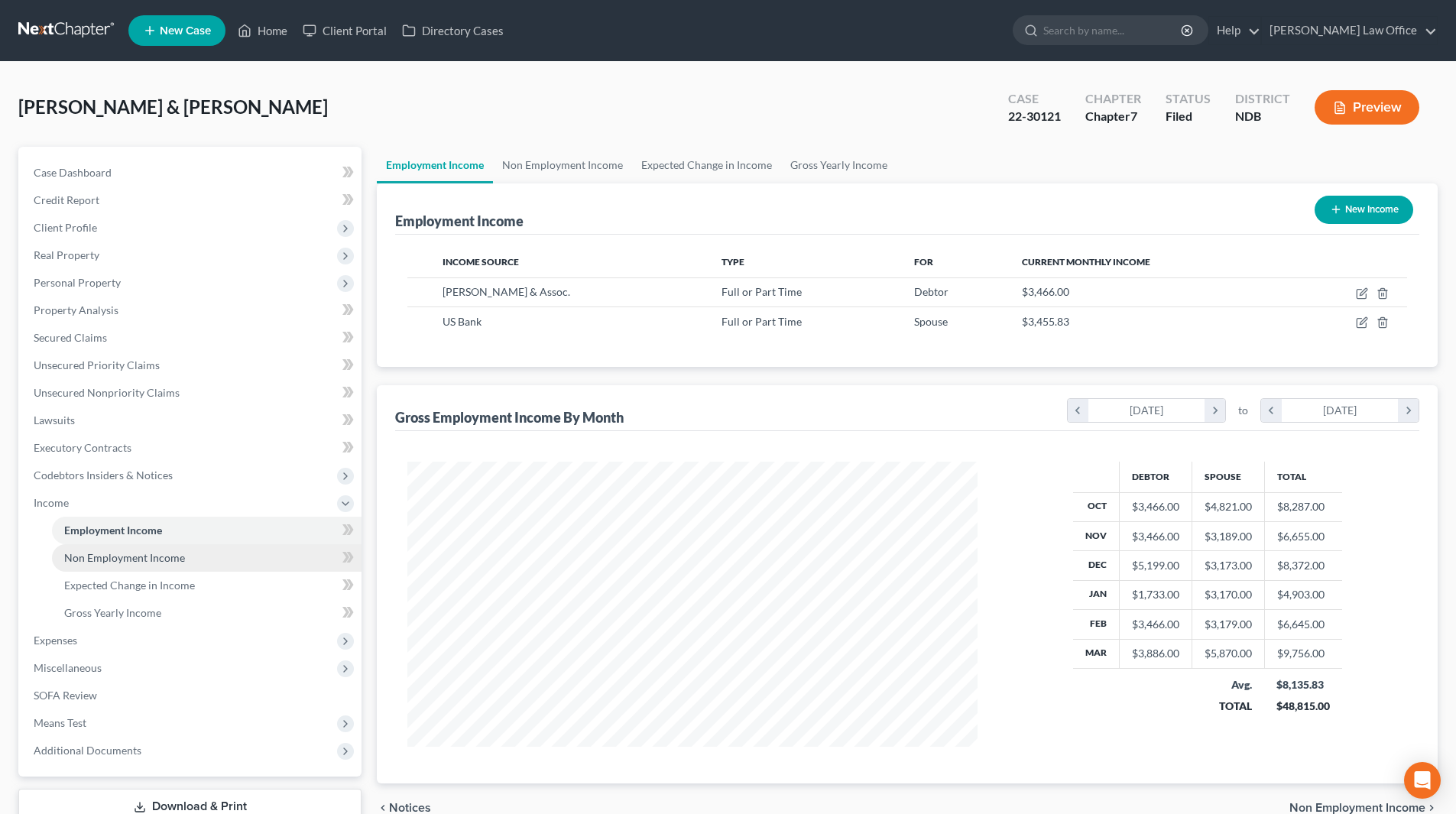
scroll to position [286, 601]
click at [134, 558] on span "Non Employment Income" at bounding box center [124, 558] width 120 height 13
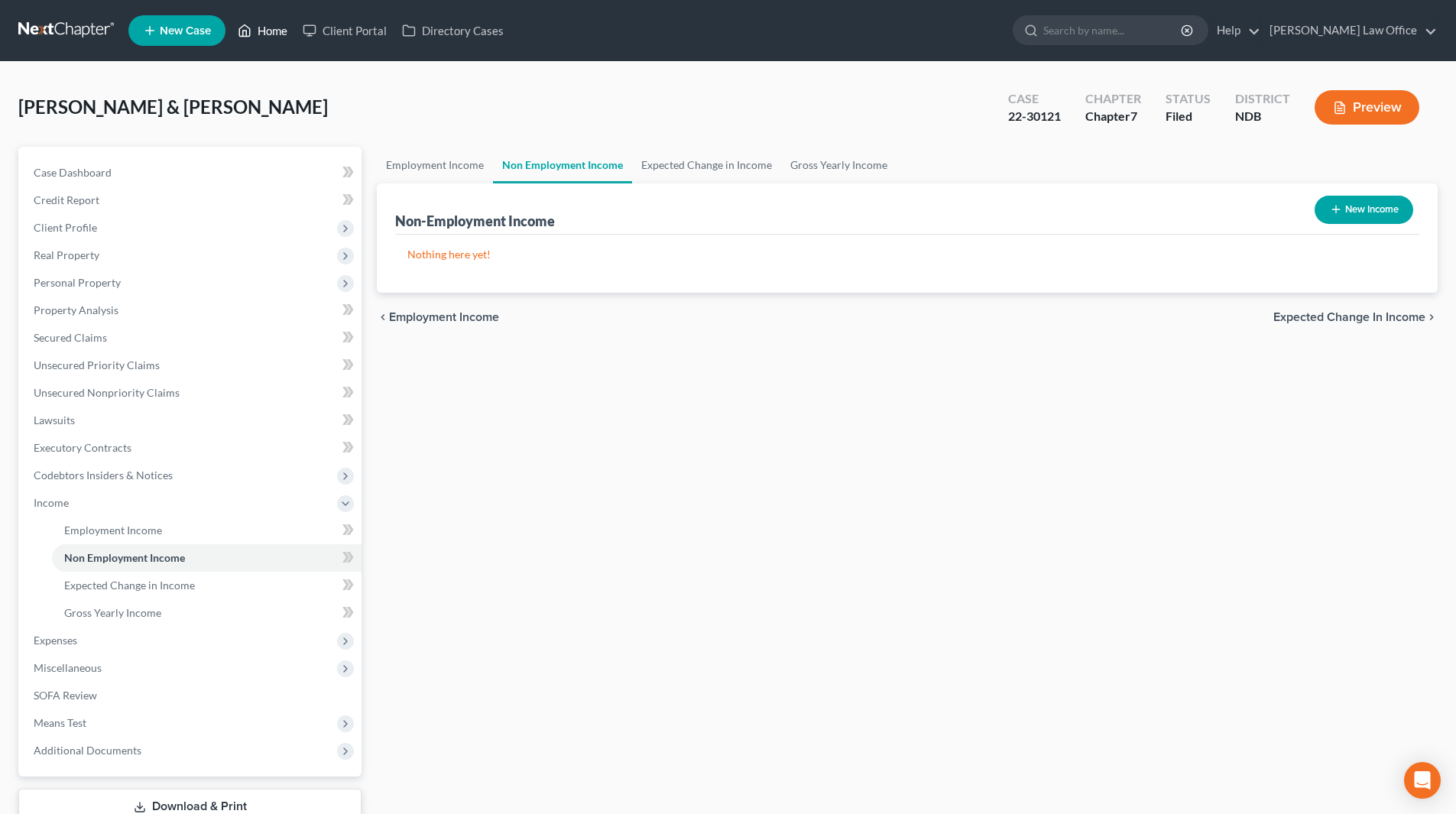
click at [279, 34] on link "Home" at bounding box center [262, 30] width 65 height 27
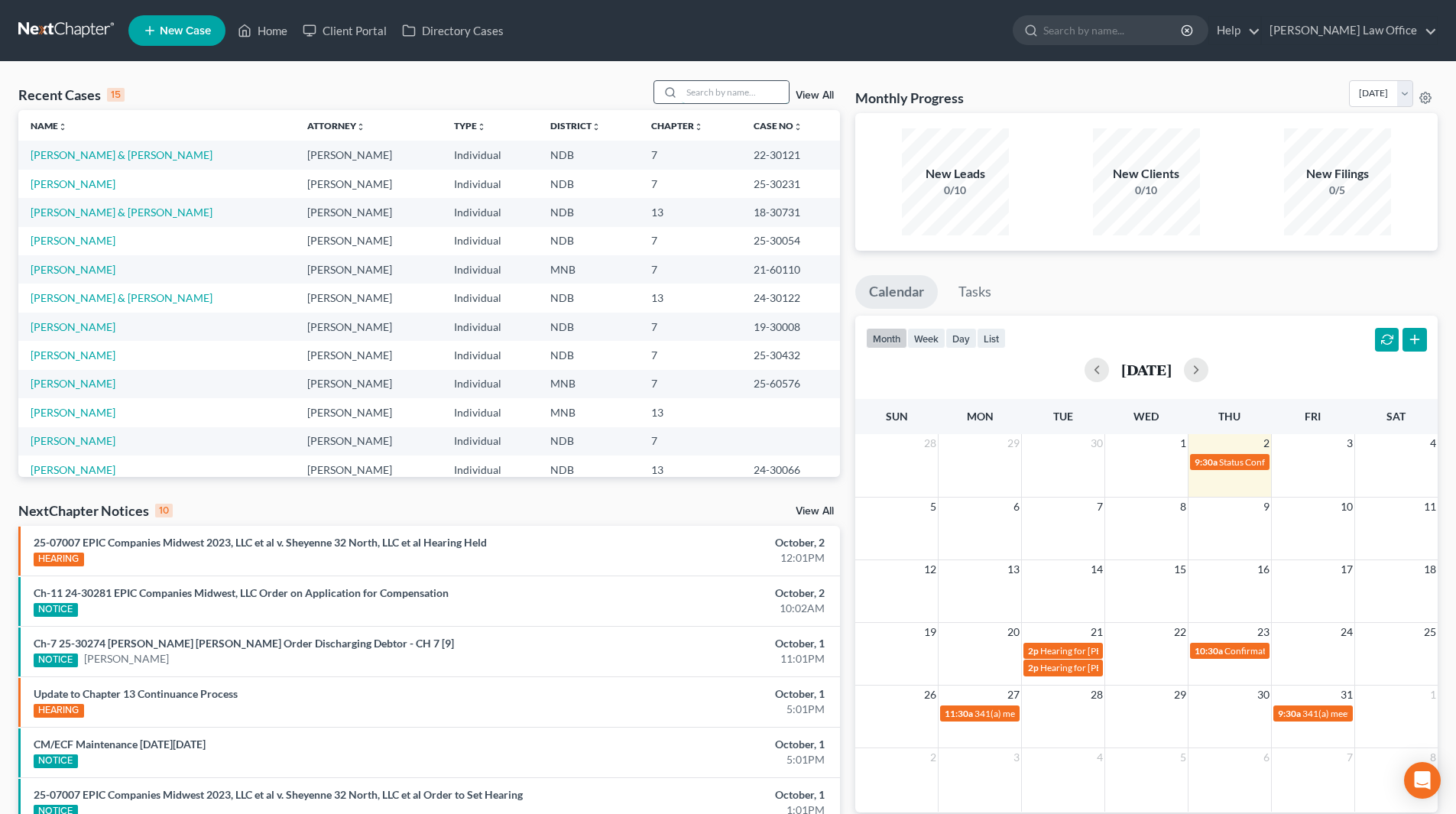
click at [723, 97] on input "search" at bounding box center [734, 92] width 107 height 22
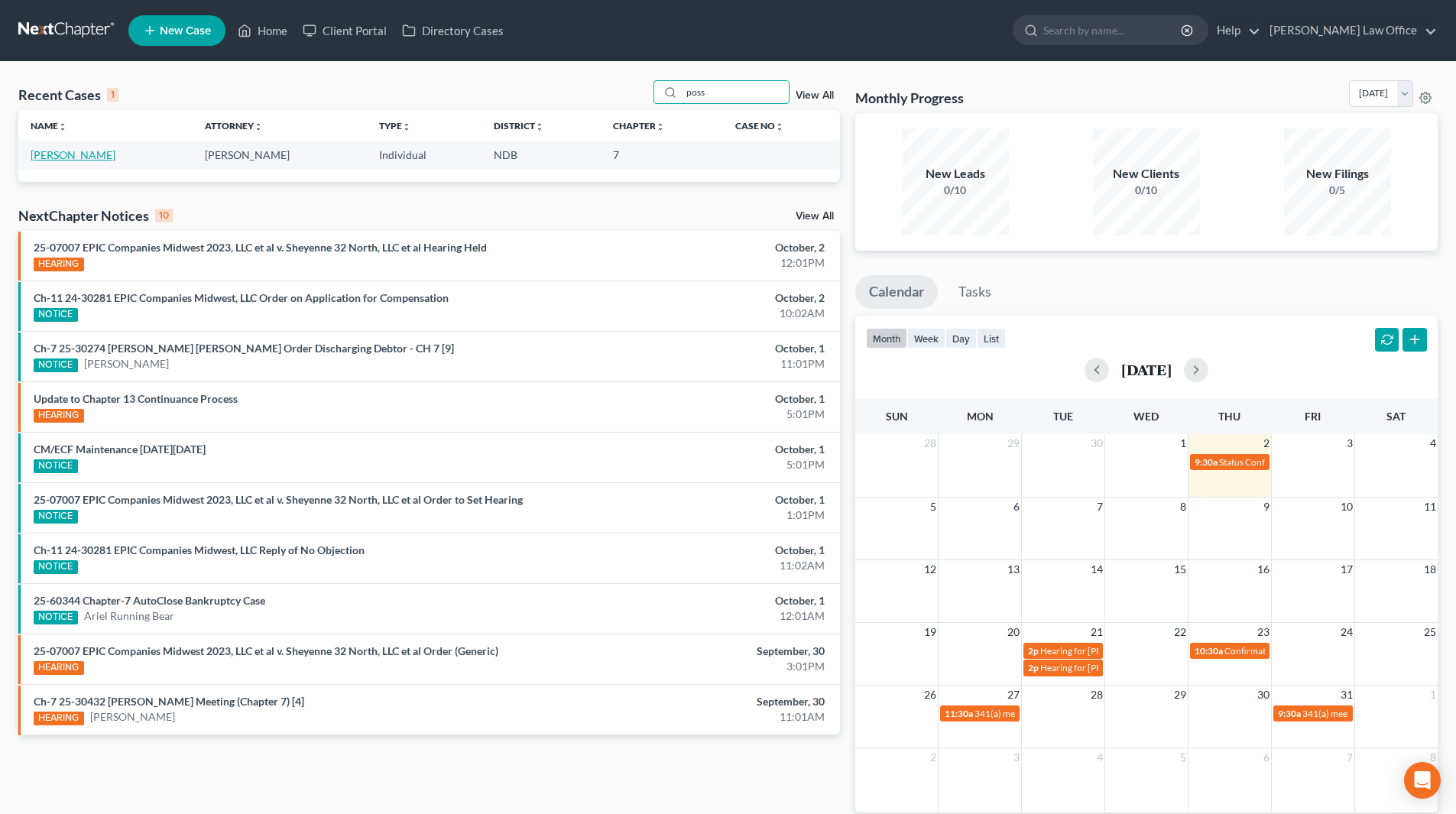
type input "poss"
click at [52, 160] on link "[PERSON_NAME]" at bounding box center [73, 155] width 85 height 13
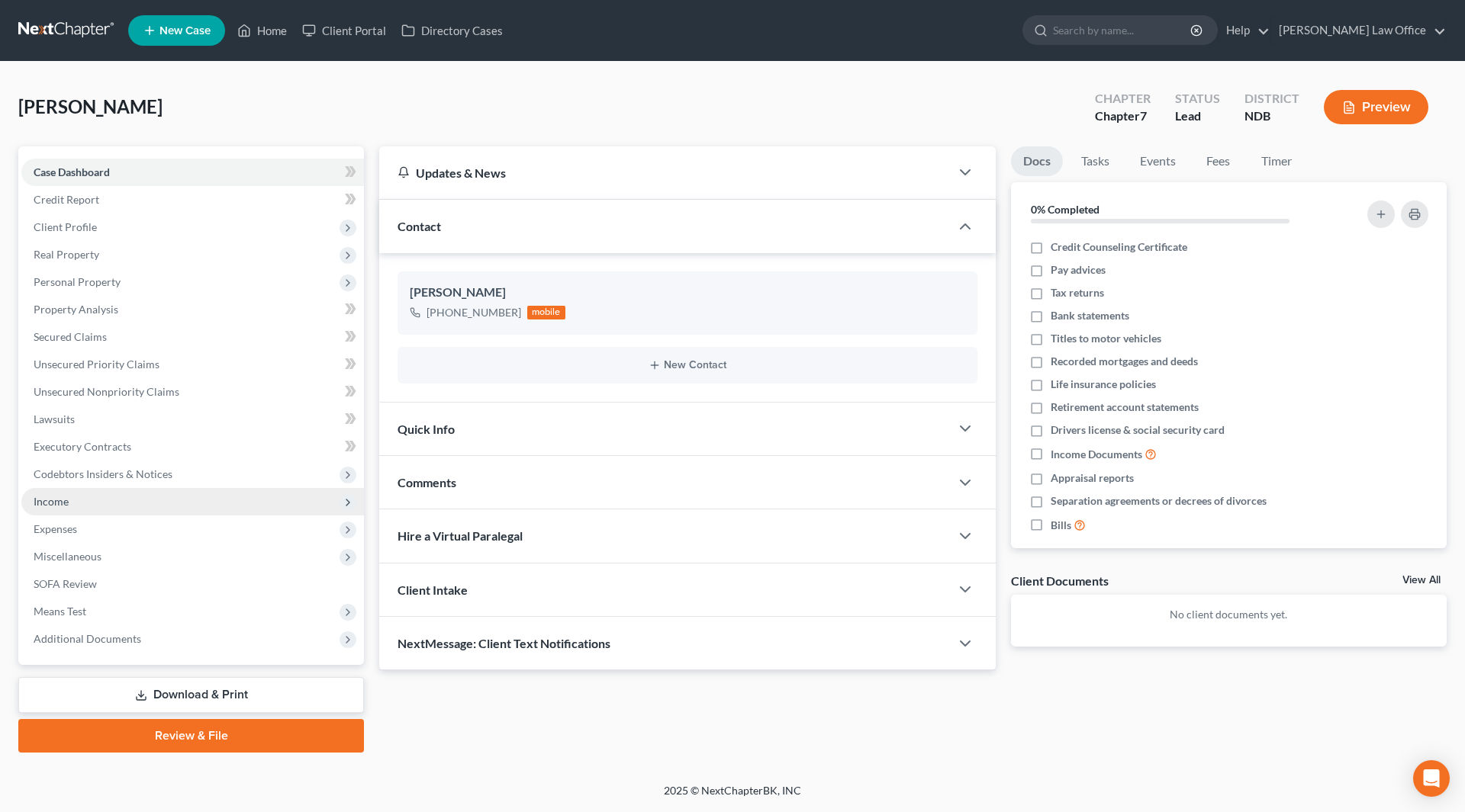
click at [42, 510] on span "Income" at bounding box center [192, 502] width 342 height 27
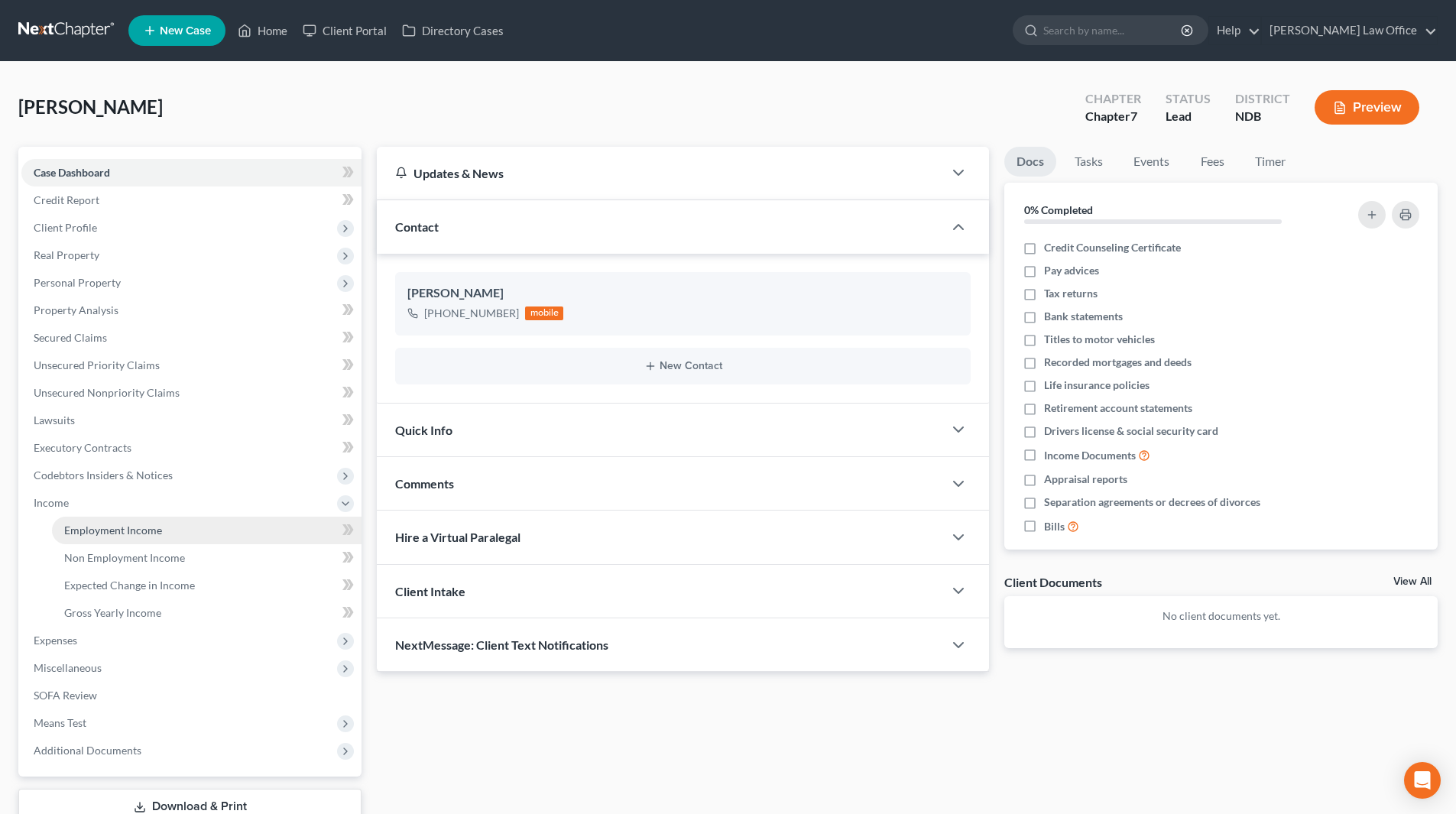
click at [95, 526] on span "Employment Income" at bounding box center [112, 530] width 98 height 13
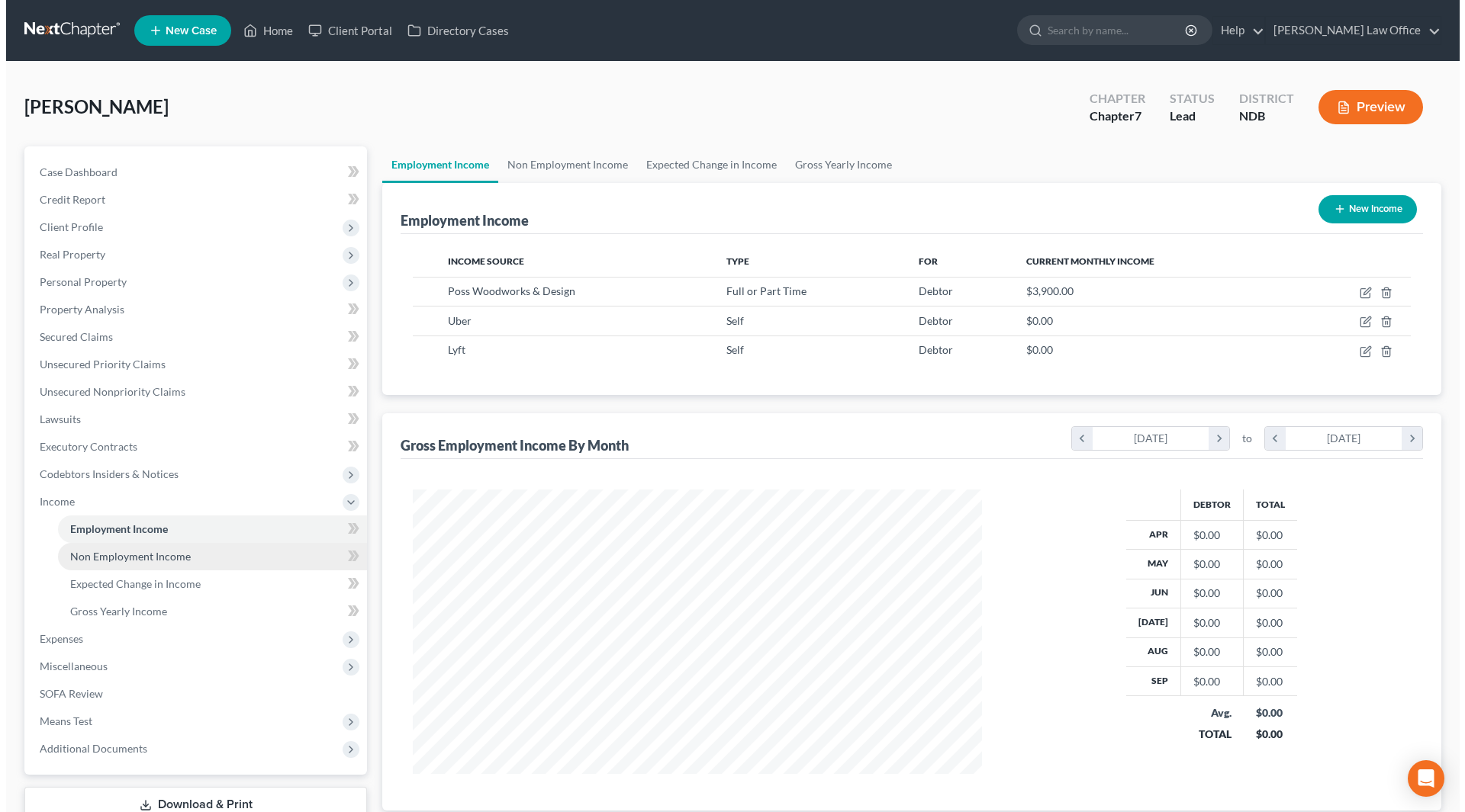
scroll to position [285, 600]
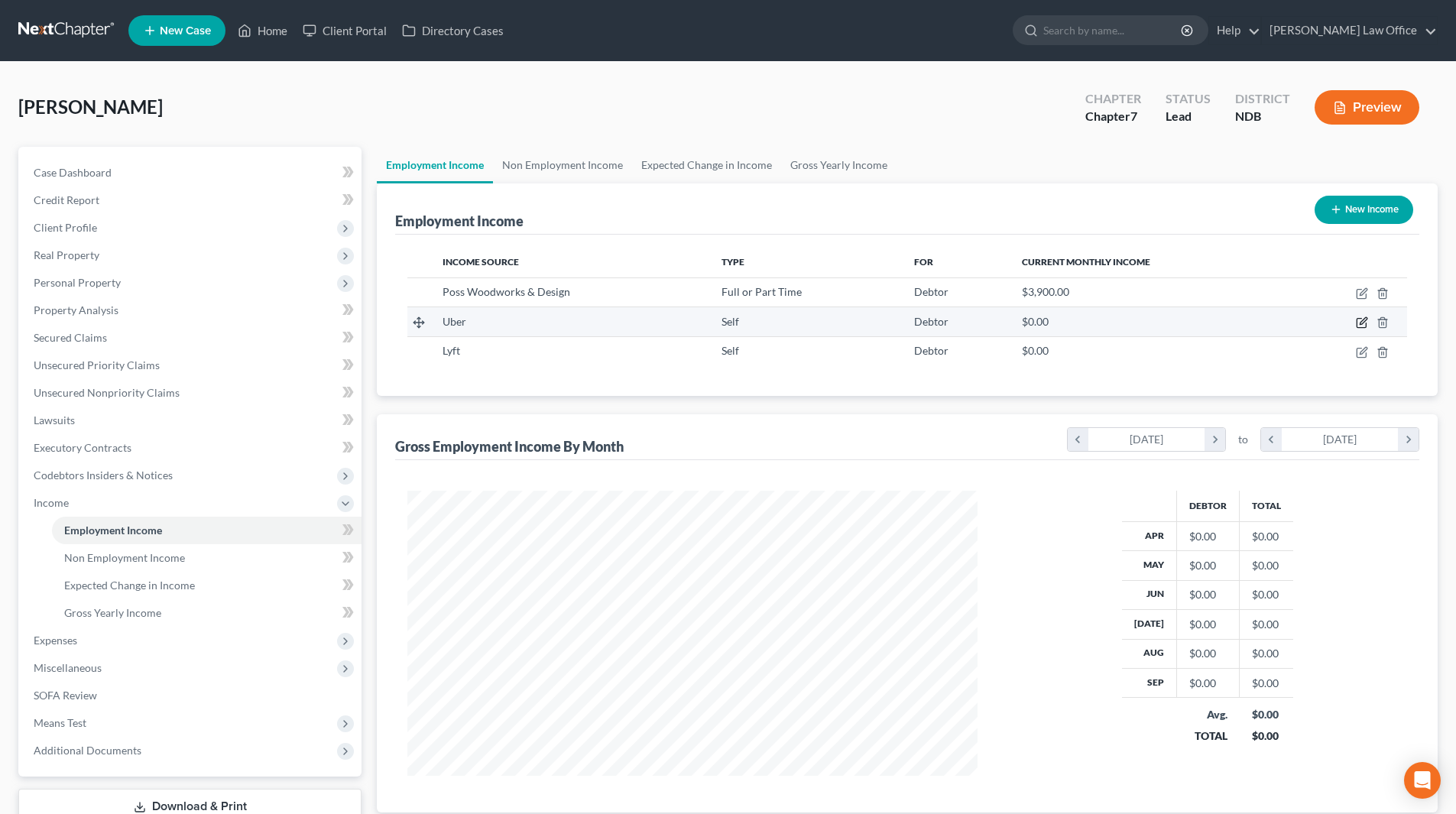
click at [1363, 318] on icon "button" at bounding box center [1362, 322] width 12 height 12
select select "1"
select select "0"
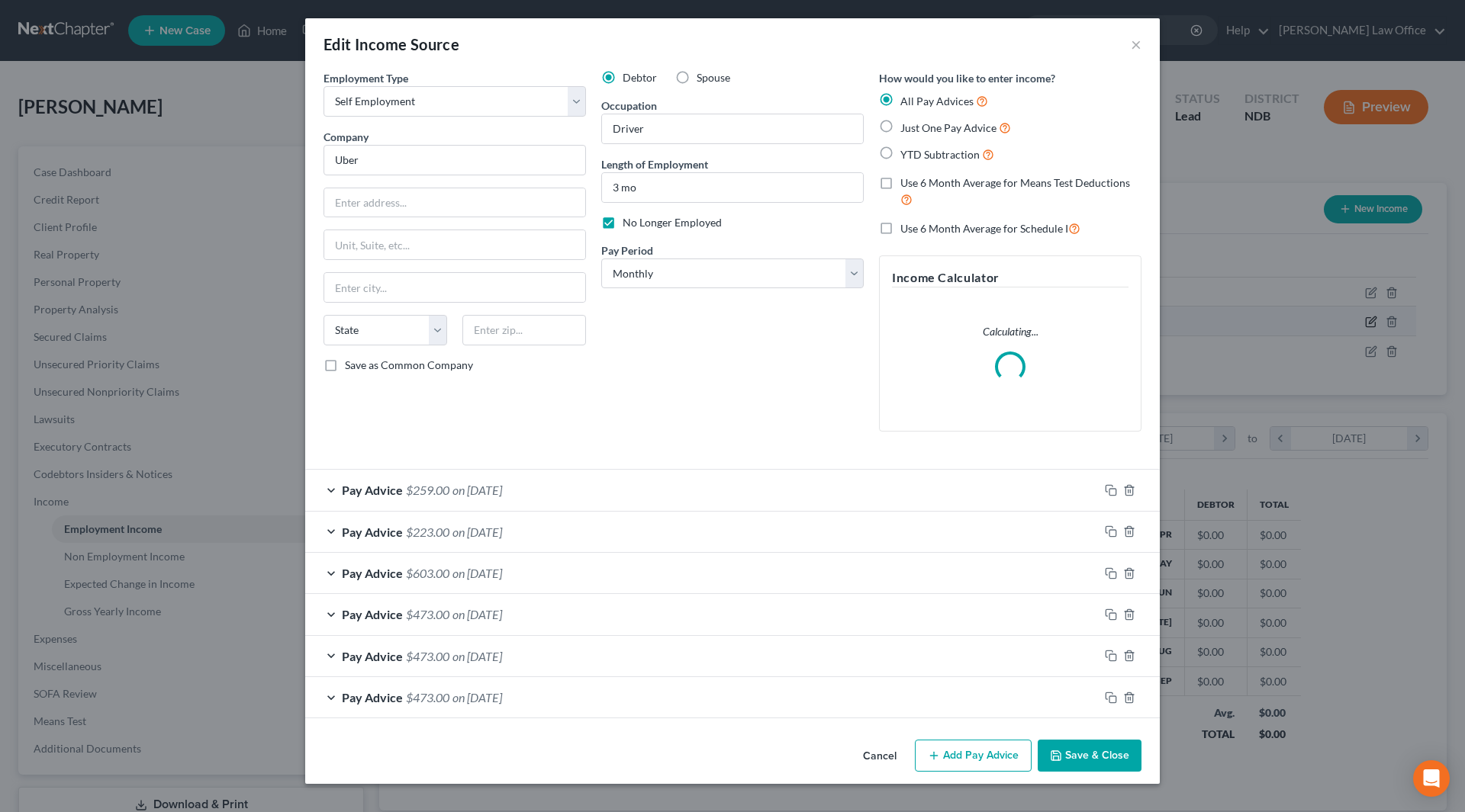
scroll to position [287, 605]
click at [477, 490] on span "on [DATE]" at bounding box center [477, 490] width 49 height 15
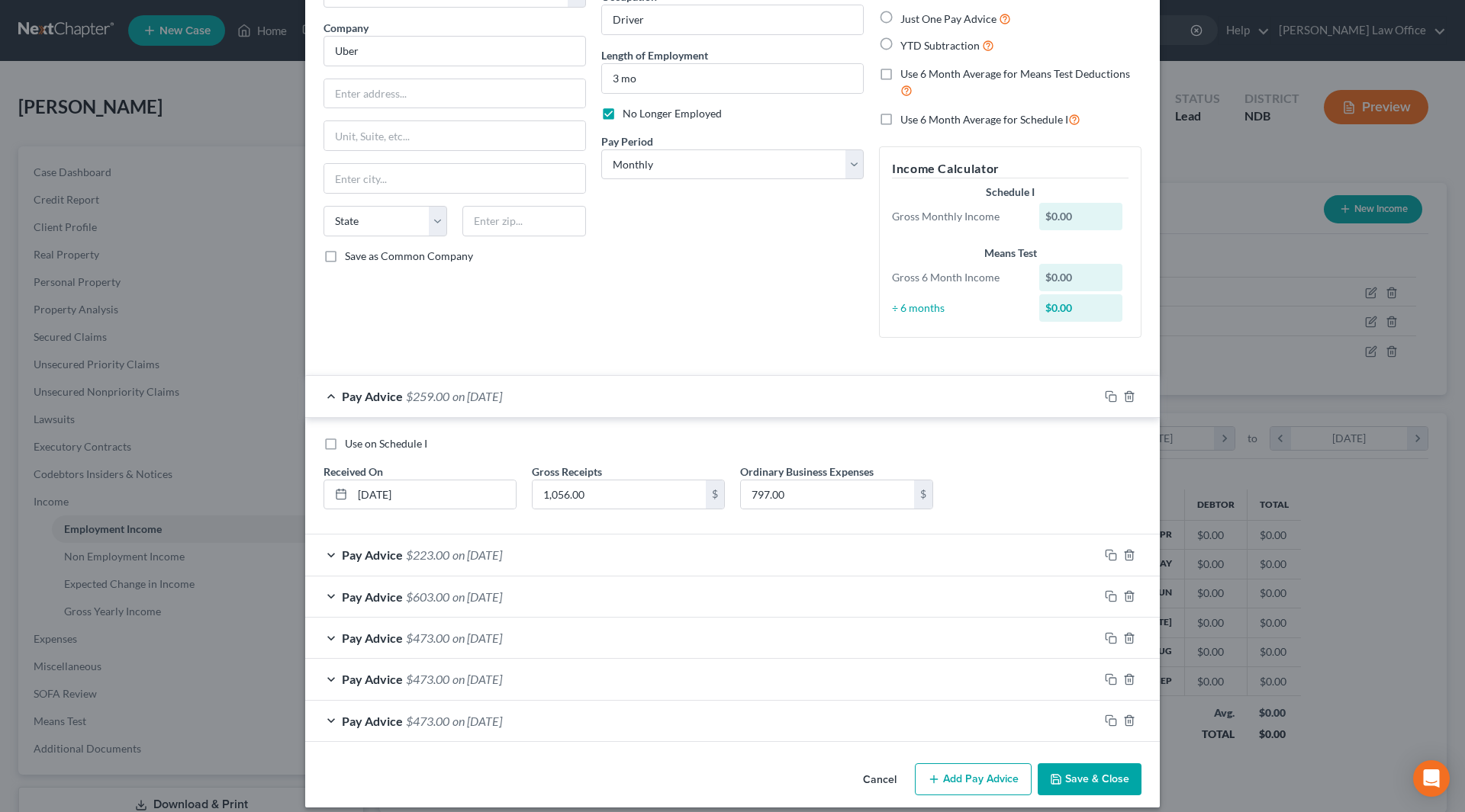
scroll to position [123, 0]
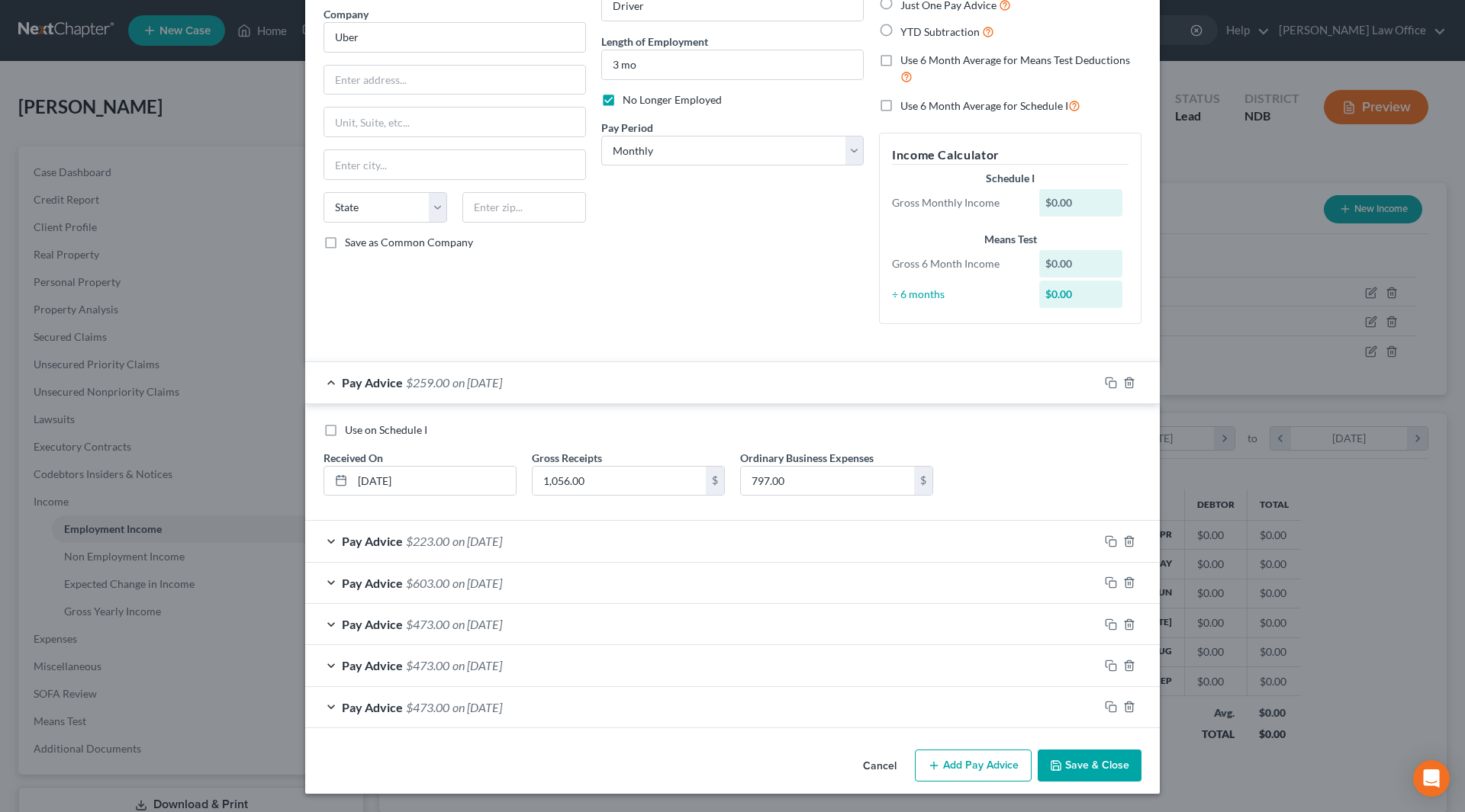
click at [434, 585] on span "$603.00" at bounding box center [428, 584] width 44 height 15
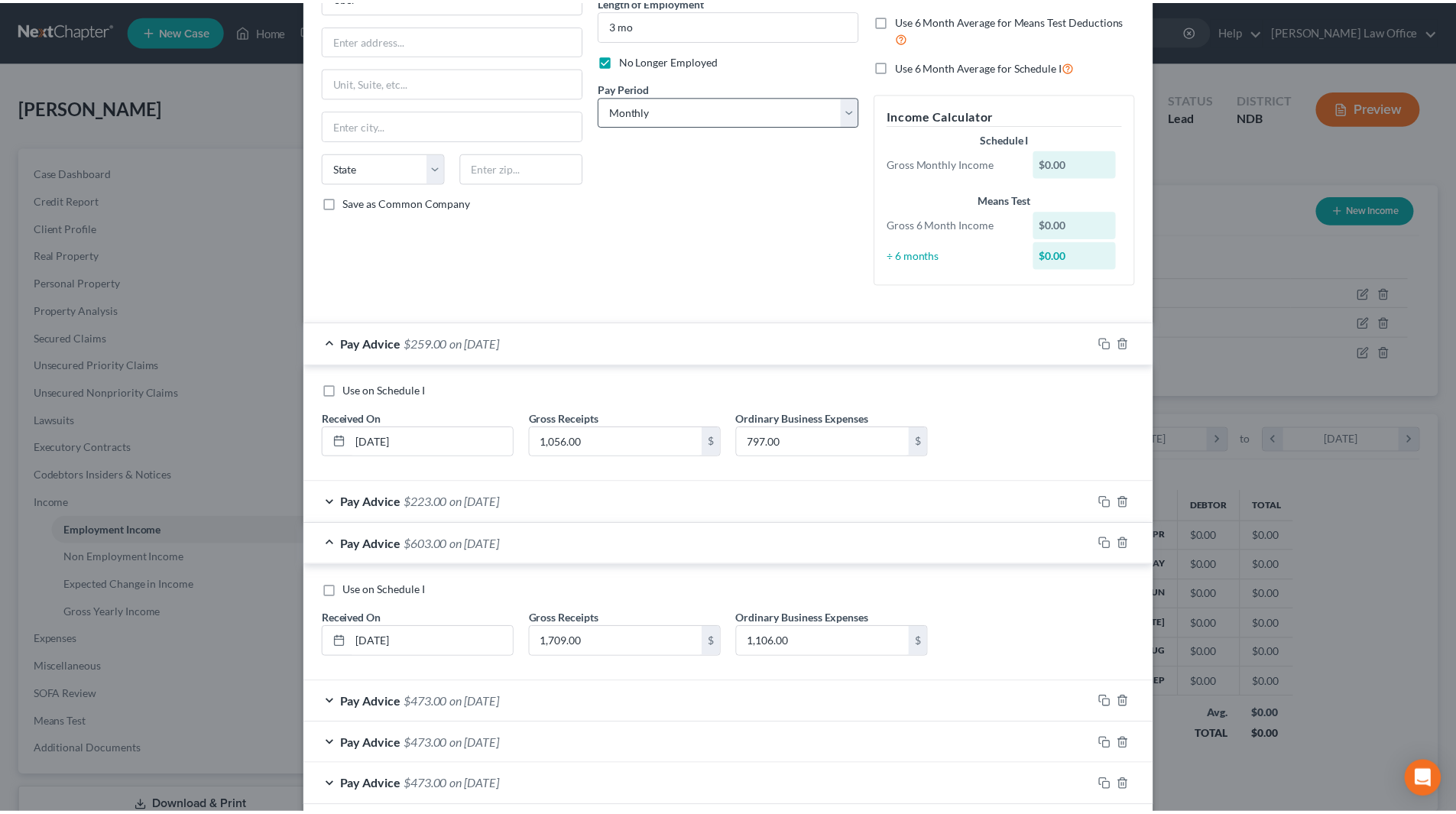
scroll to position [0, 0]
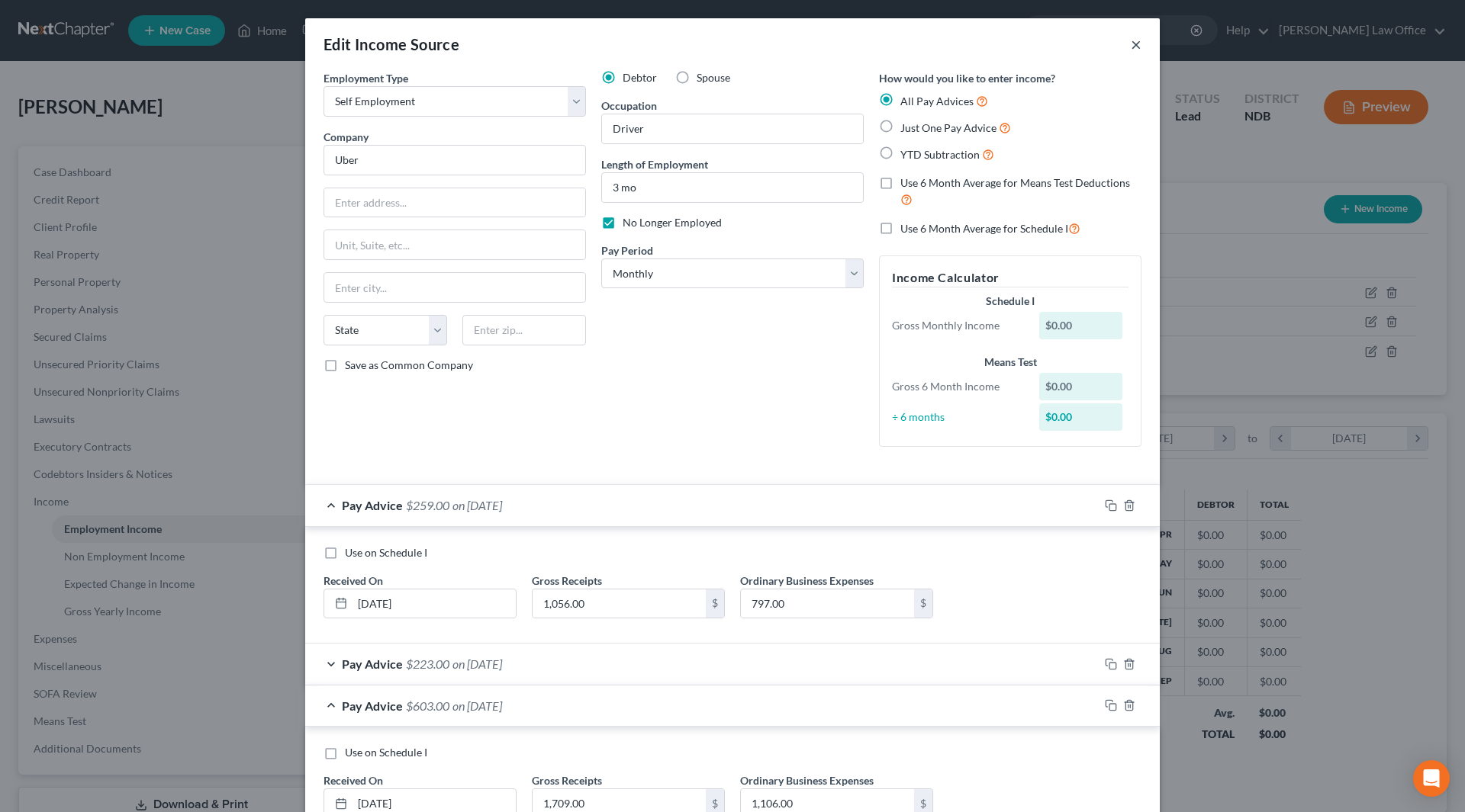
click at [1131, 45] on button "×" at bounding box center [1136, 45] width 11 height 18
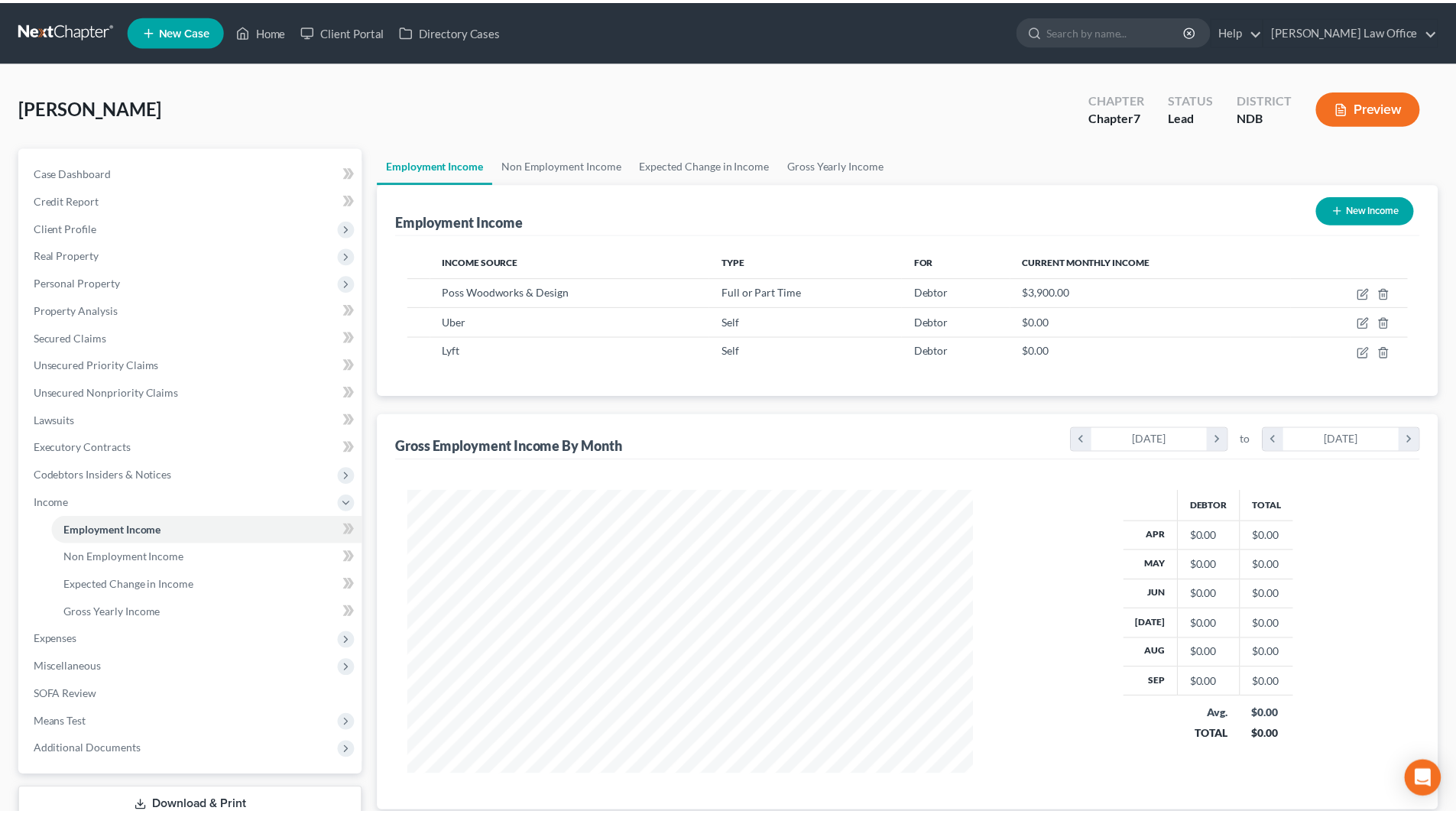
scroll to position [764430, 763884]
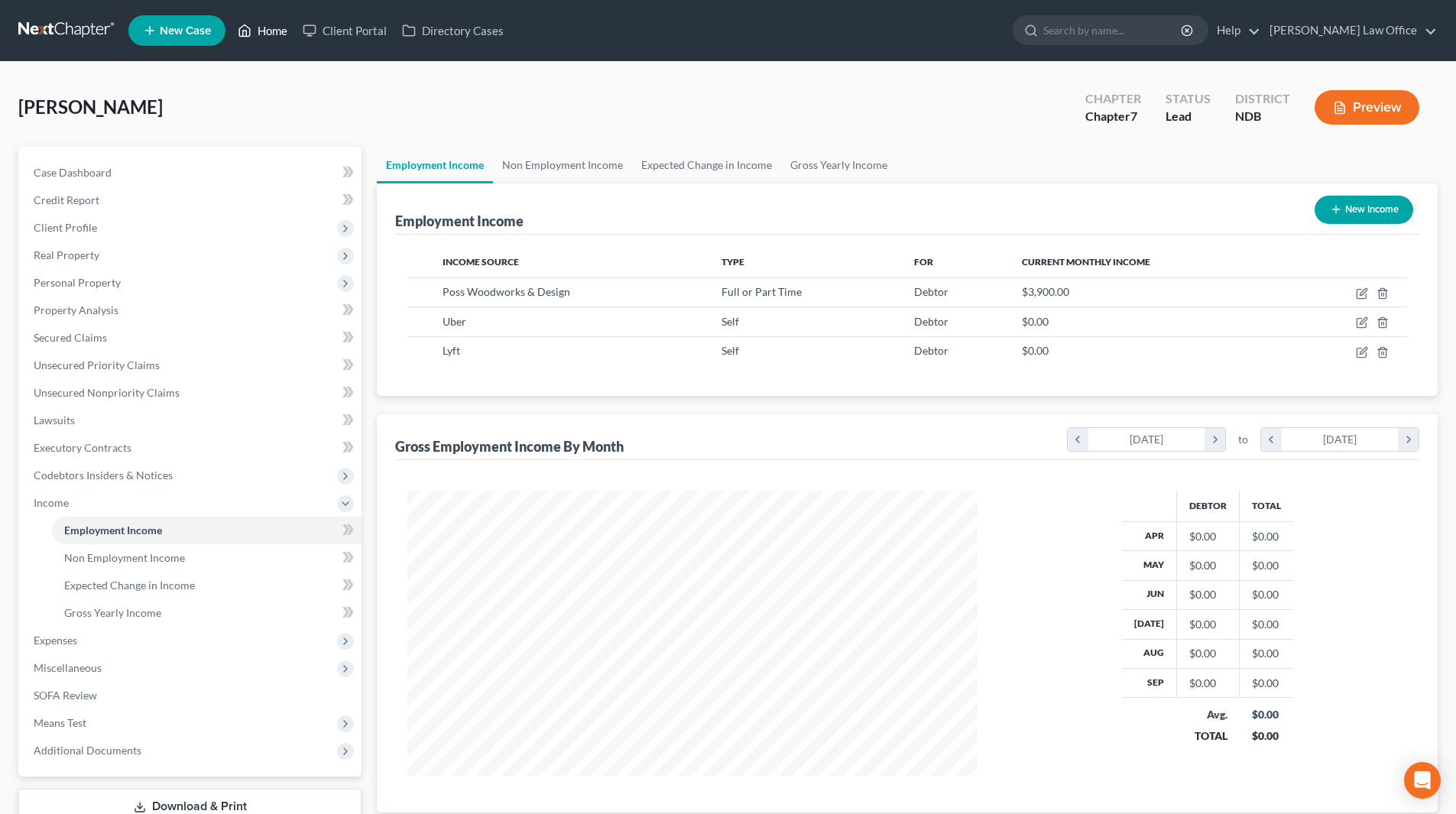
click at [262, 25] on link "Home" at bounding box center [262, 30] width 65 height 27
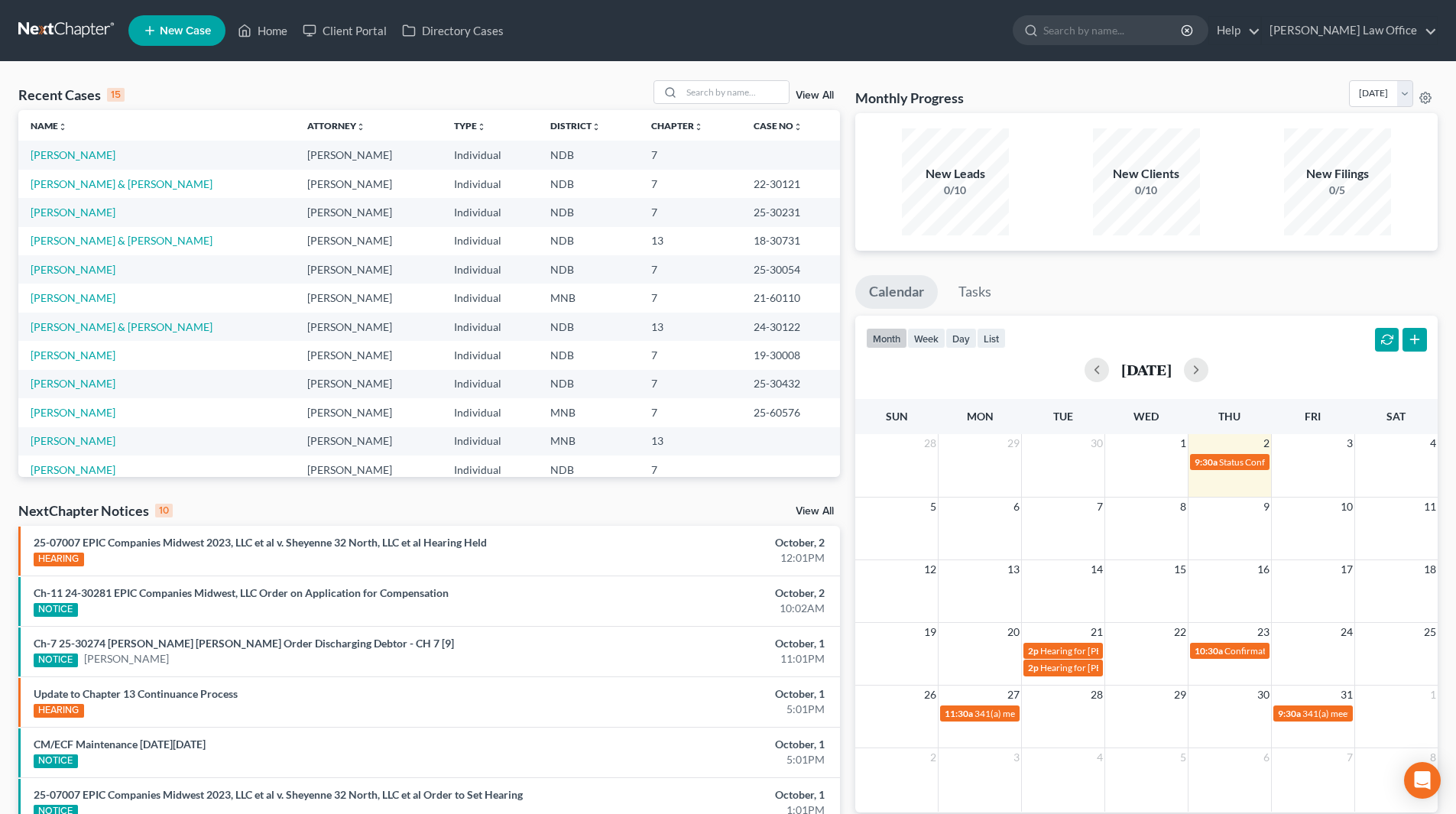
click at [827, 272] on td "25-30054" at bounding box center [791, 269] width 99 height 28
click at [810, 513] on link "View All" at bounding box center [815, 512] width 38 height 11
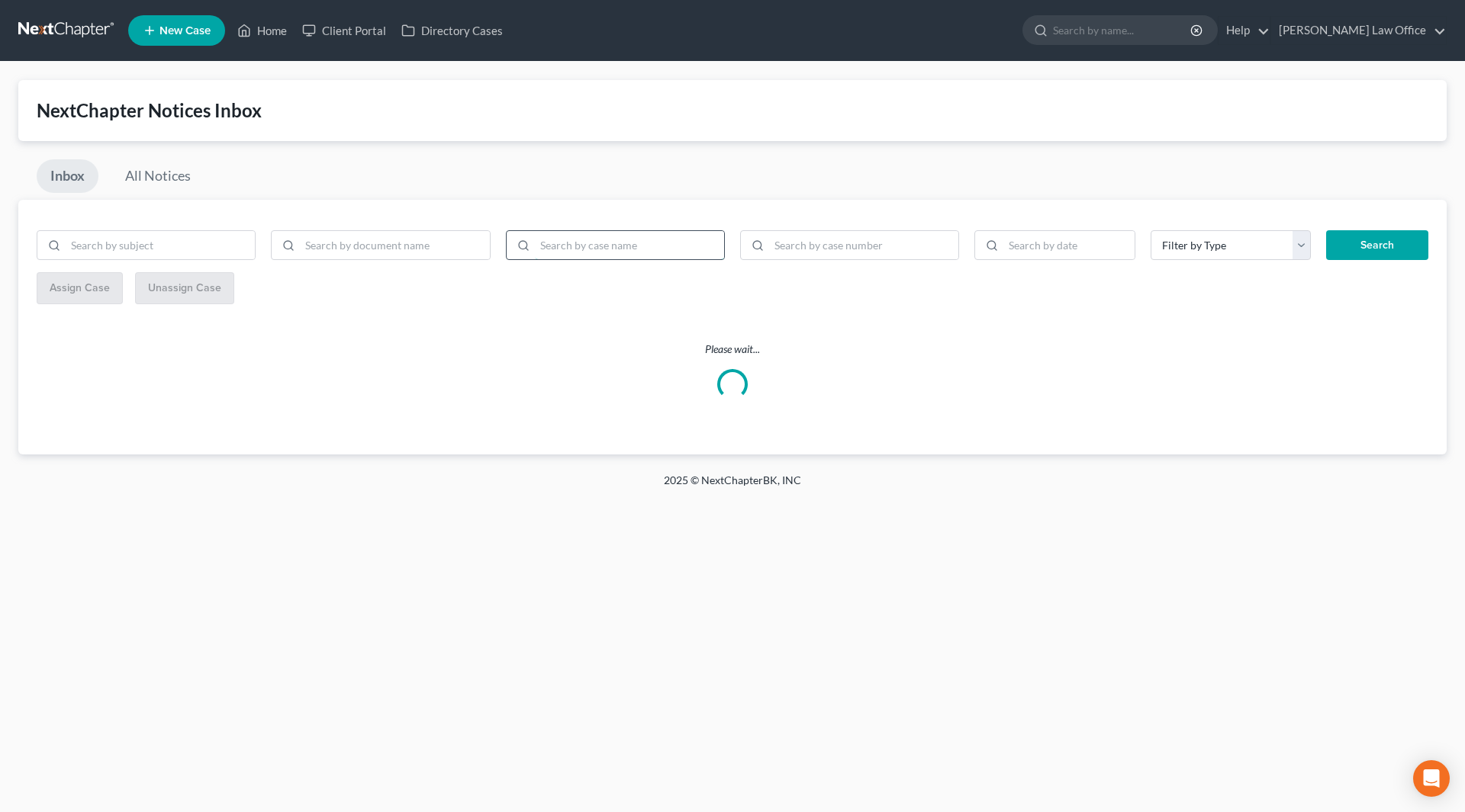
click at [633, 249] on input "search" at bounding box center [629, 246] width 189 height 29
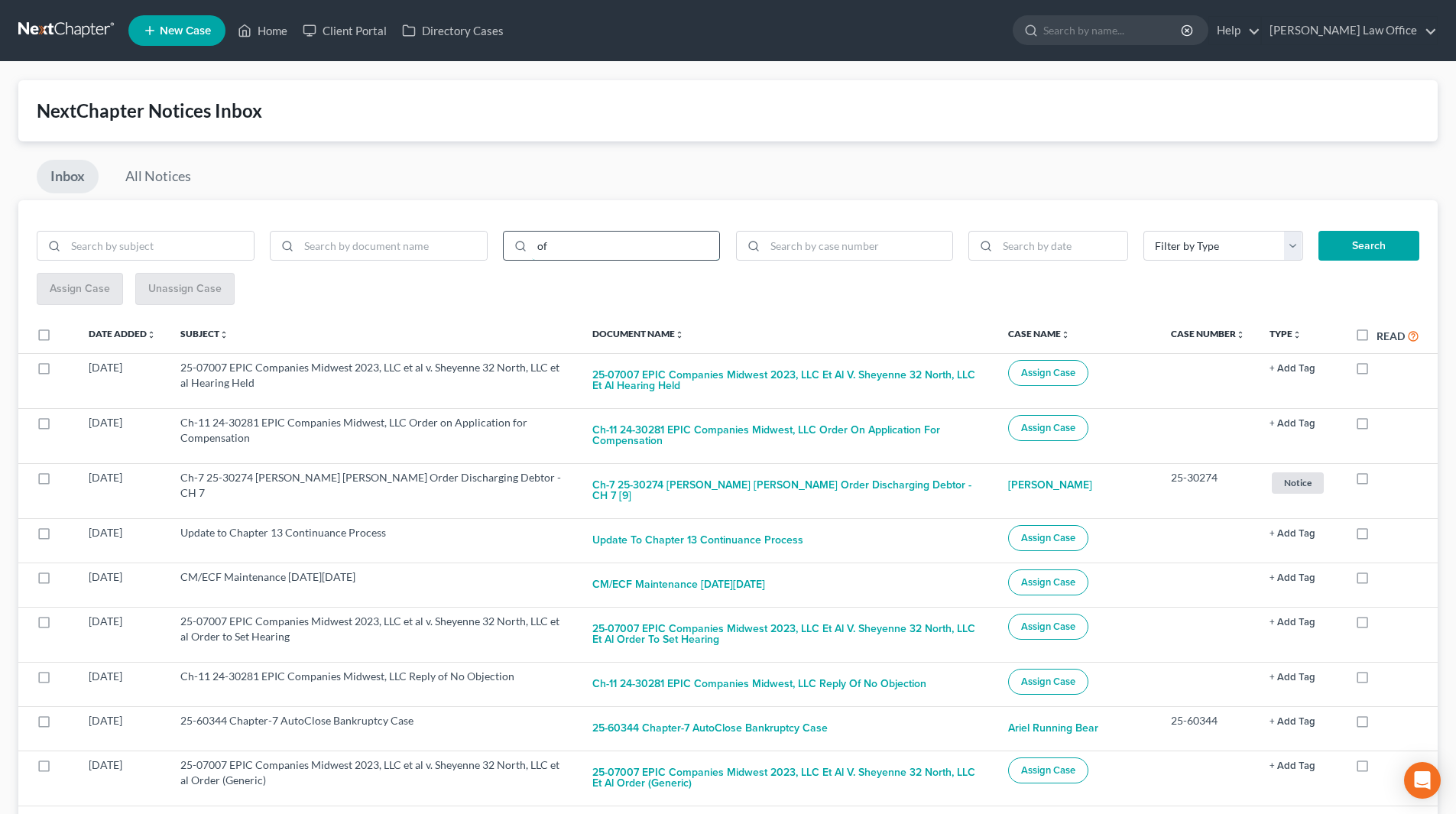
type input "o"
click at [1319, 231] on button "Search" at bounding box center [1369, 246] width 101 height 31
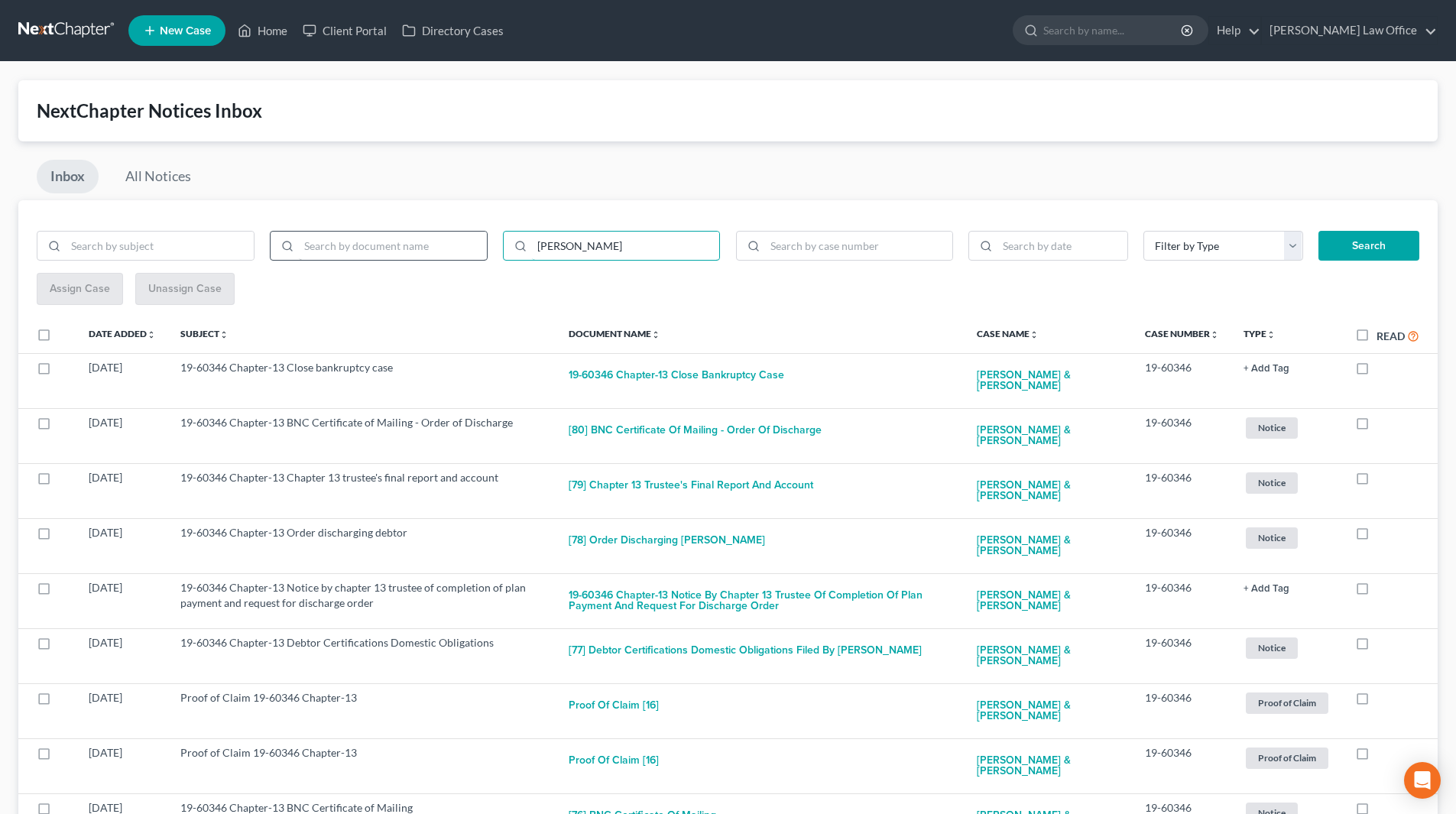
drag, startPoint x: 614, startPoint y: 253, endPoint x: 463, endPoint y: 256, distance: 151.0
click at [463, 256] on div "[PERSON_NAME]" at bounding box center [379, 252] width 700 height 43
type input "[PERSON_NAME]"
click at [1319, 231] on button "Search" at bounding box center [1369, 246] width 101 height 31
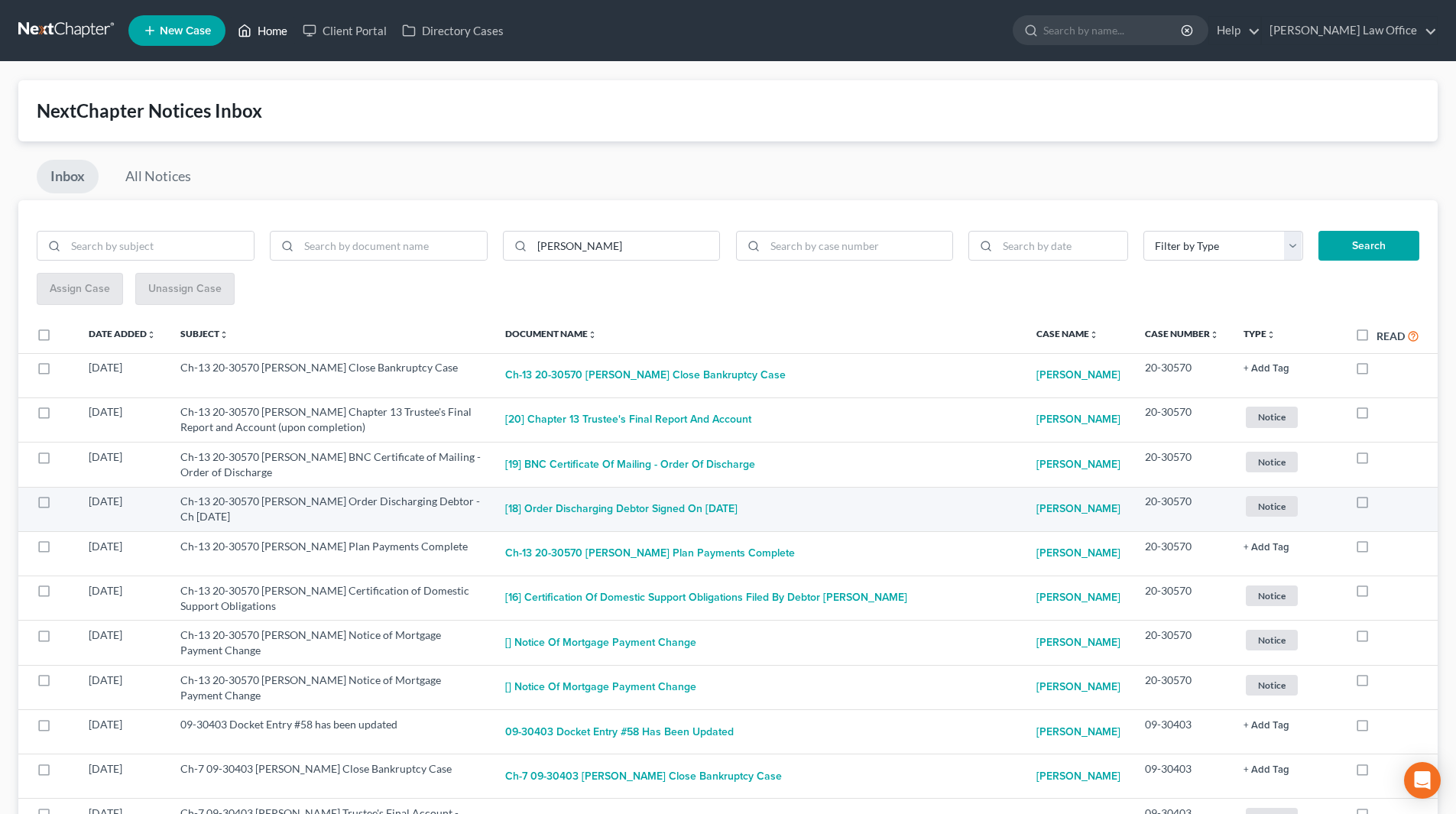
drag, startPoint x: 269, startPoint y: 29, endPoint x: 723, endPoint y: 494, distance: 649.9
click at [269, 29] on link "Home" at bounding box center [262, 30] width 65 height 27
